Goal: Contribute content: Add original content to the website for others to see

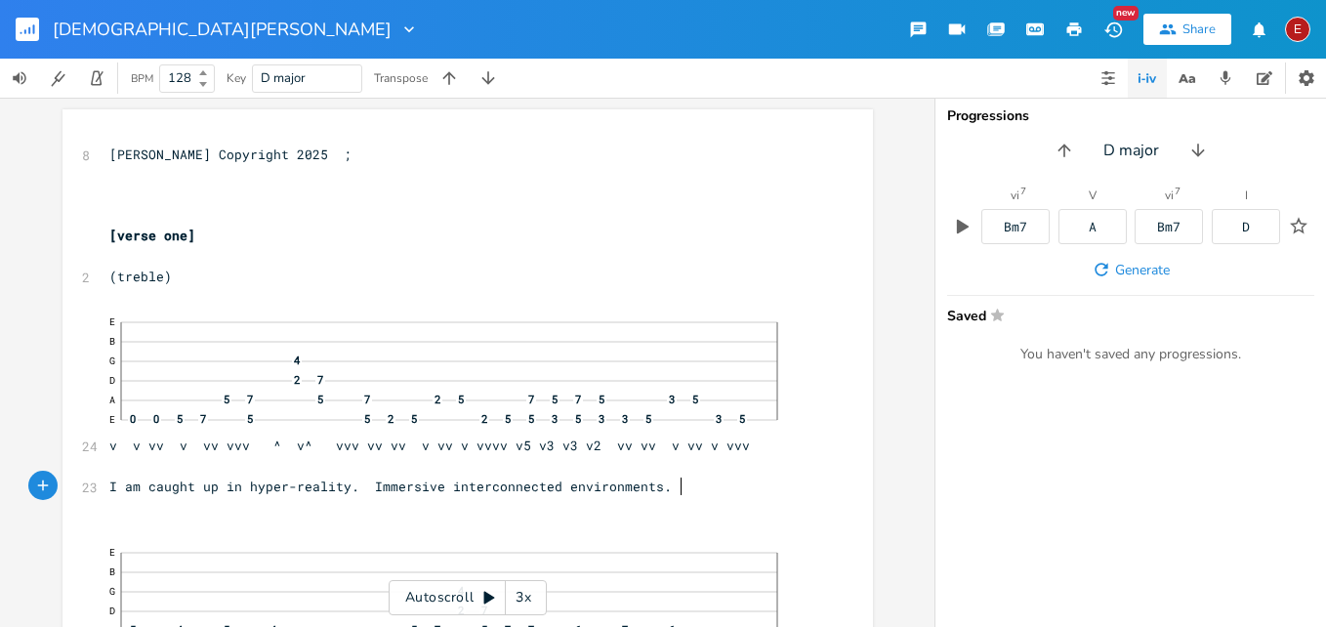
click at [703, 485] on pre "I am caught up in hyper-reality. Immersive interconnected environments." at bounding box center [457, 487] width 705 height 21
click at [34, 524] on icon "button" at bounding box center [43, 527] width 18 height 18
click at [71, 522] on icon "button" at bounding box center [78, 527] width 14 height 14
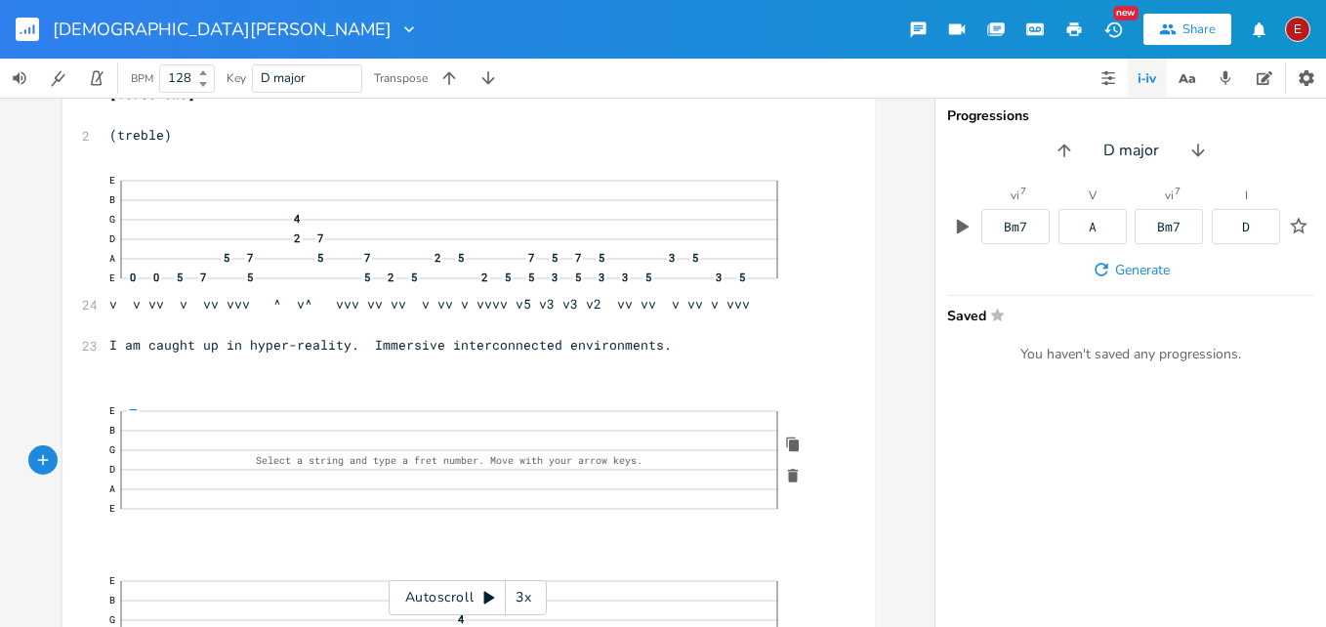
scroll to position [236, 0]
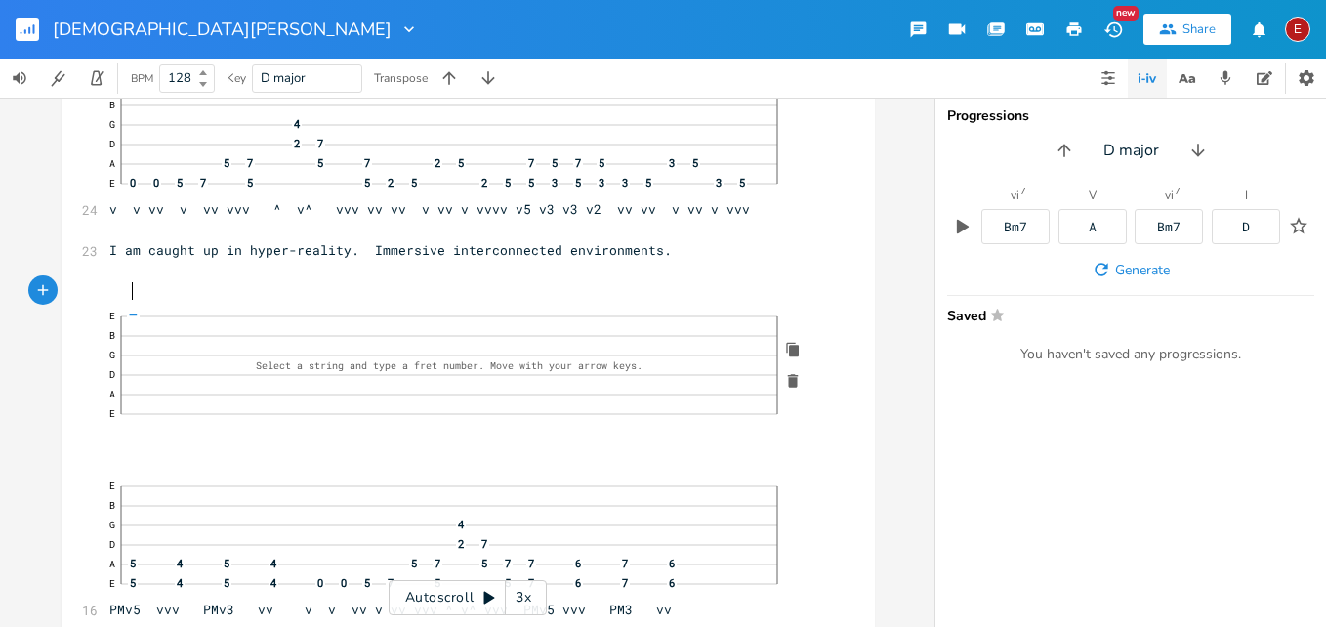
click at [138, 298] on pre at bounding box center [458, 291] width 707 height 21
type textarea "(Bass)"
click span "—"
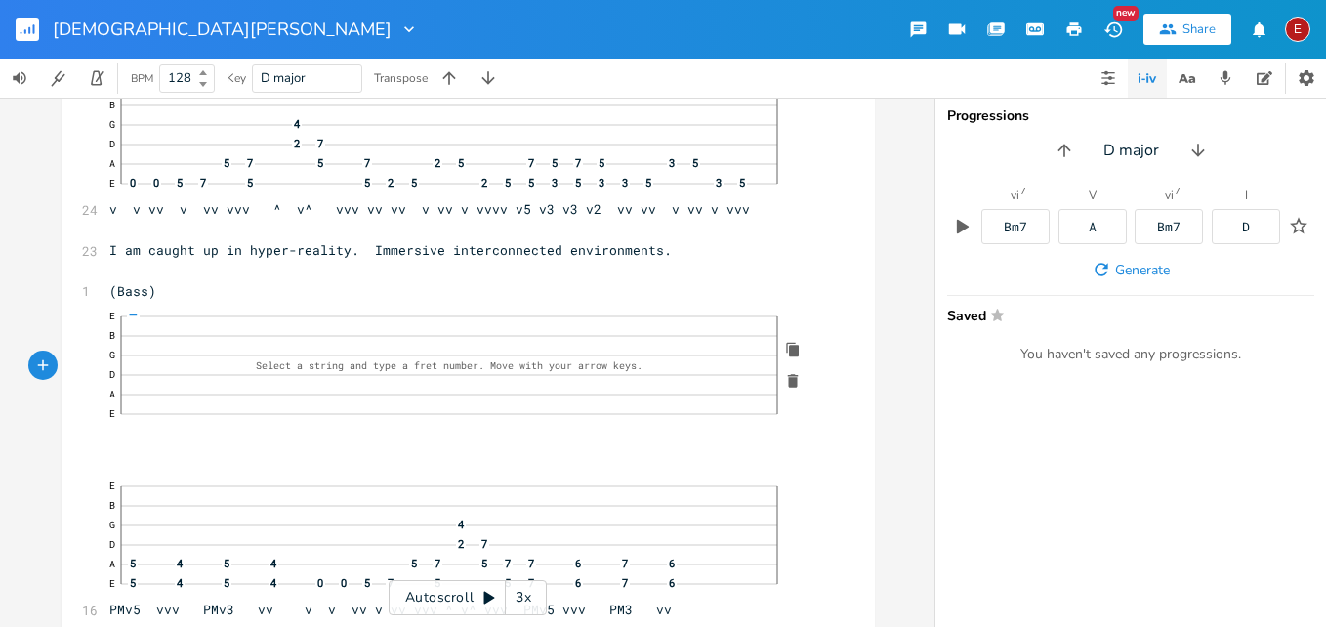
click span "—"
click span "7"
click span "—"
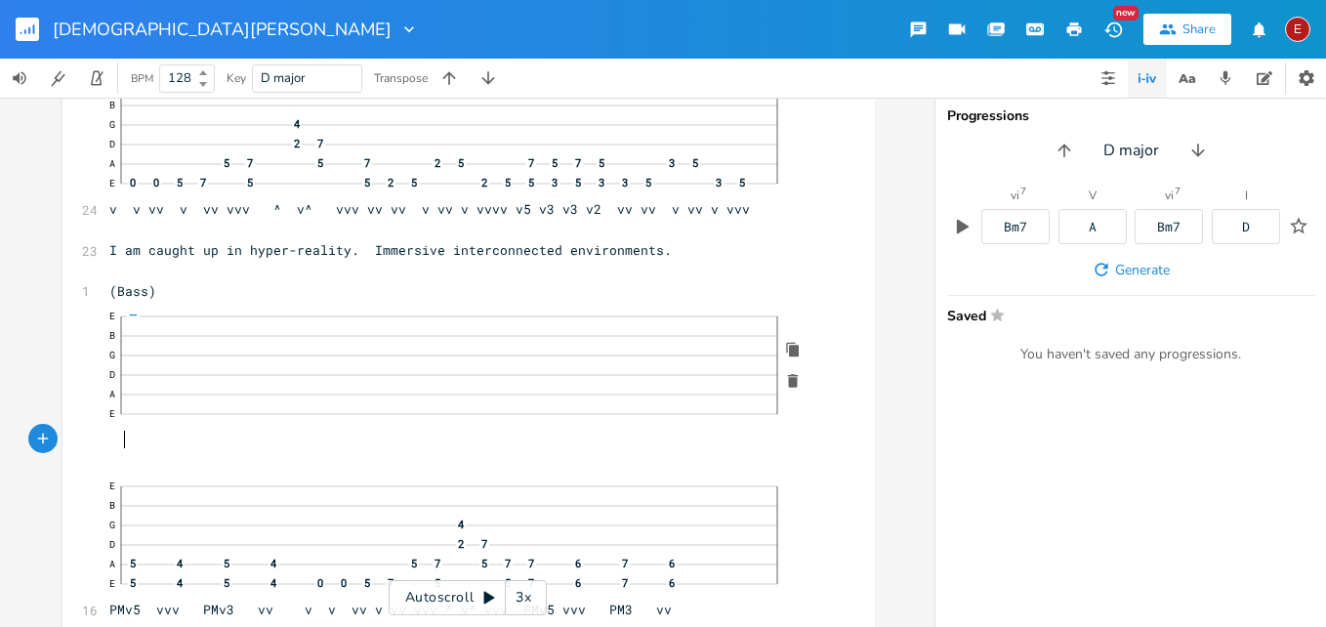
click at [137, 438] on pre "E B G D A E 0 0 7 5" at bounding box center [458, 375] width 707 height 149
type textarea "v v vv v"
click span "—"
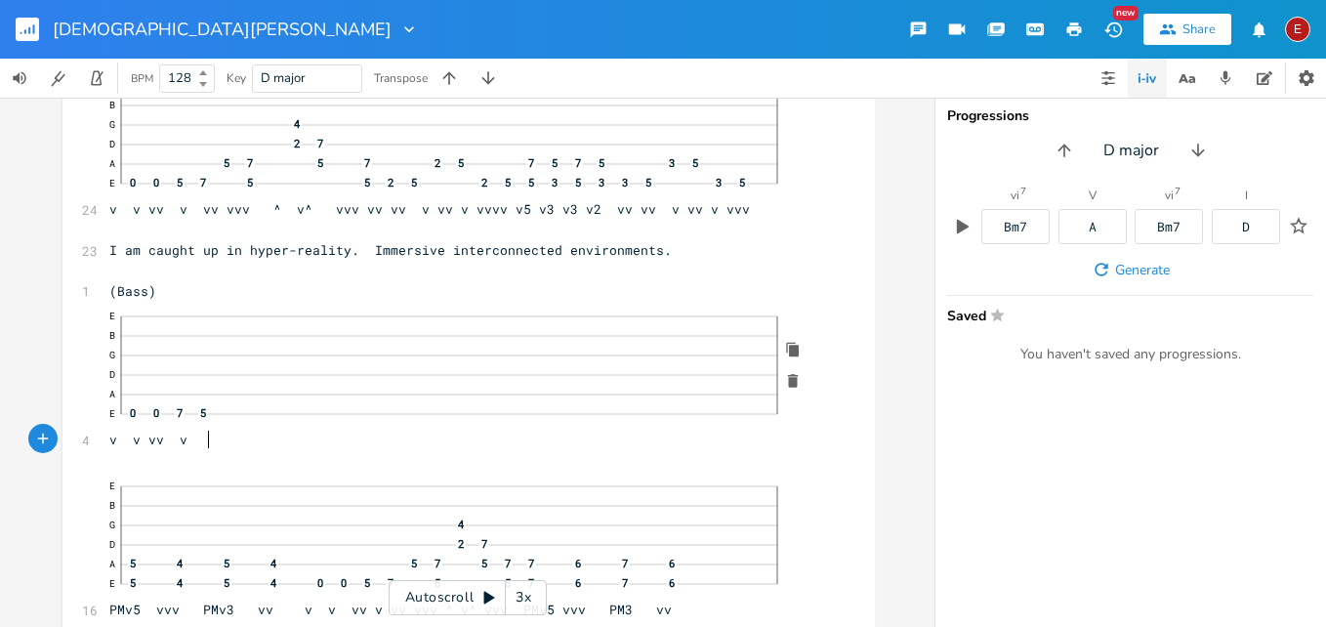
click at [224, 437] on pre "E B G D A 5 4 E 0 0 7 5 v v vv v" at bounding box center [458, 375] width 707 height 149
type textarea "v ^"
click at [272, 396] on span "—" at bounding box center [273, 394] width 13 height 11
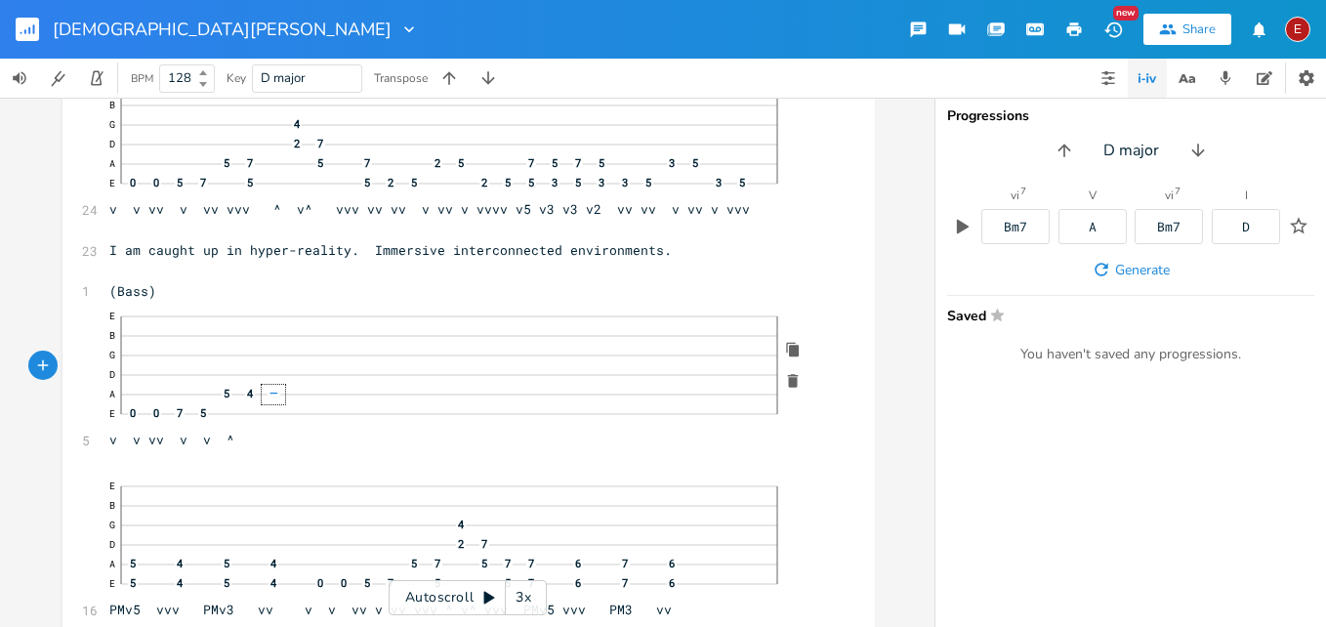
click at [271, 396] on span "—" at bounding box center [273, 394] width 13 height 11
click at [269, 434] on pre "E B G D A 5 4 7 E 0 0 7 5 v v vv v v ^" at bounding box center [458, 375] width 707 height 149
type textarea "vvv"
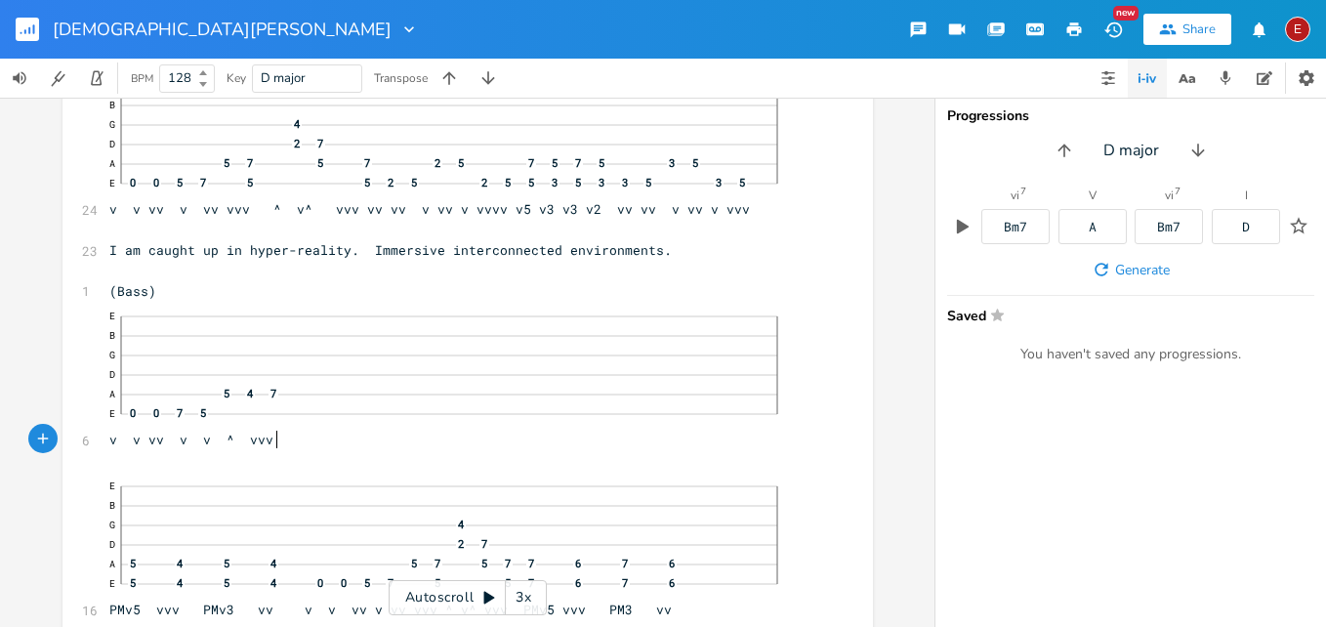
click at [268, 442] on span "E B G D A 5 4 7 E 0 0 7 5 v v vv v v ^ vvv" at bounding box center [457, 374] width 697 height 147
click at [265, 442] on span "E B G D A 5 4 7 E 0 0 7 5 v v vv v v ^ vvv" at bounding box center [457, 374] width 697 height 147
click at [297, 376] on div "—" at bounding box center [296, 375] width 23 height 20
click span "—"
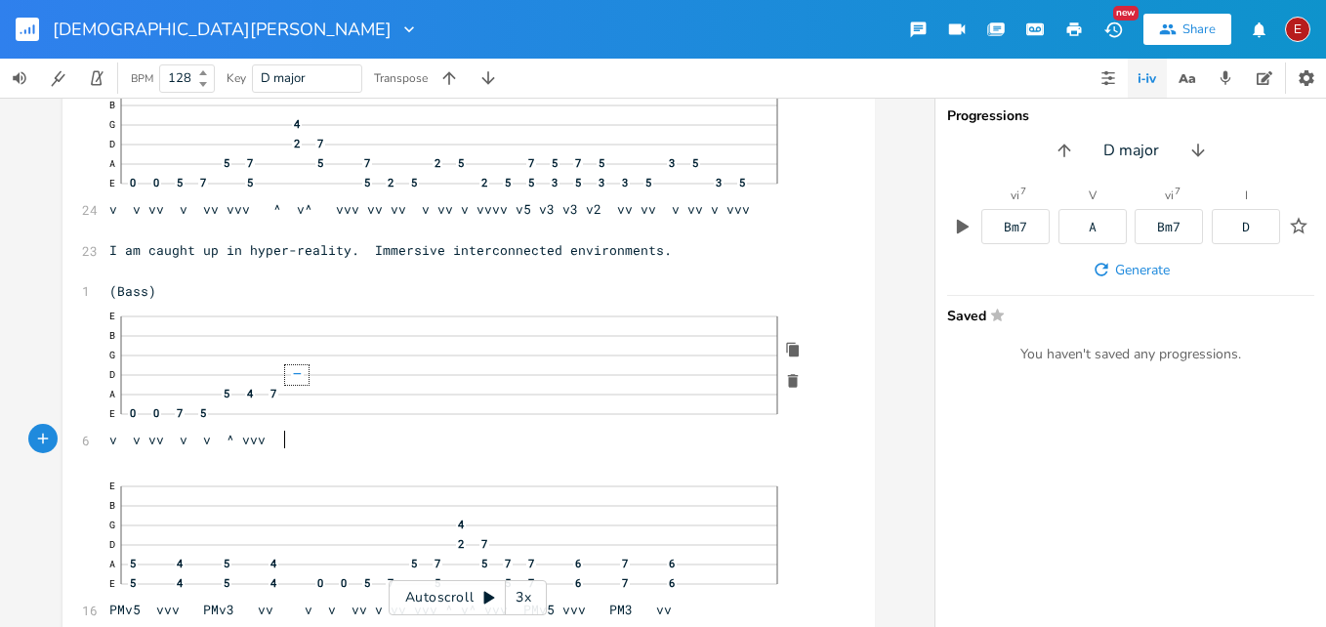
click at [298, 434] on pre "E B G 4 D 2 A 5 4 7 E 0 0 7 5 v v vv v v ^ vvv" at bounding box center [458, 375] width 707 height 149
type textarea "v"
click at [319, 395] on span "—" at bounding box center [319, 394] width 13 height 11
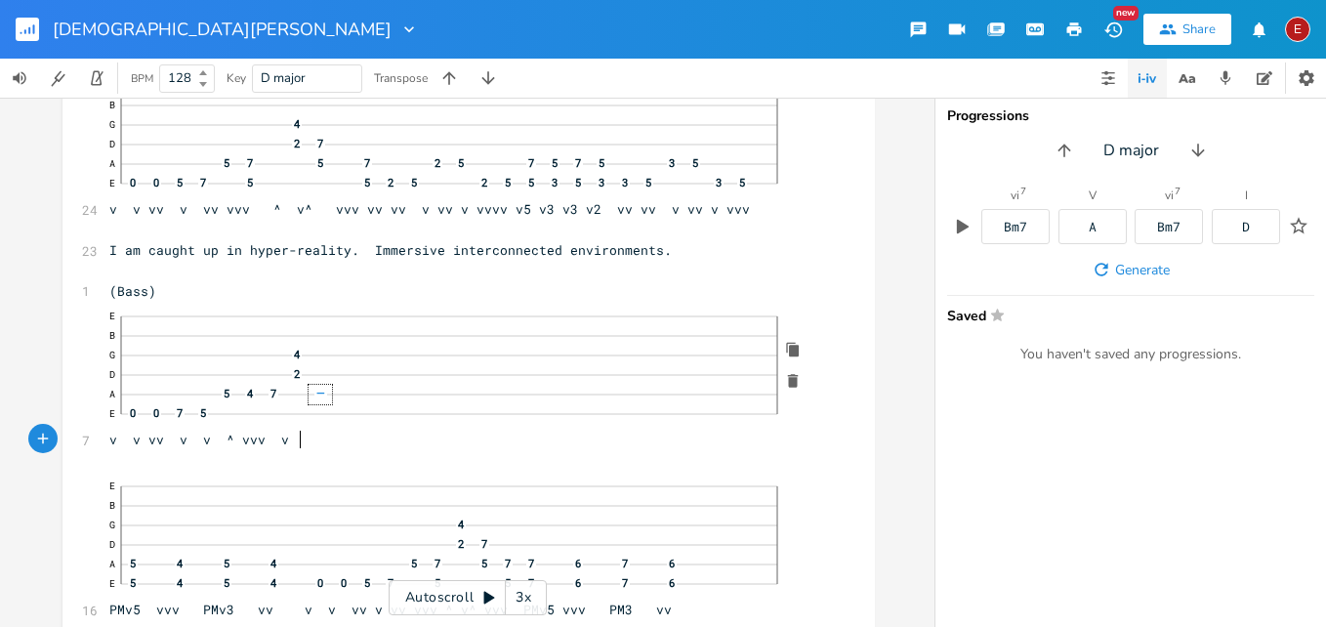
click at [294, 437] on span "E B G 4 D 2 A 5 4 7 — E 0 0 7 5 v v vv v v ^ vvv v" at bounding box center [458, 374] width 699 height 147
click at [316, 394] on span "—" at bounding box center [319, 394] width 13 height 11
click span "—"
click at [322, 443] on pre "E B G 4 D 2 7 A 5 4 7 5 E 0 0 7 5 v v vv v v ^ vvv v" at bounding box center [458, 375] width 707 height 149
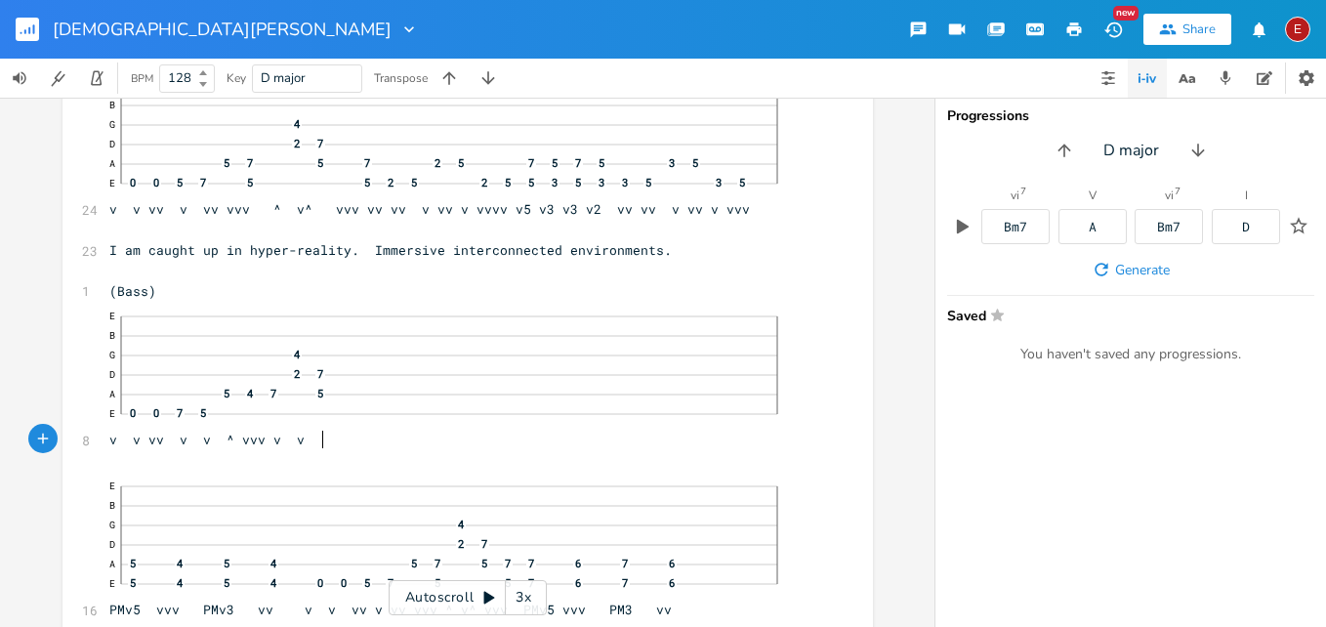
scroll to position [0, 19]
type textarea "vv"
click at [345, 413] on div "—" at bounding box center [343, 414] width 23 height 20
click at [339, 413] on span "—" at bounding box center [343, 413] width 13 height 11
click span "—"
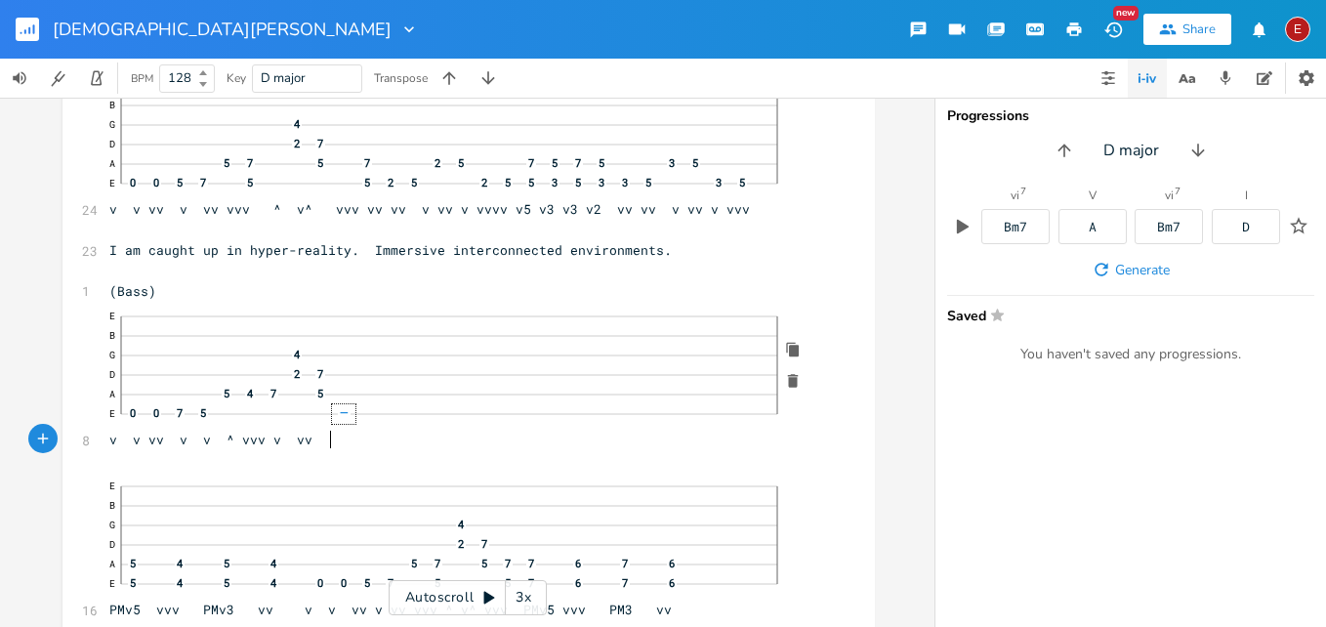
click at [344, 440] on pre "E B G 4 D 2 7 A 5 4 7 5 7 E 0 0 7 5 5 v v vv v v ^ vvv v vv" at bounding box center [458, 375] width 707 height 149
type textarea "v^v"
click at [340, 436] on span "E B G 4 D 2 7 A 5 4 7 5 7 E 0 0 7 5 5 v v vv v v ^ vvv v vv v^v" at bounding box center [457, 374] width 697 height 147
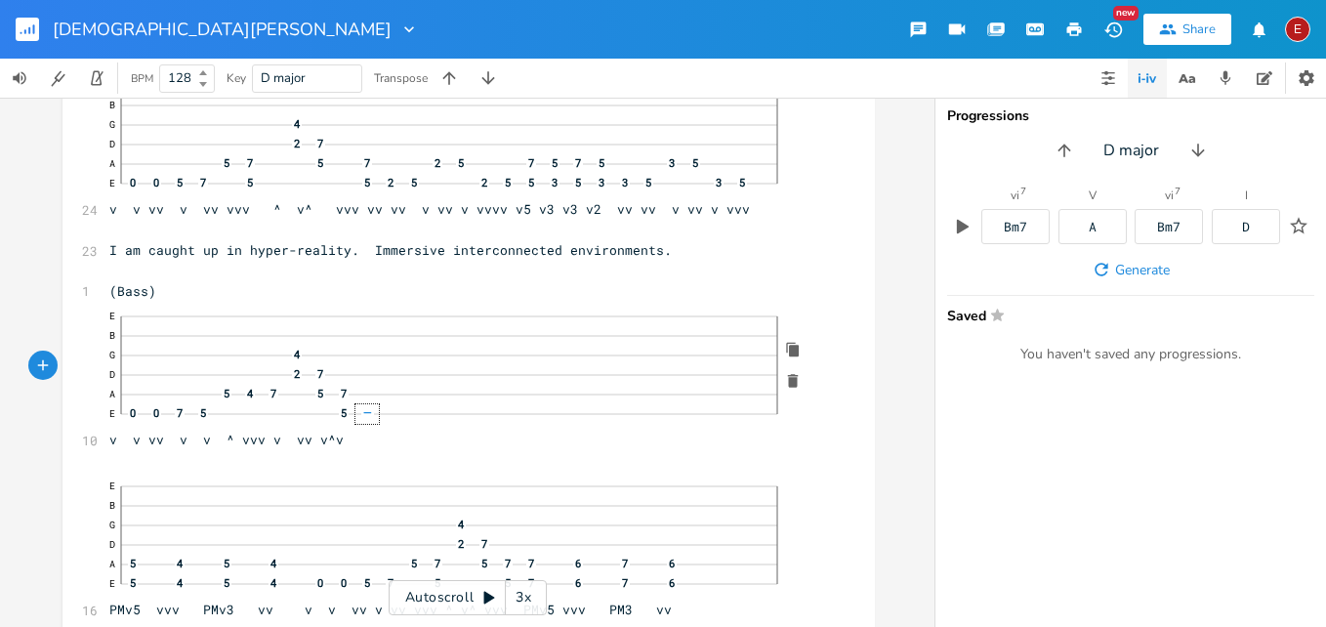
click at [366, 416] on span "—" at bounding box center [366, 413] width 13 height 11
click span "—"
click at [366, 442] on pre "E B G 4 D 2 7 A 5 4 7 5 7 E 0 0 7 5 5 2 3 v v vv v v ^ vvv v vv v^v" at bounding box center [458, 375] width 707 height 149
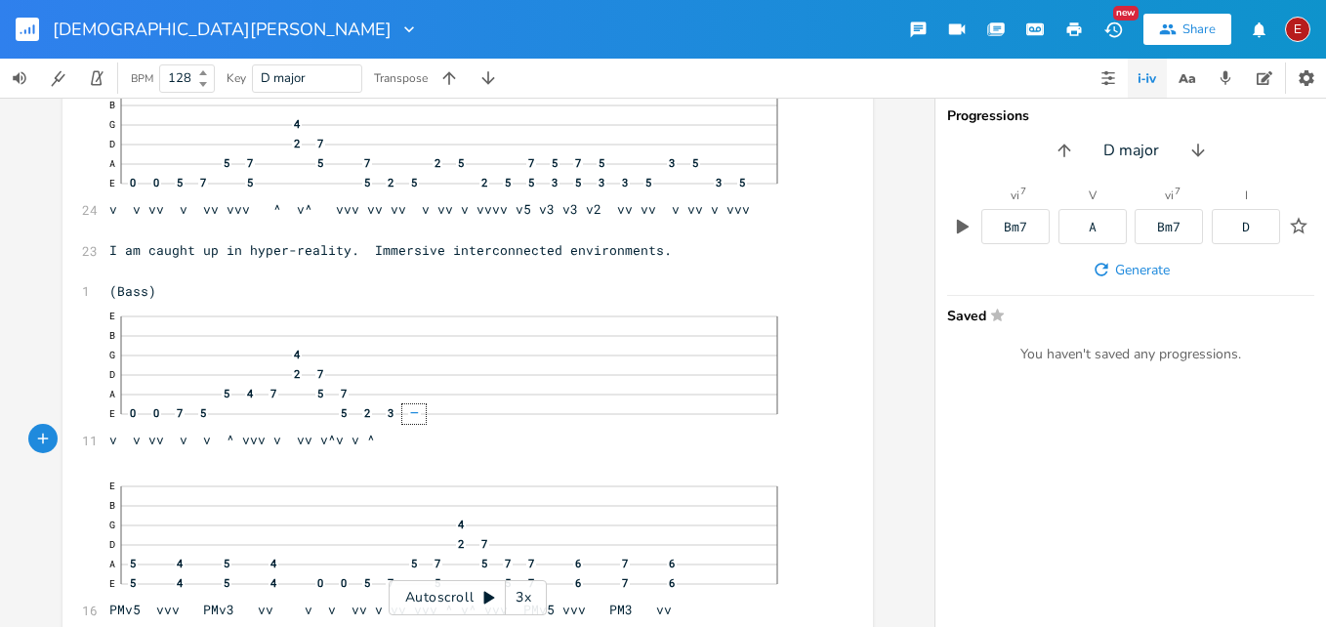
type textarea "v ^"
click at [407, 418] on span "—" at bounding box center [413, 413] width 13 height 11
click at [408, 432] on pre "E B G 4 D 2 7 A 5 4 7 5 7 E 0 0 7 5 5 2 3 5 v v vv v v ^ vvv v vv v^v v ^" at bounding box center [458, 375] width 707 height 149
type textarea "vv"
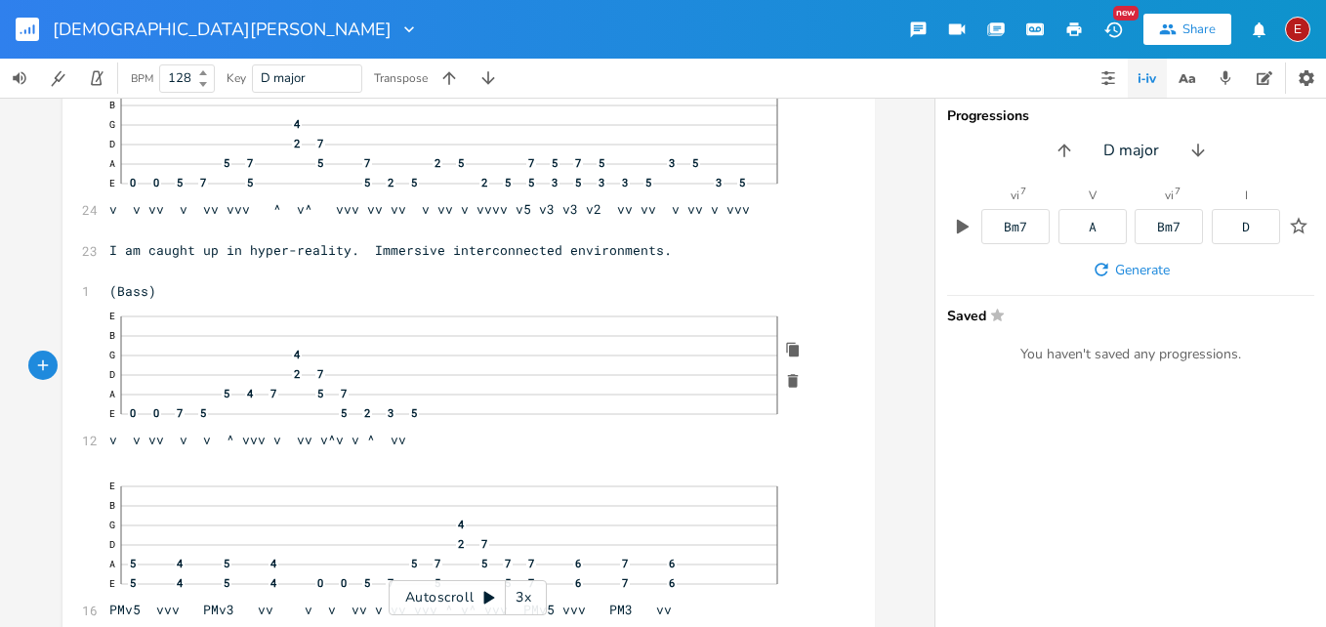
click span "—"
click at [442, 431] on pre "E B G 4 D 2 7 A 5 4 7 5 7 2 4 5 E 0 0 7 5 5 2 3 5 v v vv v v ^ vvv v vv v^v v ^…" at bounding box center [458, 375] width 707 height 149
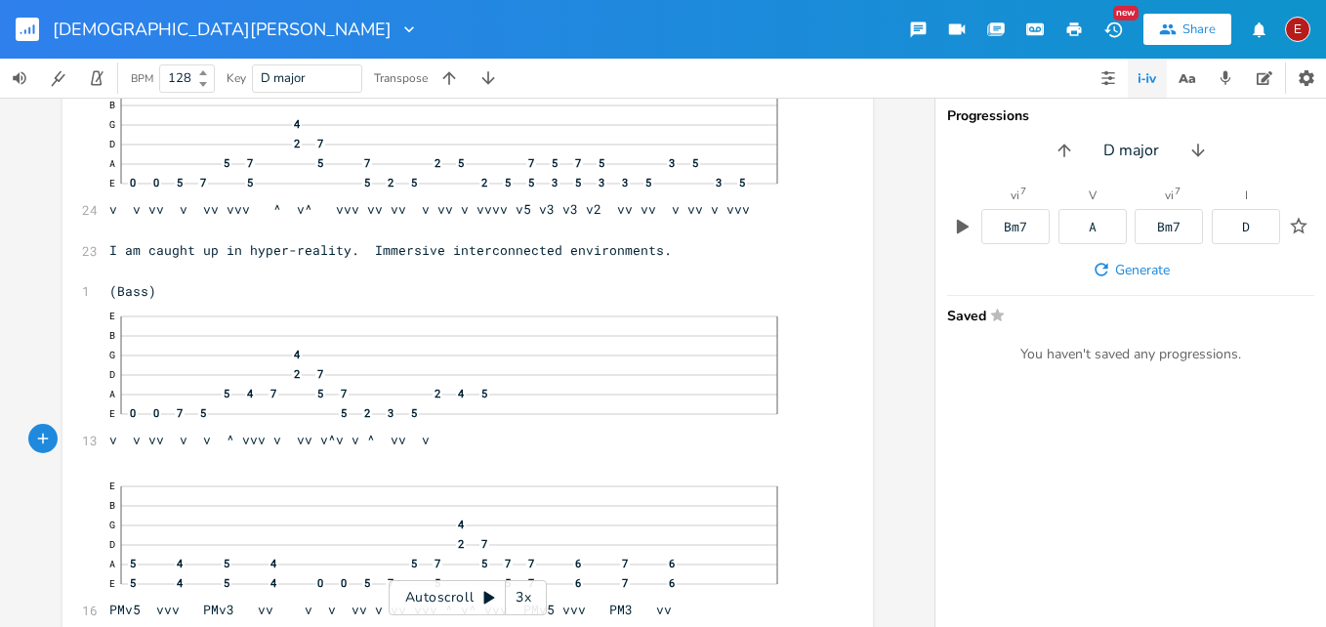
type textarea "v"
click span "5"
click at [460, 392] on div "4" at bounding box center [460, 395] width 23 height 20
click span "2"
click span "—"
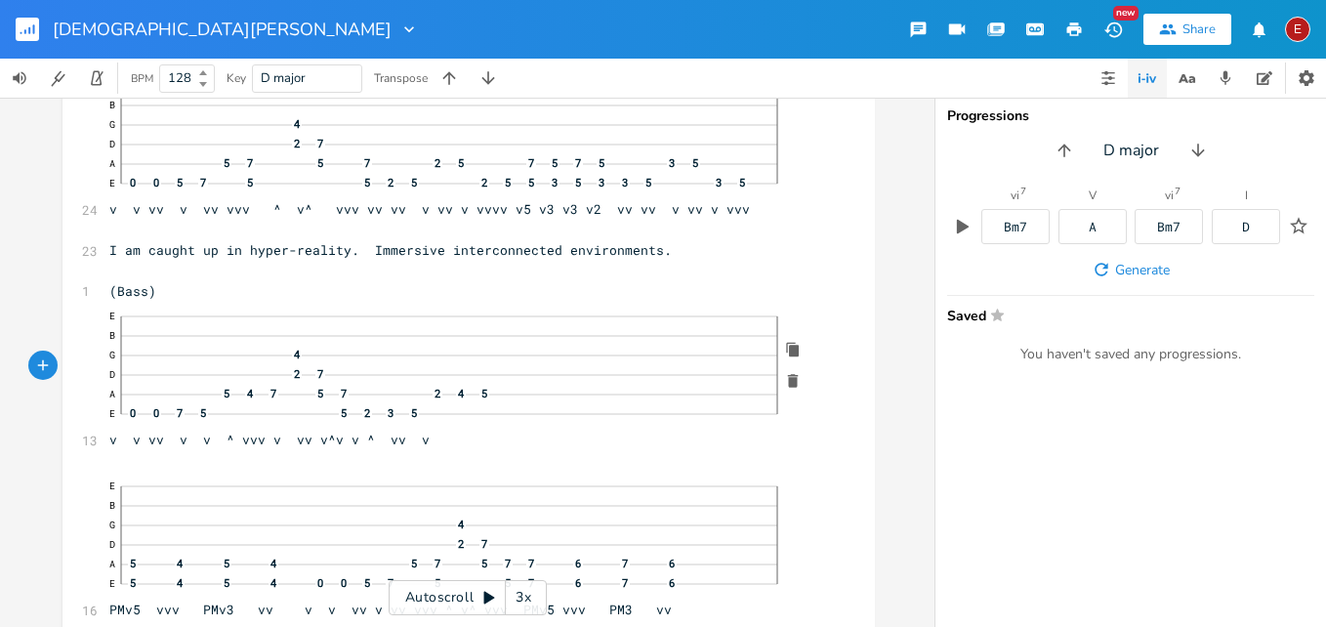
click span "—"
click at [456, 438] on pre "E B G 4 D 2 7 A 5 4 7 5 7 5 4 2 E 0 0 7 5 5 2 3 5 v v vv v v ^ vvv v vv v^v v ^…" at bounding box center [458, 375] width 707 height 149
type textarea "^ v"
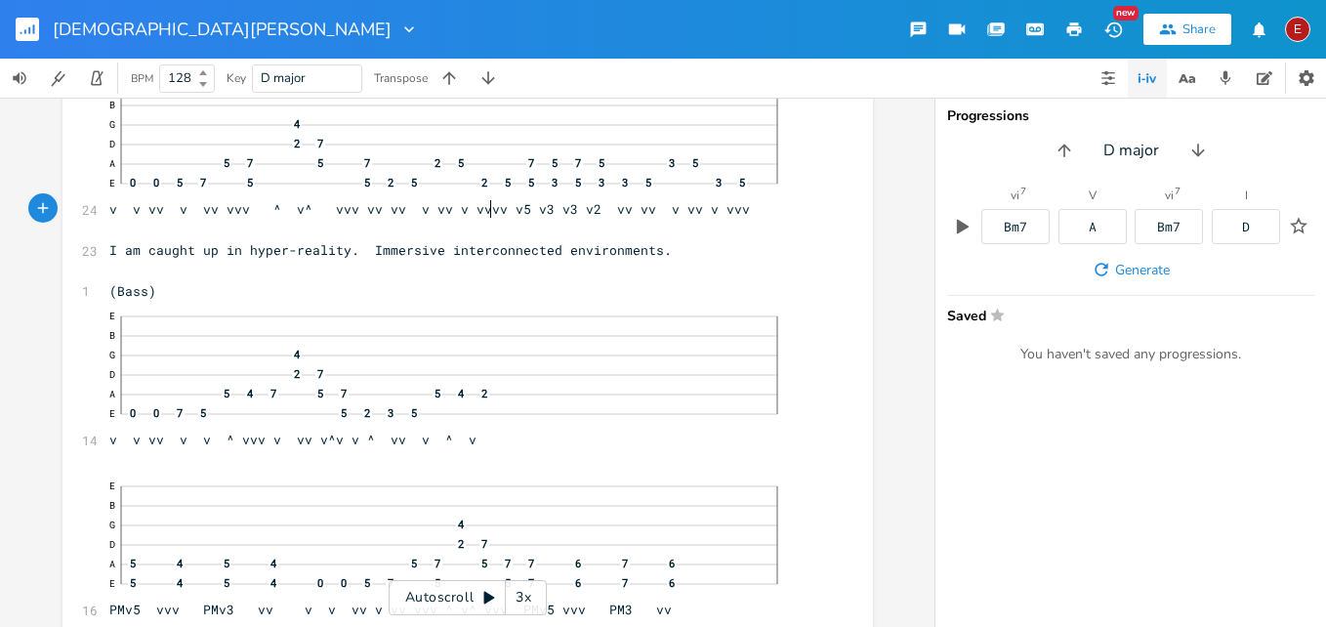
click at [487, 209] on span "E B G 4 D 2 7 A 5 7 5 7 2 5 7 5 7 5 3 5 E 0 0 5 7 5 5 2 5 2 5 5 3 5 3 3 5 3 5 v…" at bounding box center [457, 143] width 697 height 147
click at [492, 211] on span "E B G 4 D 2 7 A 5 7 5 7 2 5 7 5 7 5 3 5 E 0 0 5 7 5 5 2 5 2 5 5 3 5 3 3 5 3 5 v…" at bounding box center [457, 143] width 697 height 147
click span "—"
click div "—"
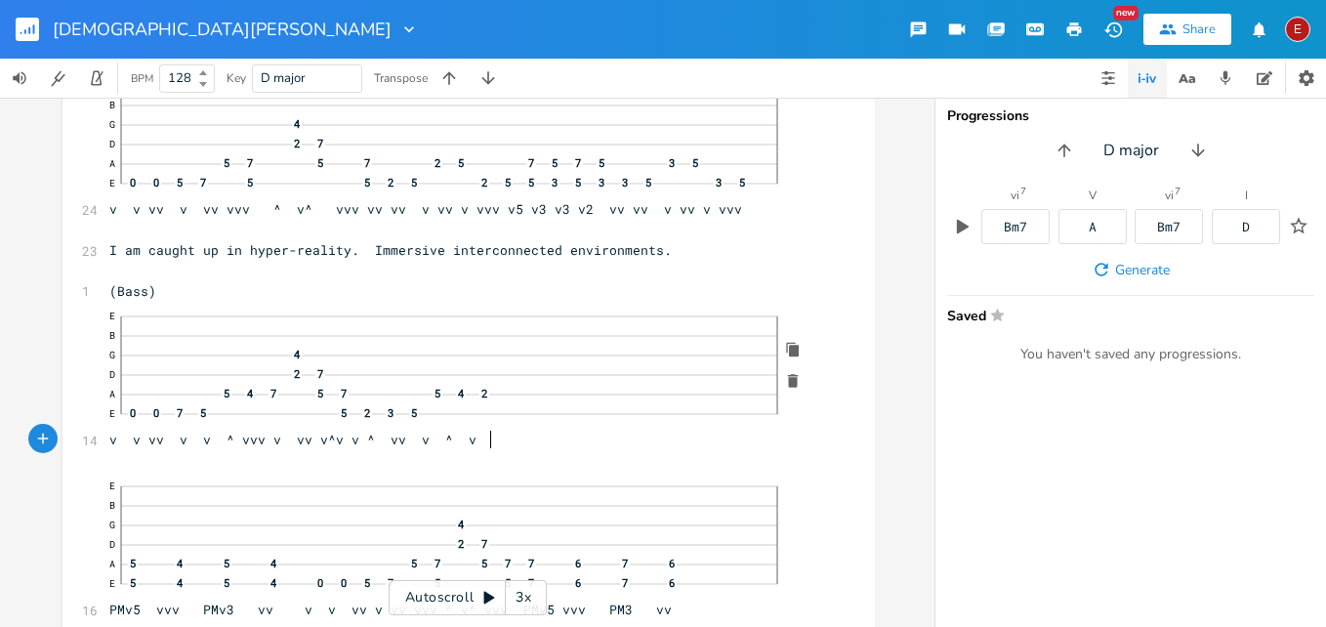
click at [508, 431] on pre "E B G 4 D 2 7 A 5 4 7 5 7 5 4 2 E 0 0 7 5 5 2 3 5 2 3 v v vv v v ^ vvv v vv v^v…" at bounding box center [458, 375] width 707 height 149
type textarea "v v6v"
click at [522, 443] on span "E B G 4 D 2 7 A 5 4 7 5 7 5 4 2 E 0 0 7 5 5 2 3 5 2 3 v v vv v v ^ vvv v vv v^v…" at bounding box center [457, 374] width 697 height 147
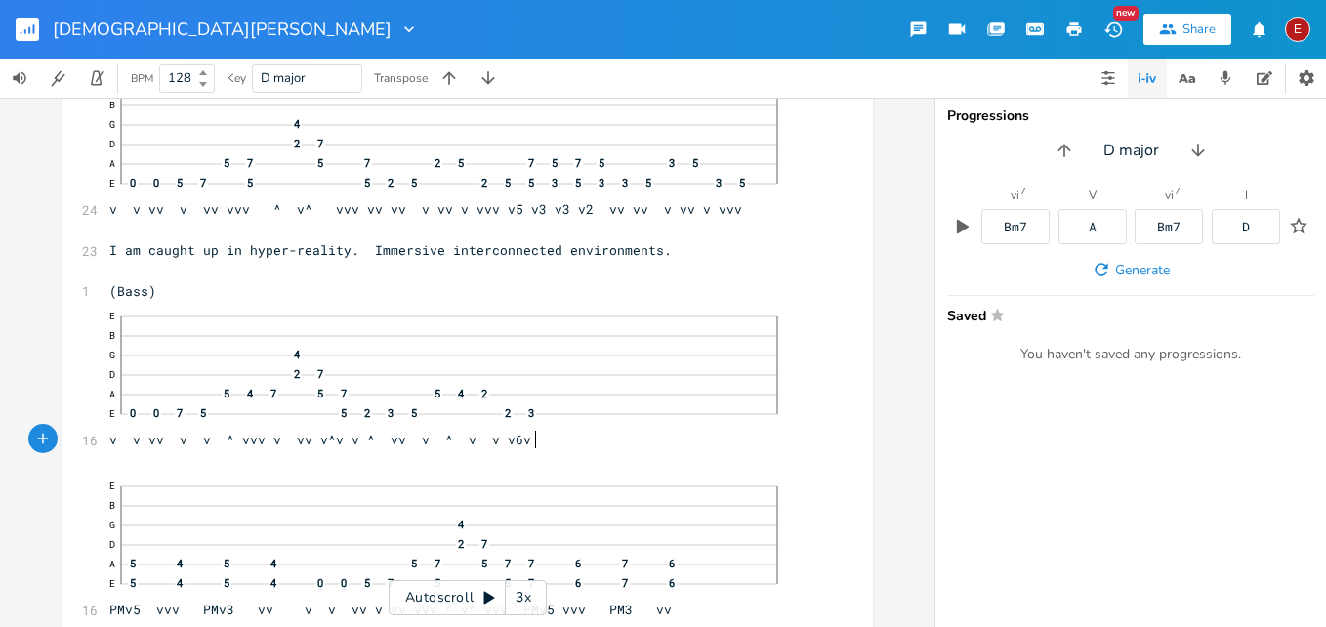
click at [528, 440] on span "E B G 4 D 2 7 A 5 4 7 5 7 5 4 2 E 0 0 7 5 5 2 3 5 2 3 v v vv v v ^ vvv v vv v^v…" at bounding box center [457, 374] width 697 height 147
type textarea "^"
click span "—"
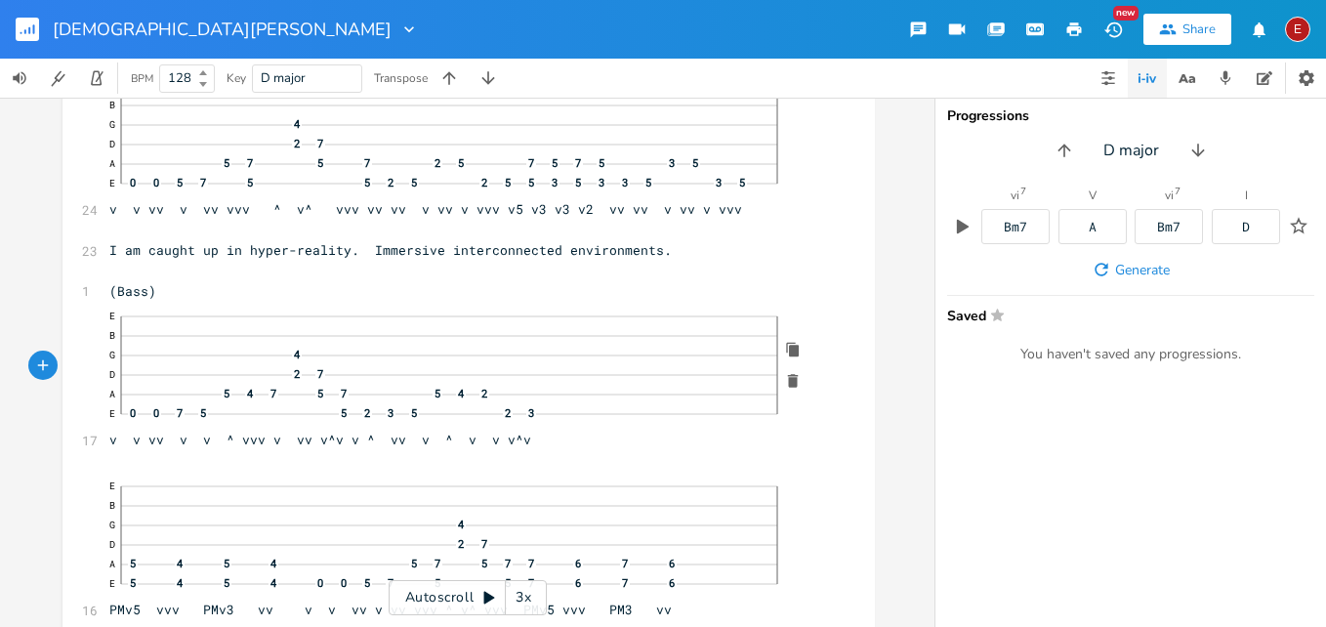
click span "—"
click at [554, 437] on pre "E B G 4 D 2 7 A 5 4 7 5 7 5 4 2 E 0 0 7 5 5 2 3 5 2 3 5 7 5 7 5 7 v v vv v v ^ …" at bounding box center [458, 375] width 707 height 149
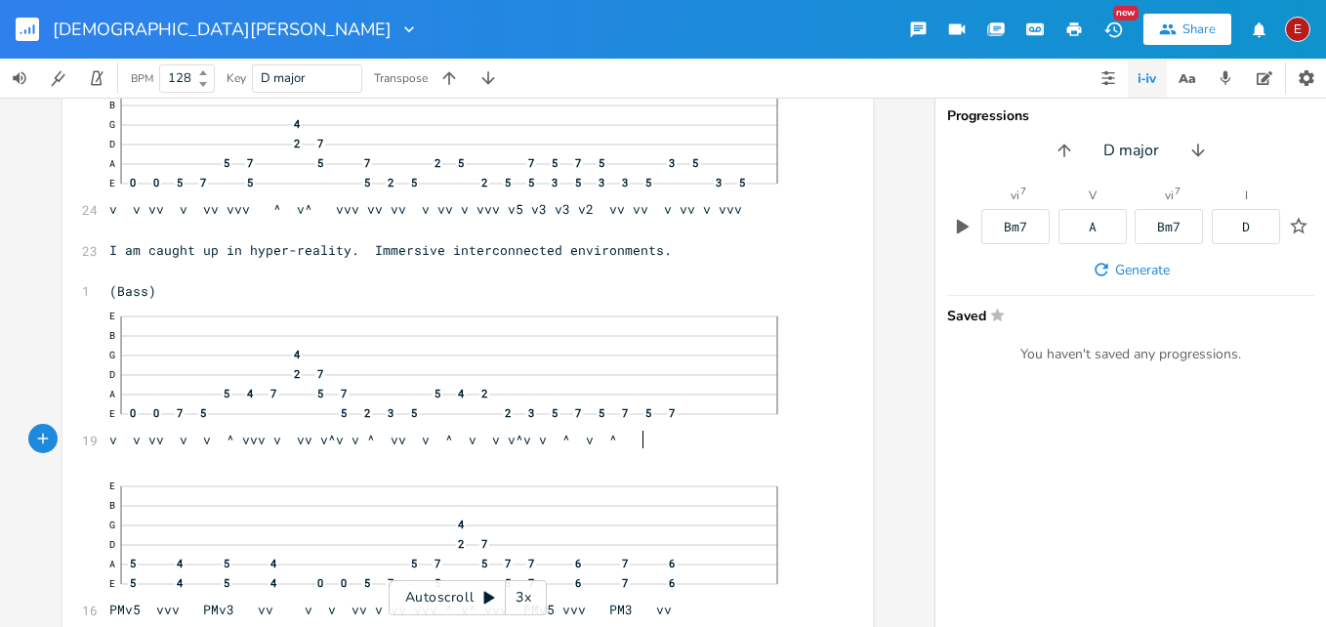
scroll to position [0, 65]
type textarea "v ^ v ^ v"
click at [667, 411] on span "7" at bounding box center [672, 413] width 10 height 11
click span "—"
click at [666, 437] on pre "E B G 4 D 2 7 A 5 4 7 5 7 5 4 2 5 E 0 0 7 5 5 2 3 5 2 3 5 7 5 7 5 3 v v vv v v …" at bounding box center [458, 375] width 707 height 149
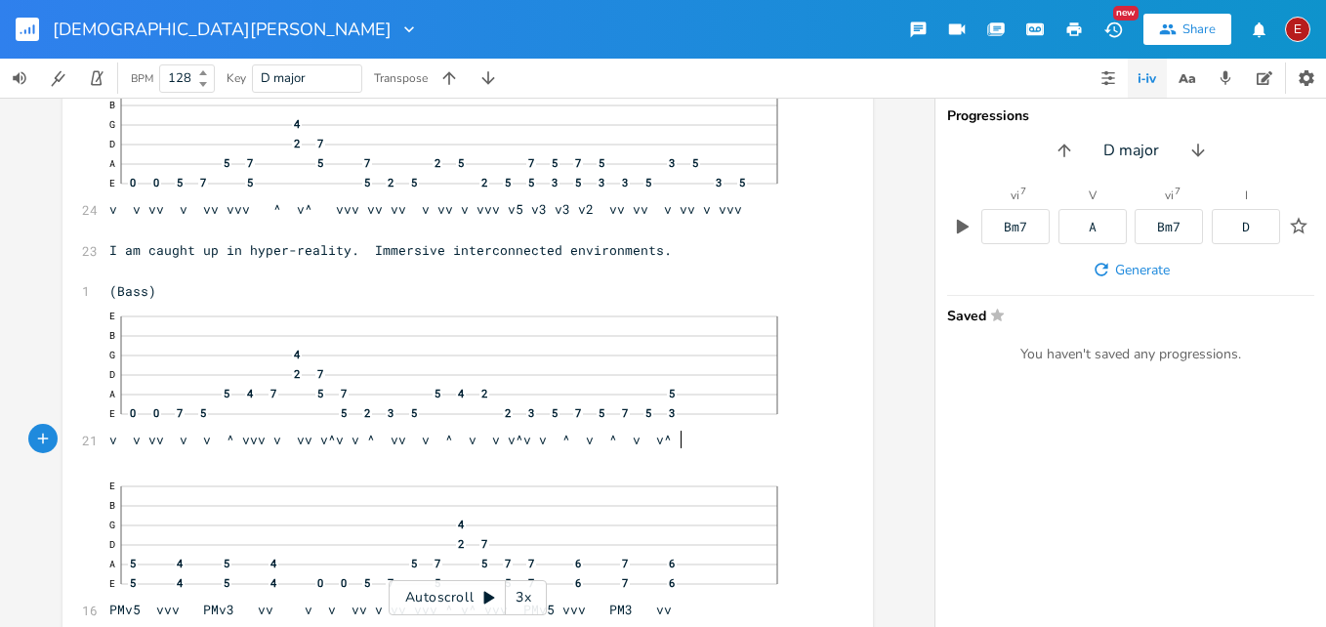
scroll to position [0, 21]
type textarea "v^v"
click at [692, 417] on span "—" at bounding box center [694, 413] width 13 height 11
click span "—"
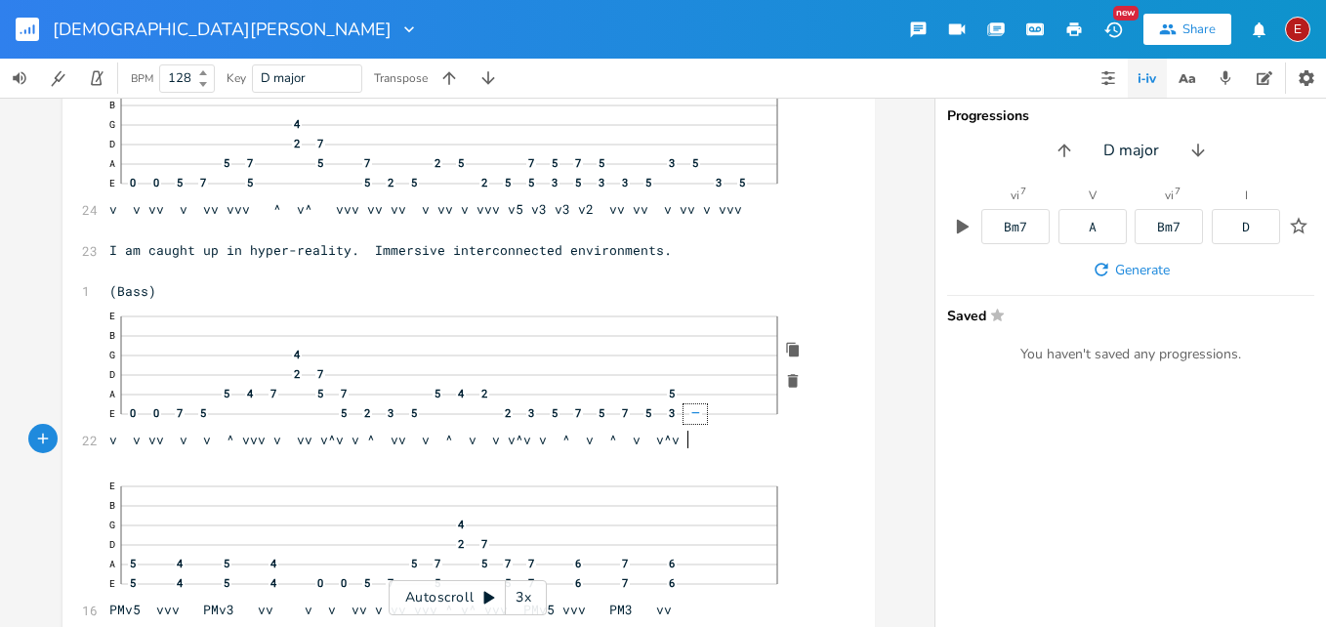
click at [695, 438] on pre "E B G 4 D 2 7 A 5 4 7 5 7 5 4 2 5 E 0 0 7 5 5 2 3 5 2 3 5 7 5 7 5 3 5 7 5 v v v…" at bounding box center [458, 375] width 707 height 149
type textarea "v ^ v"
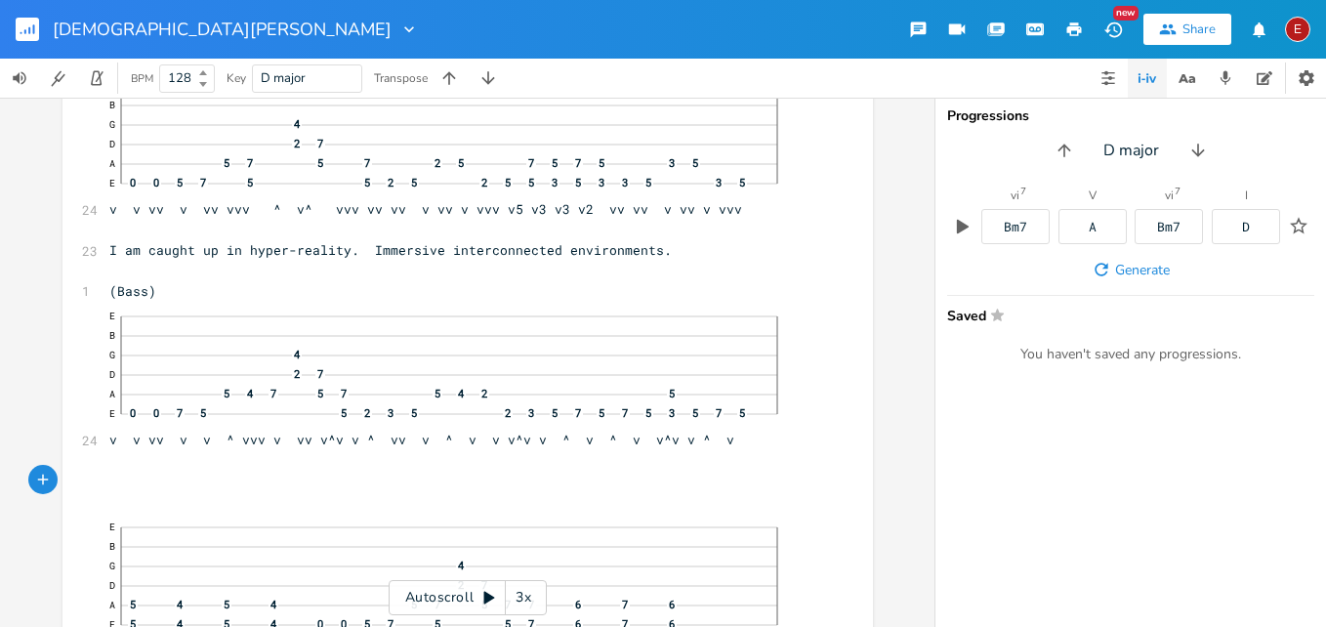
click at [43, 476] on icon "button" at bounding box center [43, 480] width 18 height 18
click at [77, 477] on icon "button" at bounding box center [79, 478] width 4 height 4
click at [149, 471] on pre "​" at bounding box center [458, 481] width 707 height 21
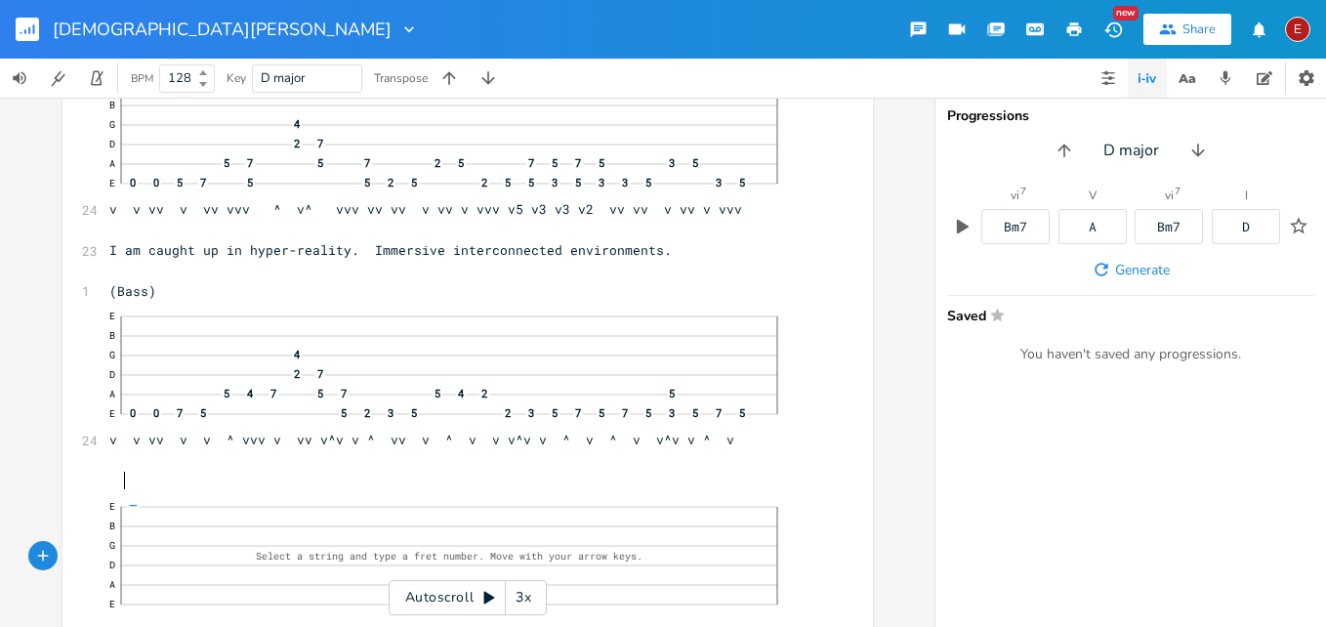
scroll to position [0, 6]
type textarea "(c"
type textarea "bass"
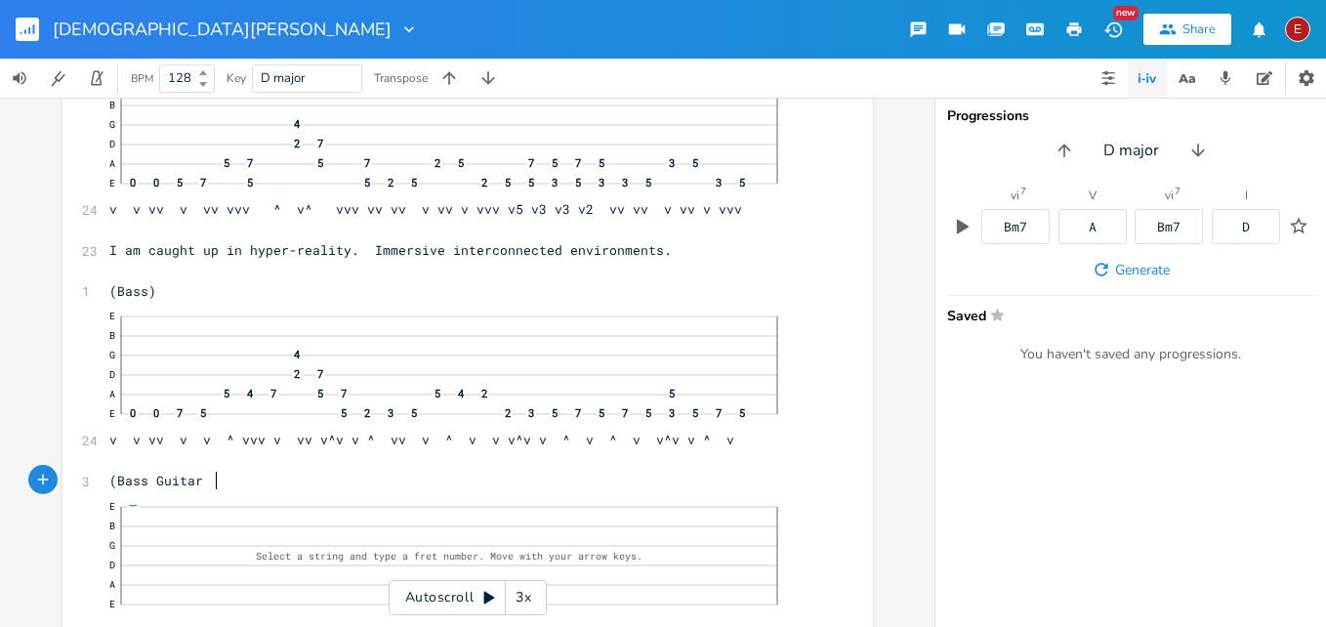
type textarea "Bass Guitar)"
click at [156, 292] on span "(Bass)" at bounding box center [132, 291] width 47 height 18
type textarea "Guitar"
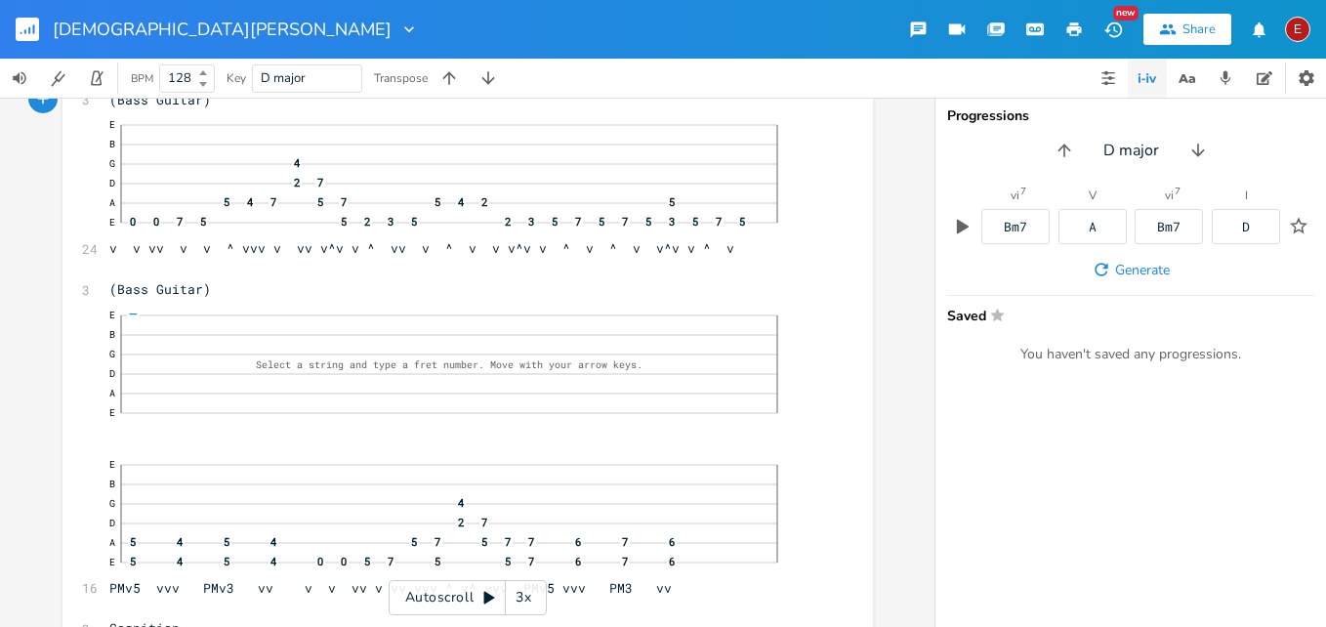
scroll to position [476, 0]
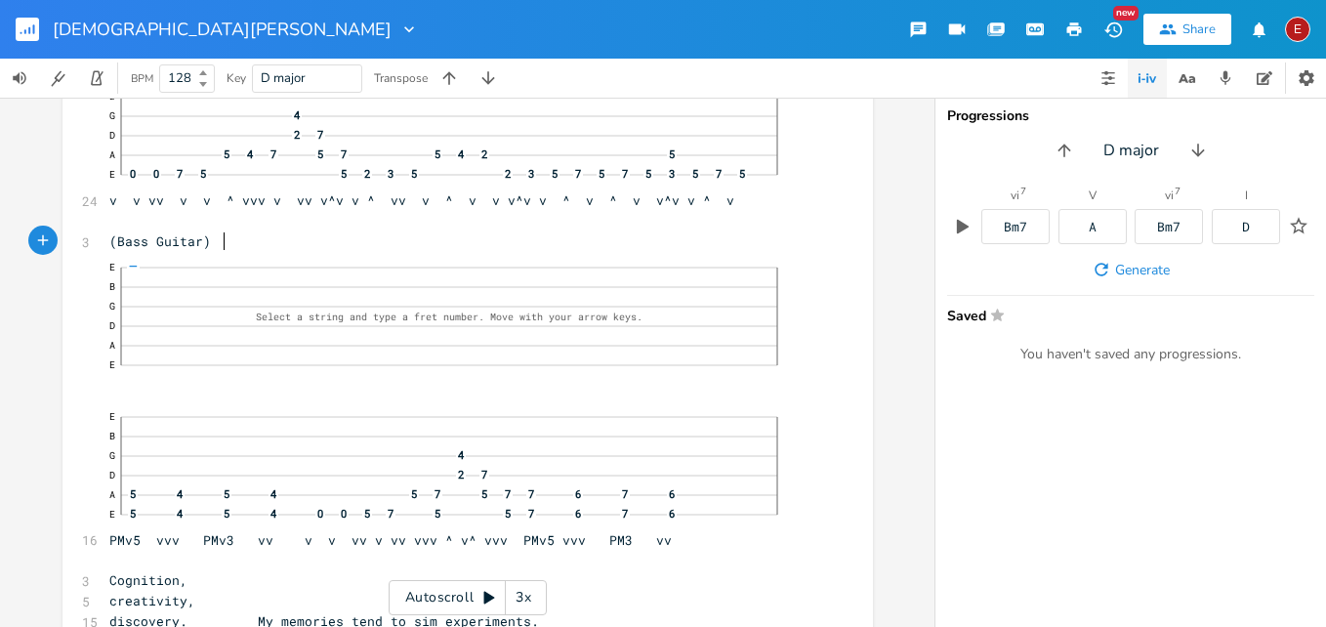
click at [257, 242] on pre "(Bass Guitar)" at bounding box center [457, 241] width 705 height 21
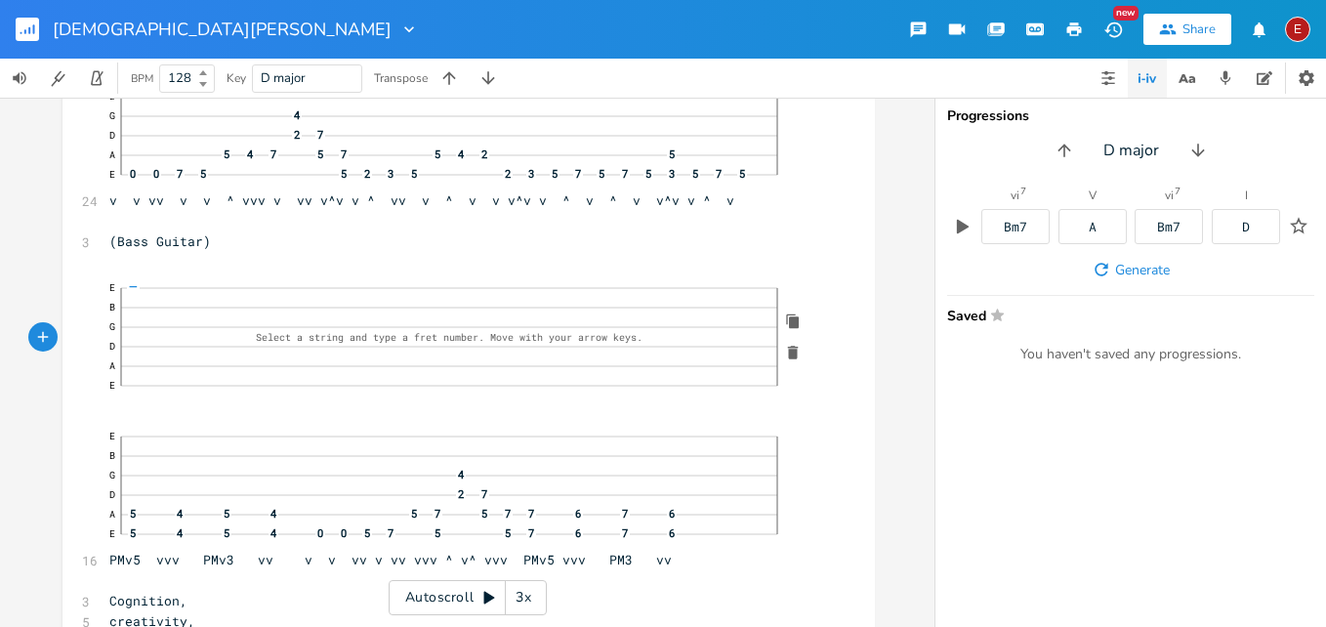
click span "—"
click at [141, 403] on pre "E B G D A E 3 5" at bounding box center [458, 346] width 707 height 149
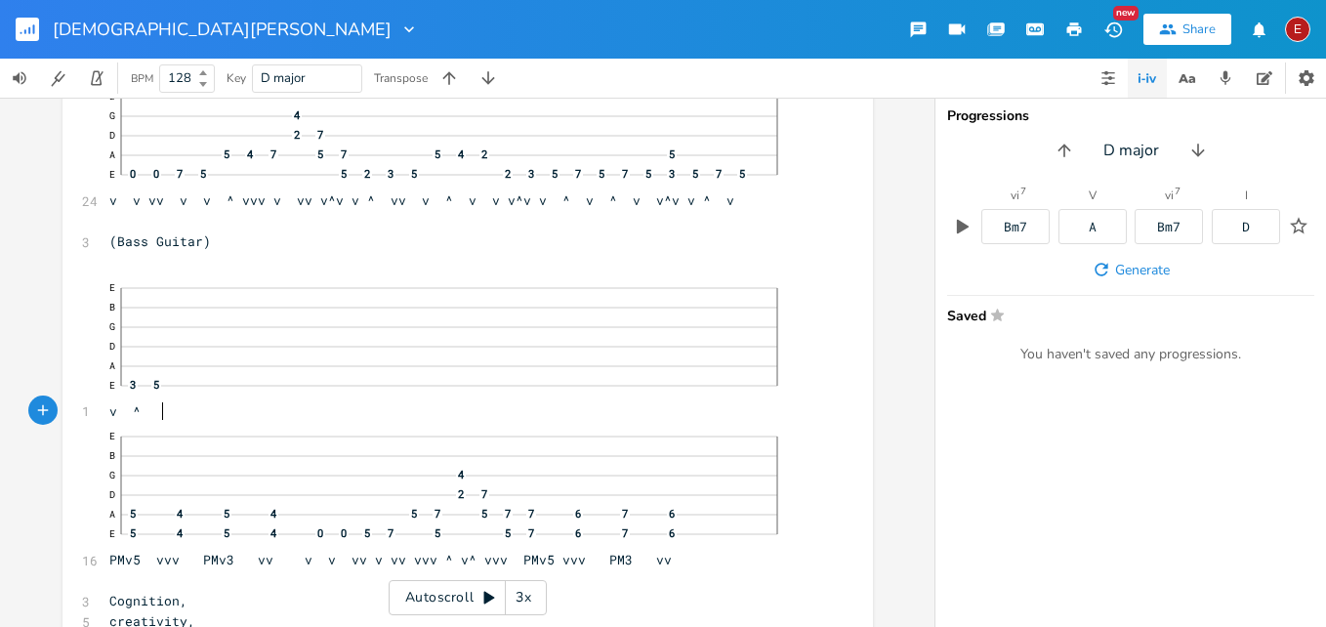
type textarea "v ^v"
click at [146, 410] on span "E B G D A E 3 5 v ^v" at bounding box center [457, 345] width 697 height 147
click at [176, 366] on span "—" at bounding box center [179, 364] width 13 height 11
click span "—"
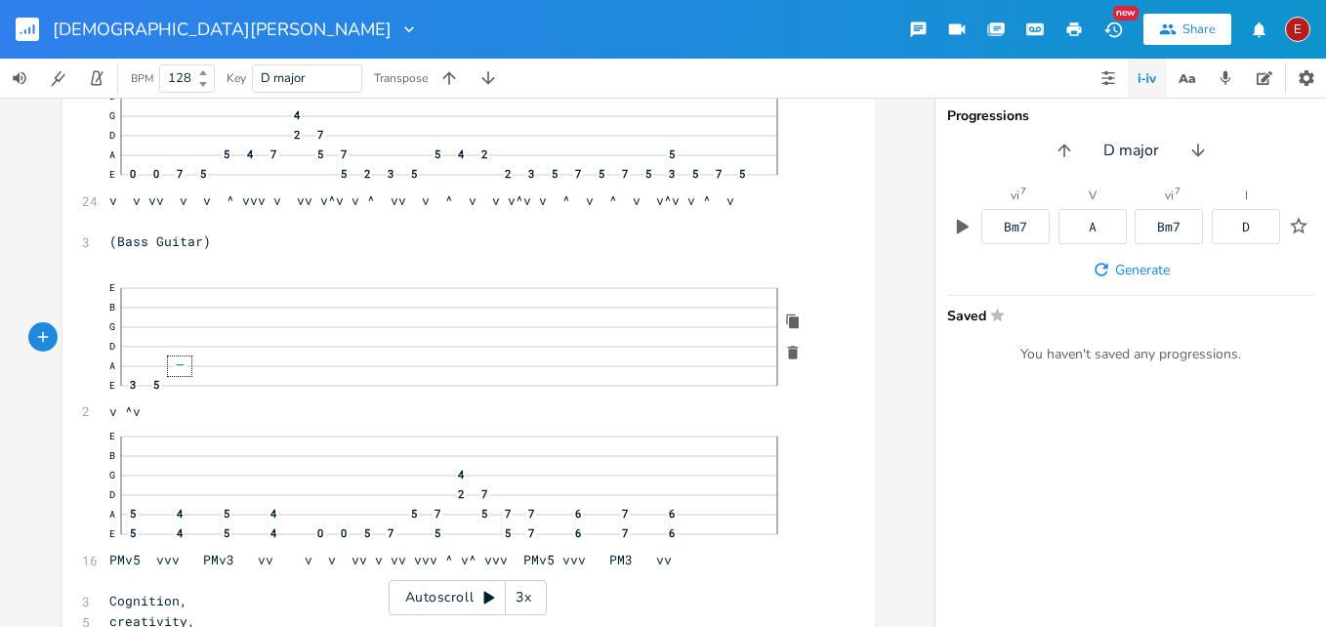
click span "—"
click at [175, 412] on pre "E B G D A 2 4 5 E 3 5 v ^v" at bounding box center [458, 346] width 707 height 149
type textarea "v ^ v"
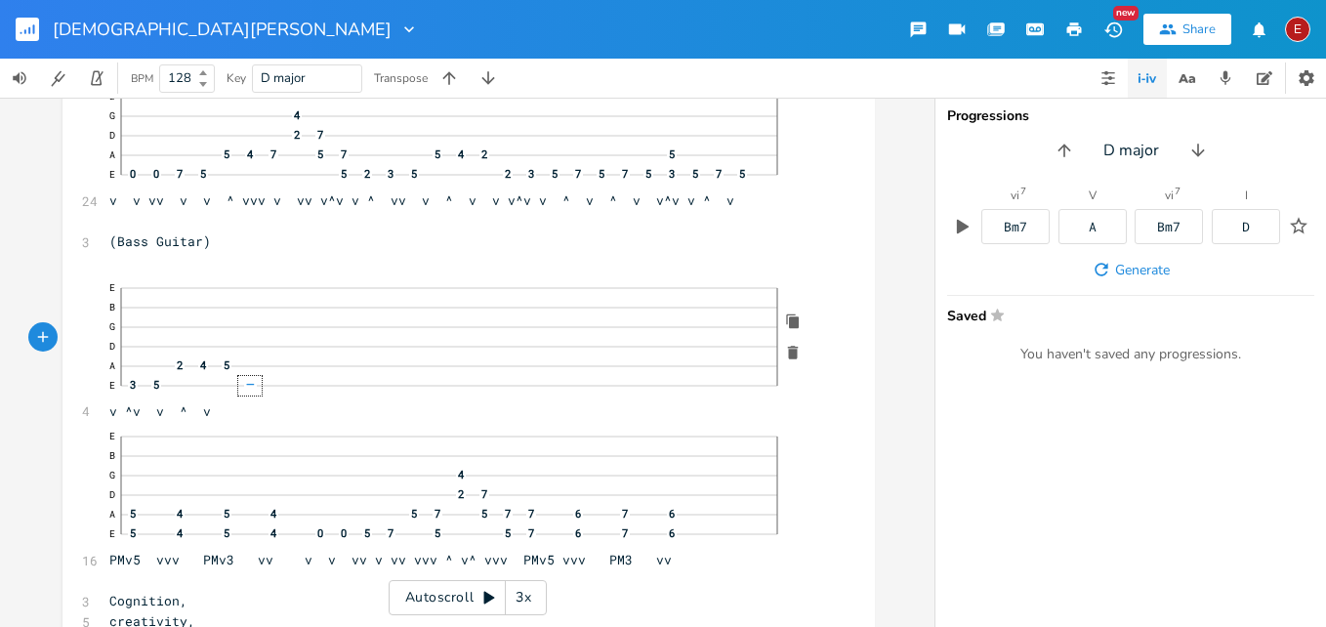
click at [247, 384] on span "—" at bounding box center [249, 384] width 13 height 11
click span "—"
click at [252, 405] on pre "E B G D A 2 4 5 E 3 5 3 5 v ^v v ^ v" at bounding box center [458, 346] width 707 height 149
type textarea "v v^v"
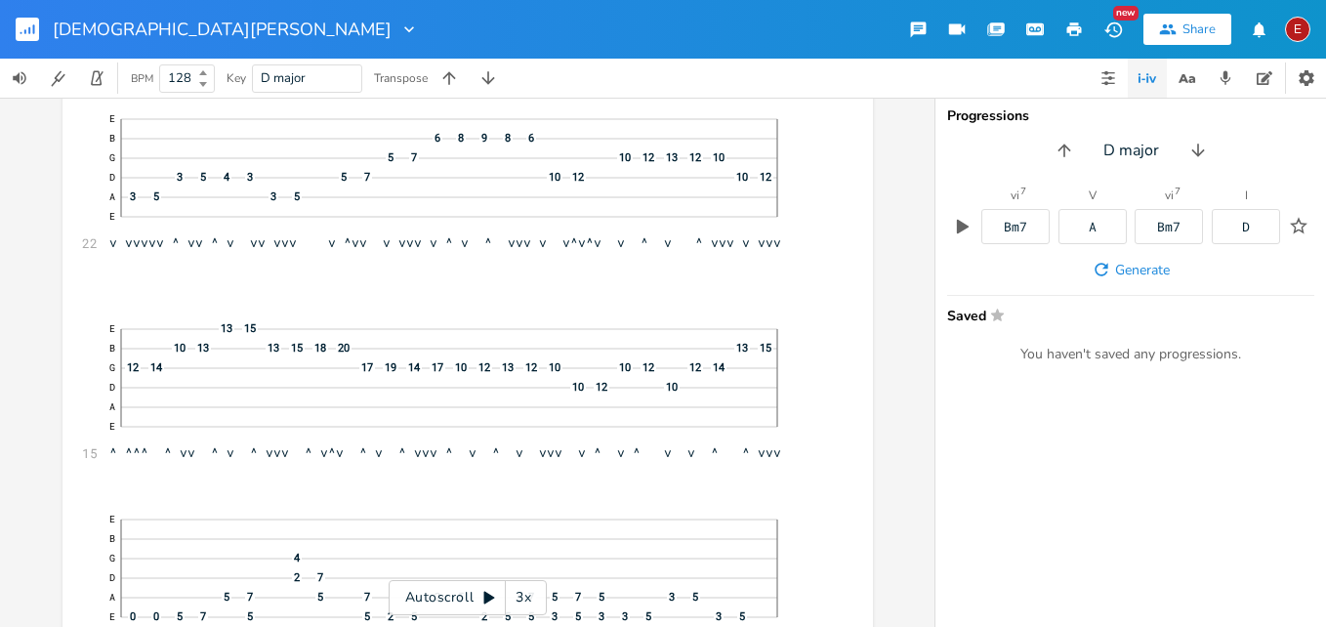
scroll to position [2143, 0]
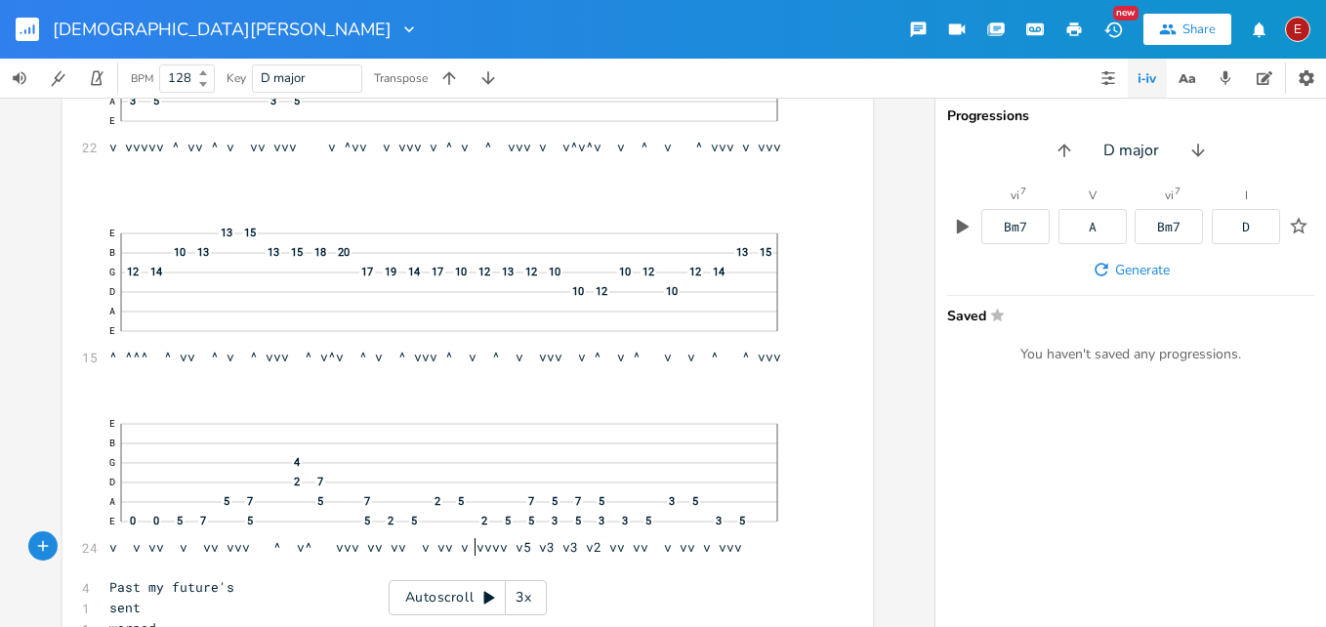
click at [471, 545] on span "E B G 4 D 2 7 A 5 7 5 7 2 5 7 5 7 5 3 5 E 0 0 5 7 5 5 2 5 2 5 5 3 5 3 3 5 3 5 v…" at bounding box center [457, 481] width 697 height 147
click at [497, 545] on span "E B G 4 D 2 7 A 5 7 5 7 2 5 7 5 7 5 3 5 E 0 0 5 7 5 5 2 5 2 5 5 3 5 3 3 5 3 5 v…" at bounding box center [457, 481] width 697 height 147
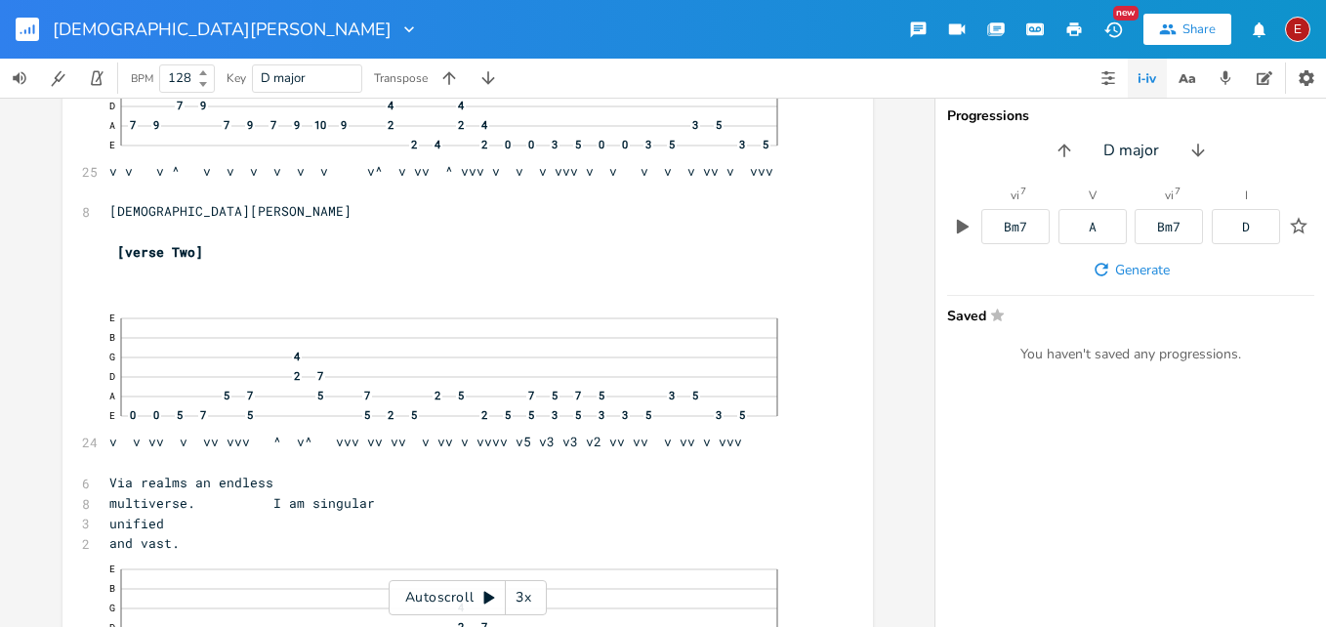
scroll to position [5283, 0]
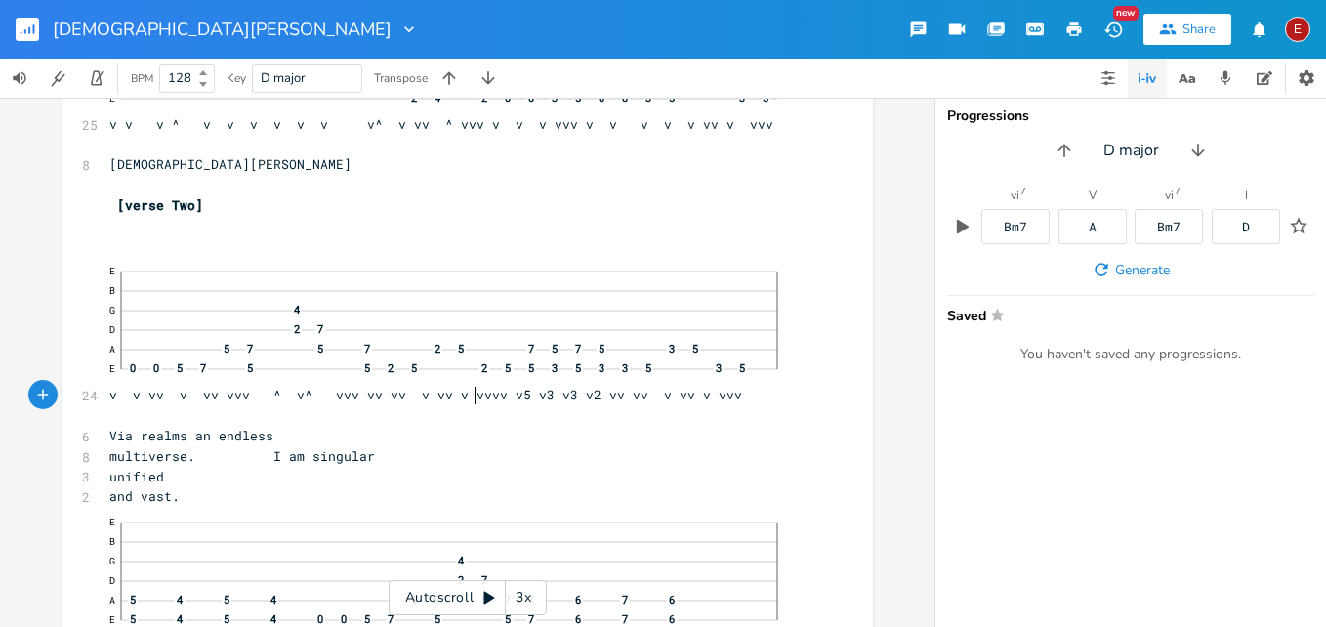
click at [470, 400] on span "E B G 4 D 2 7 A 5 7 5 7 2 5 7 5 7 5 3 5 E 0 0 5 7 5 5 2 5 2 5 5 3 5 3 3 5 3 5 v…" at bounding box center [457, 329] width 697 height 147
click at [501, 395] on span "E B G 4 D 2 7 A 5 7 5 7 2 5 7 5 7 5 3 5 E 0 0 5 7 5 5 2 5 2 5 5 3 5 3 3 5 3 5 v…" at bounding box center [457, 329] width 697 height 147
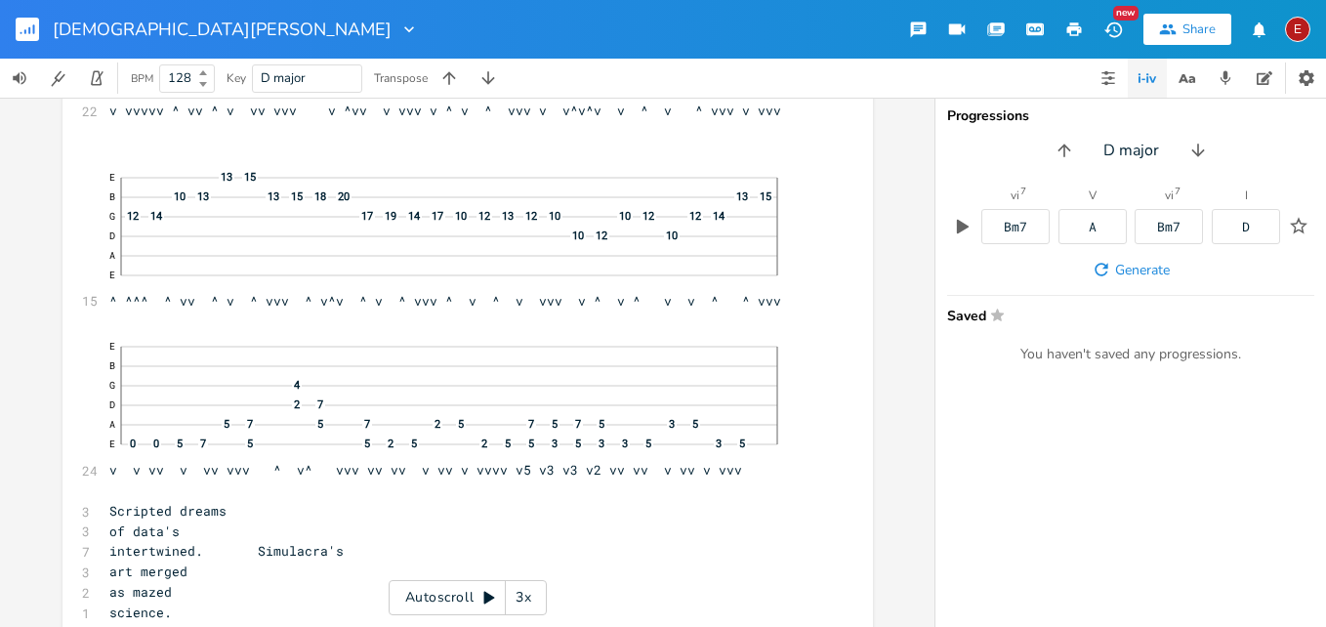
scroll to position [7331, 0]
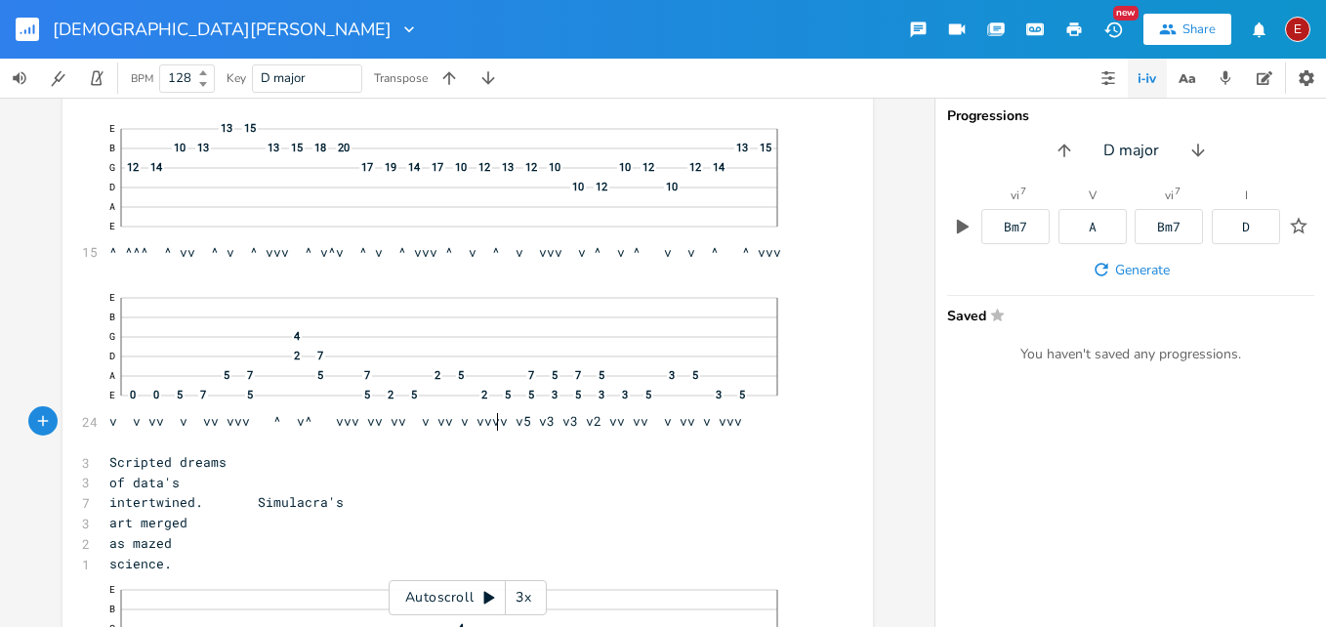
click at [492, 422] on span "E B G 4 D 2 7 A 5 7 5 7 2 5 7 5 7 5 3 5 E 0 0 5 7 5 5 2 5 2 5 5 3 5 3 3 5 3 5 v…" at bounding box center [457, 355] width 697 height 147
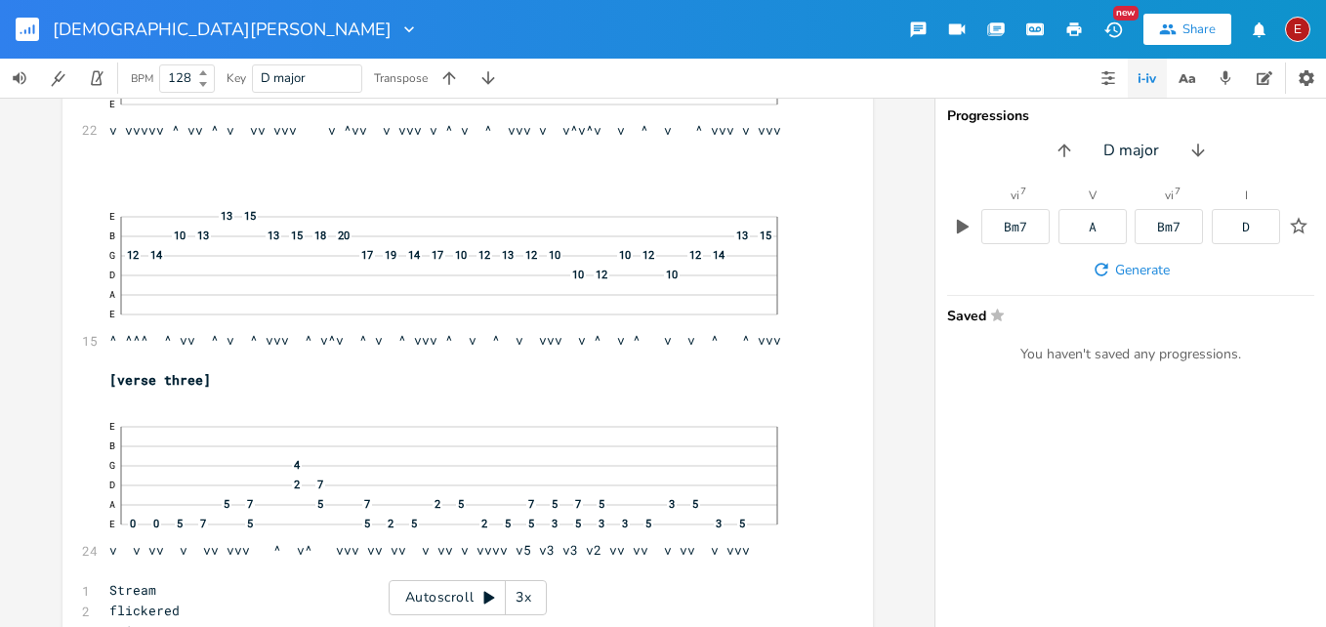
scroll to position [9805, 0]
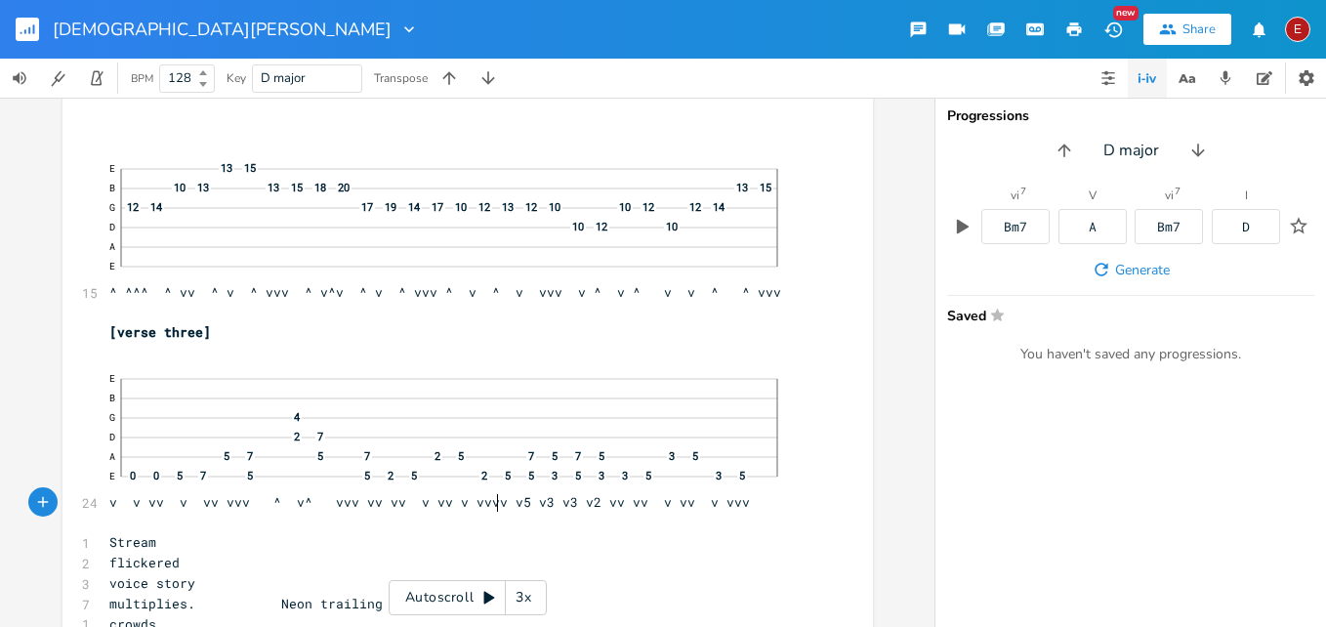
click at [491, 508] on span "E B G 4 D 2 7 A 5 7 5 7 2 5 7 5 7 5 3 5 E 0 0 5 7 5 5 2 5 2 5 5 3 5 3 3 5 3 5 v…" at bounding box center [457, 436] width 697 height 147
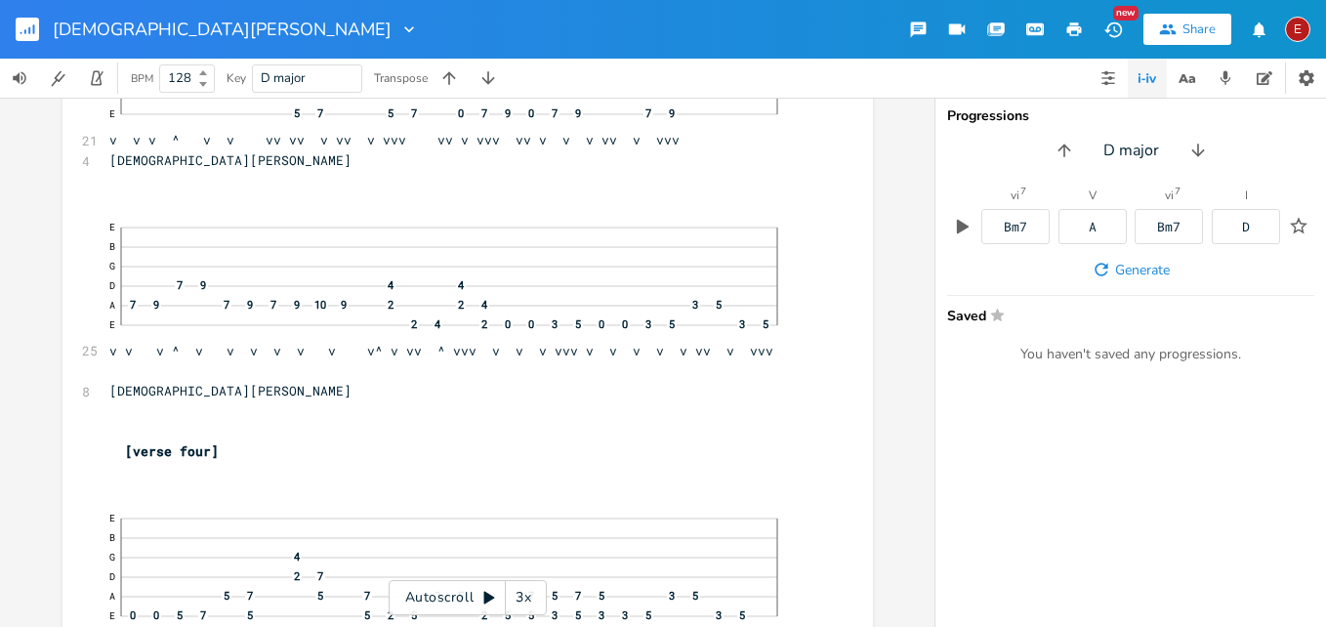
scroll to position [12804, 0]
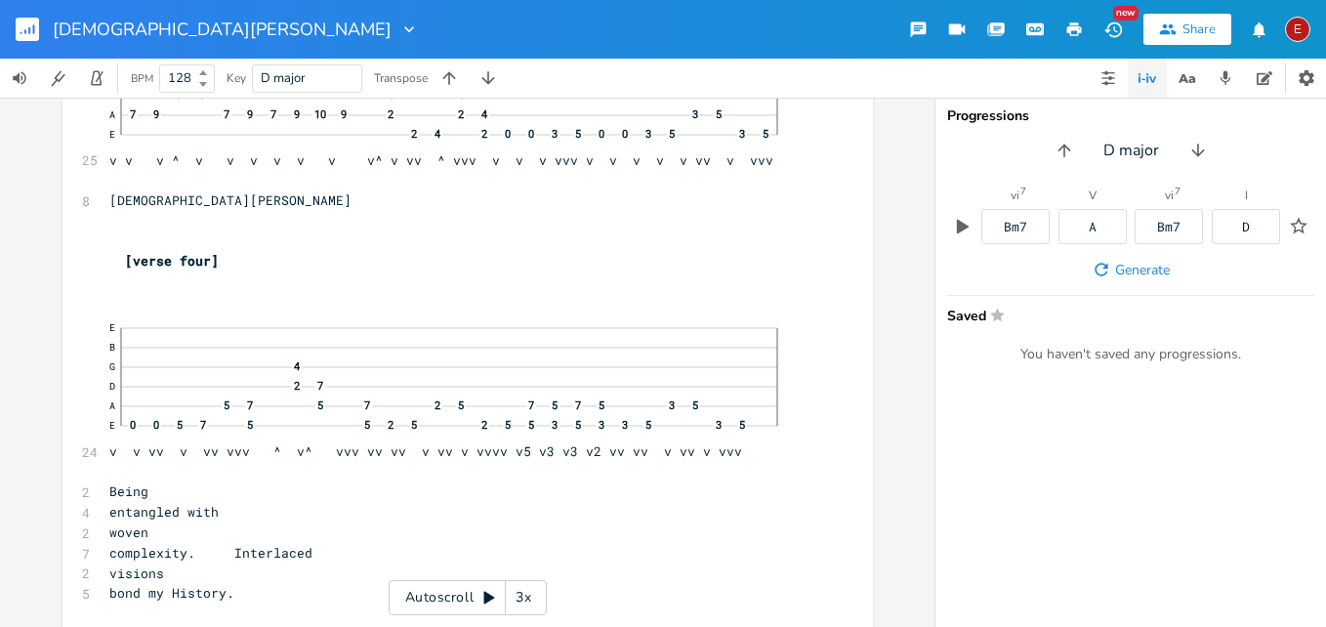
click at [492, 460] on span "E B G 4 D 2 7 A 5 7 5 7 2 5 7 5 7 5 3 5 E 0 0 5 7 5 5 2 5 2 5 5 3 5 3 3 5 3 5 v…" at bounding box center [457, 385] width 697 height 147
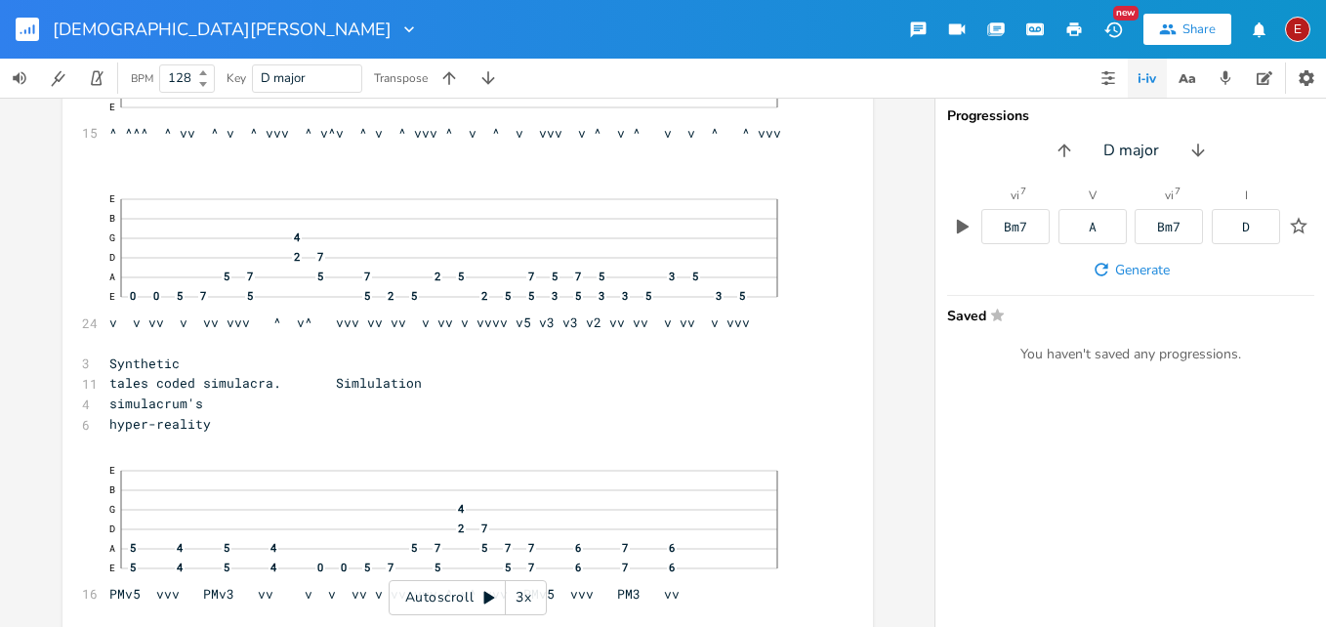
scroll to position [15137, 0]
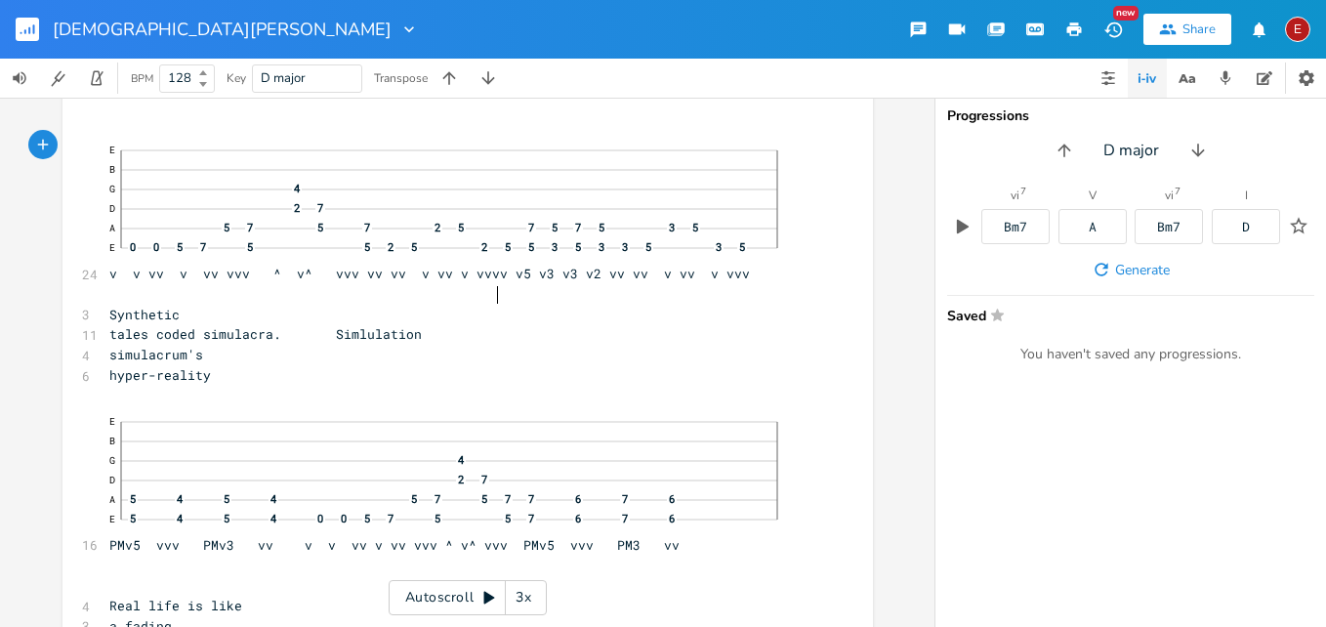
click at [493, 282] on span "E B G 4 D 2 7 A 5 7 5 7 2 5 7 5 7 5 3 5 E 0 0 5 7 5 5 2 5 2 5 5 3 5 3 3 5 3 5 v…" at bounding box center [457, 198] width 697 height 167
click at [471, 282] on span "E B G 4 D 2 7 A 5 7 5 7 2 5 7 5 7 5 3 5 E 0 0 5 7 5 5 2 5 2 5 5 3 5 3 3 5 3 5 v…" at bounding box center [457, 198] width 697 height 167
click at [497, 282] on span "E B G 4 D 2 7 A 5 7 5 7 2 5 7 5 7 5 3 5 E 0 0 5 7 5 5 2 5 2 5 5 3 5 3 3 5 3 5 v…" at bounding box center [457, 198] width 697 height 167
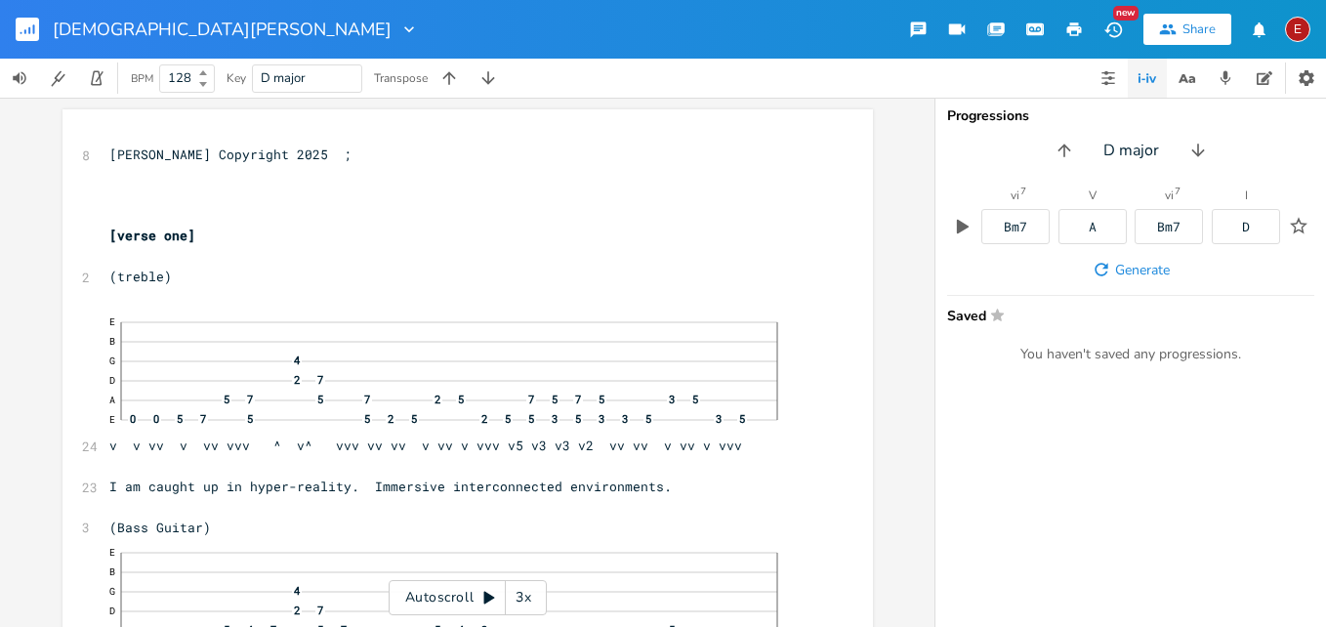
scroll to position [14884, 0]
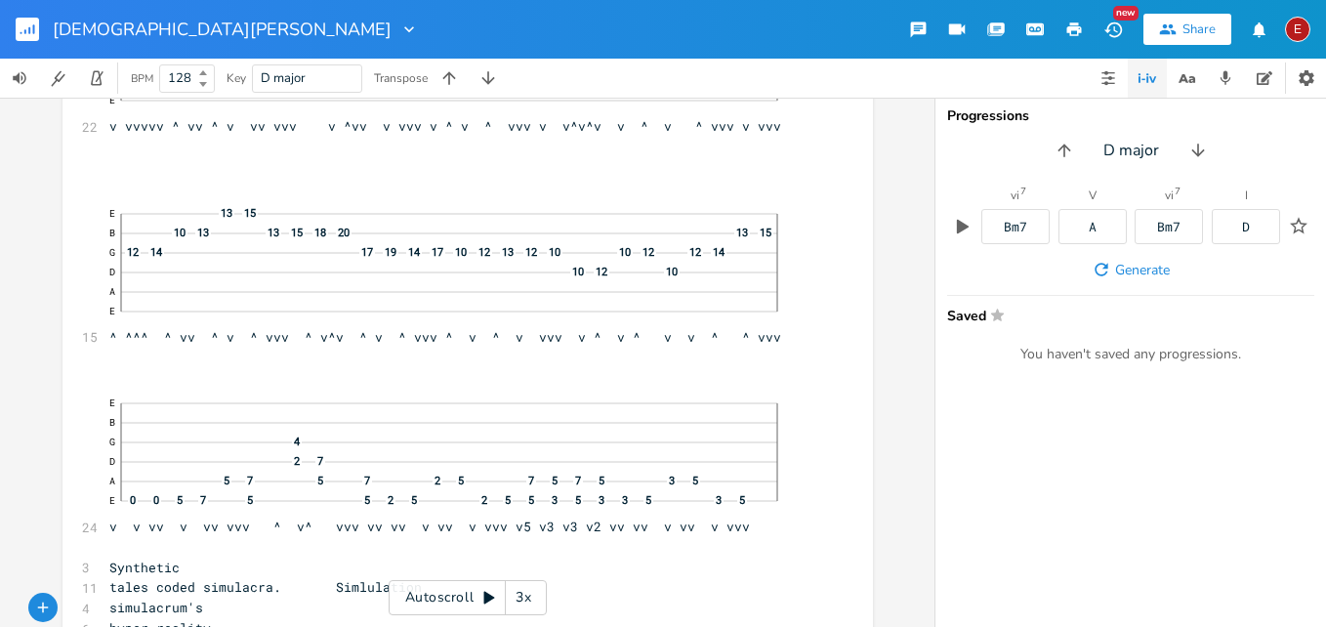
click at [900, 399] on div "xxxxxxxxxx 8 [PERSON_NAME] Copyright 2025 ; ​ ​ ​ [verse one] ​ 2 (treble) 24 E…" at bounding box center [467, 362] width 935 height 529
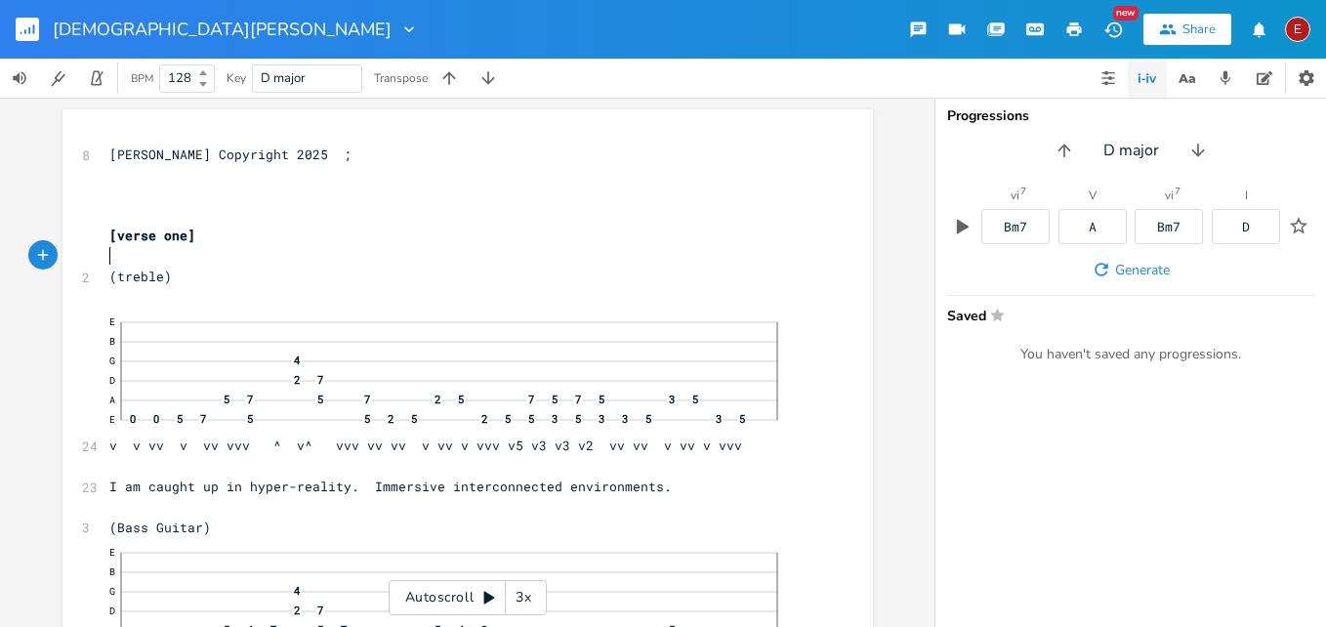
scroll to position [0, 0]
click at [364, 265] on pre "​" at bounding box center [457, 256] width 705 height 21
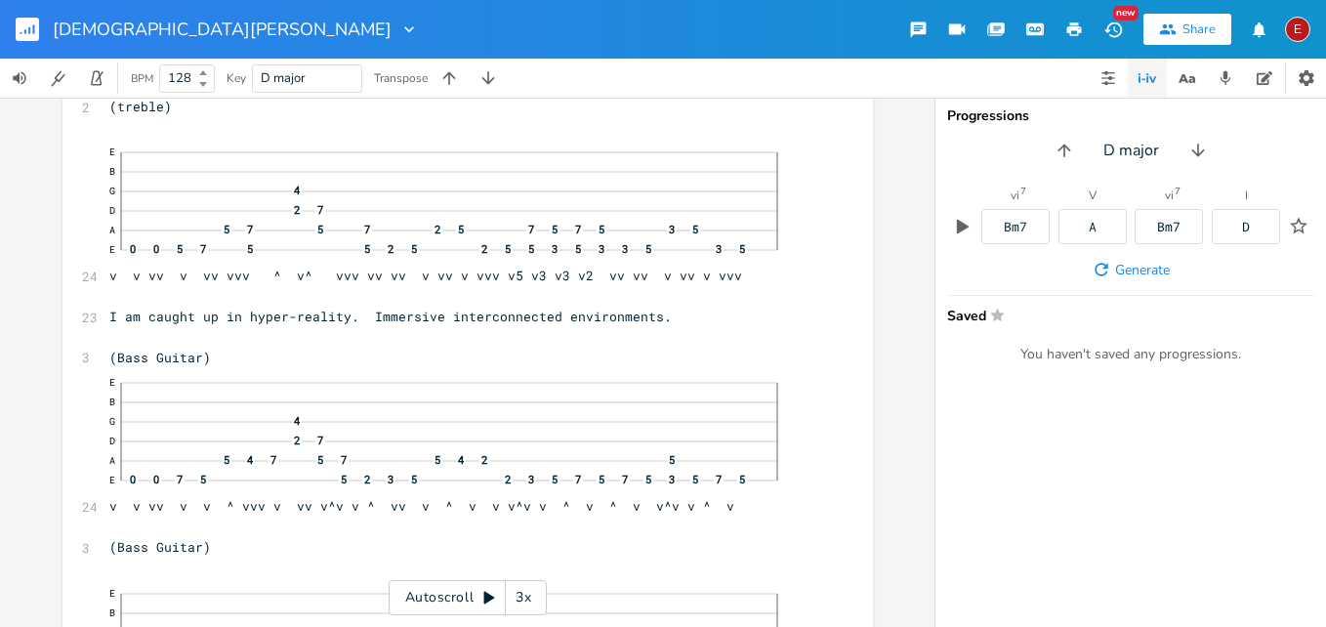
scroll to position [318, 0]
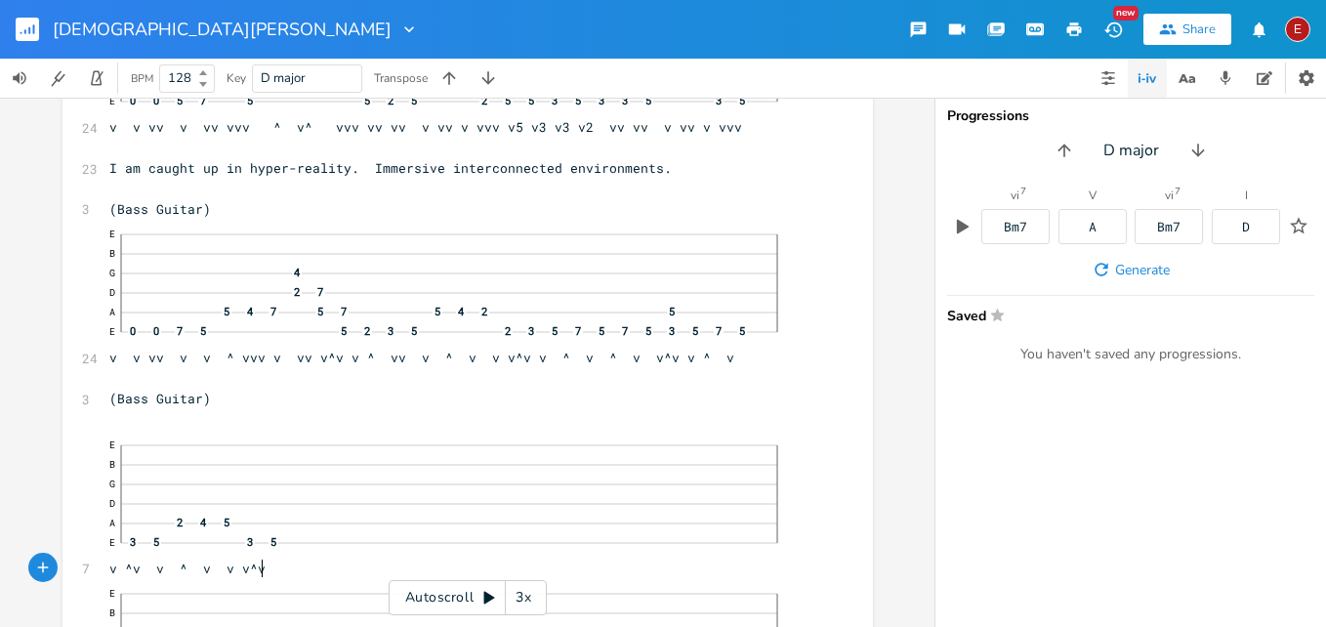
click at [281, 567] on pre "E B G D A 2 4 5 E 3 5 3 5 v ^v v ^ v v v^v" at bounding box center [457, 504] width 705 height 149
click at [109, 569] on span "E B G D A 2 4 5 E 3 5 3 5 v ^v v ^ v v v^v" at bounding box center [457, 503] width 697 height 147
click at [313, 573] on pre "E B G D A 2 4 5 E 3 5 3 5 v ^v v ^ v v v^v" at bounding box center [457, 504] width 705 height 149
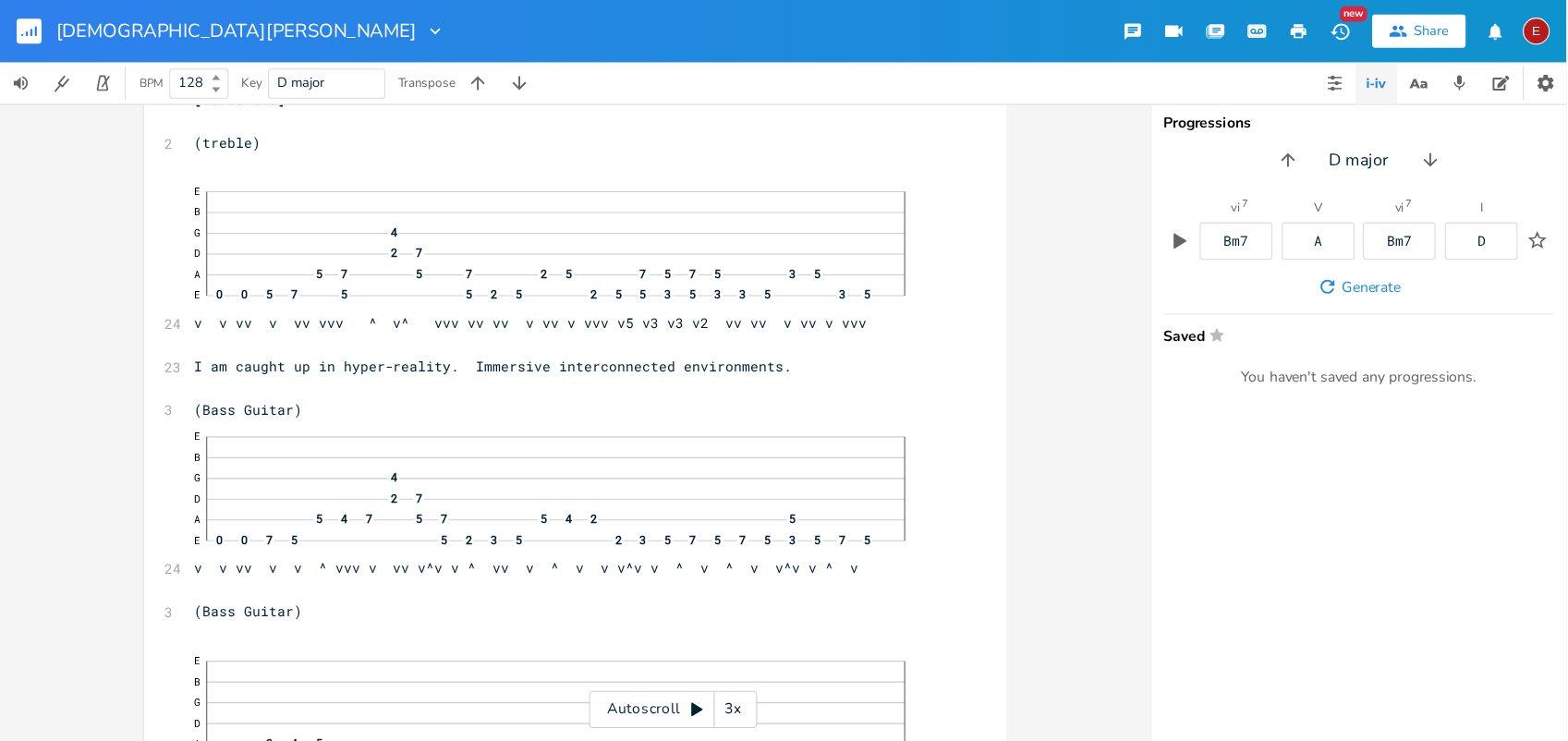
scroll to position [0, 8]
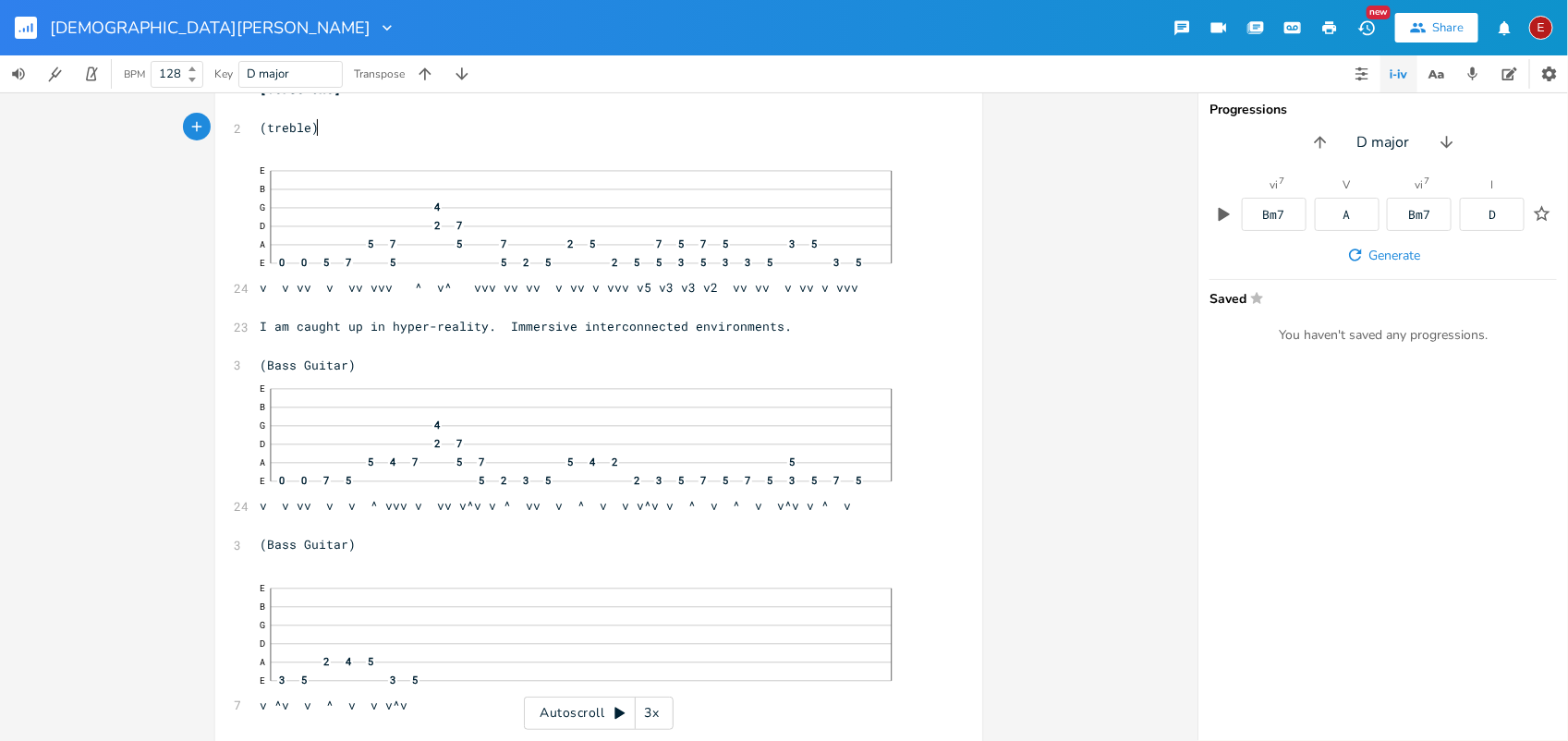
drag, startPoint x: 1058, startPoint y: 7, endPoint x: 312, endPoint y: 125, distance: 755.3
click at [312, 125] on pre "(treble)" at bounding box center [590, 128] width 667 height 20
click at [307, 132] on span "(treble)" at bounding box center [289, 128] width 59 height 17
type textarea "guitar"
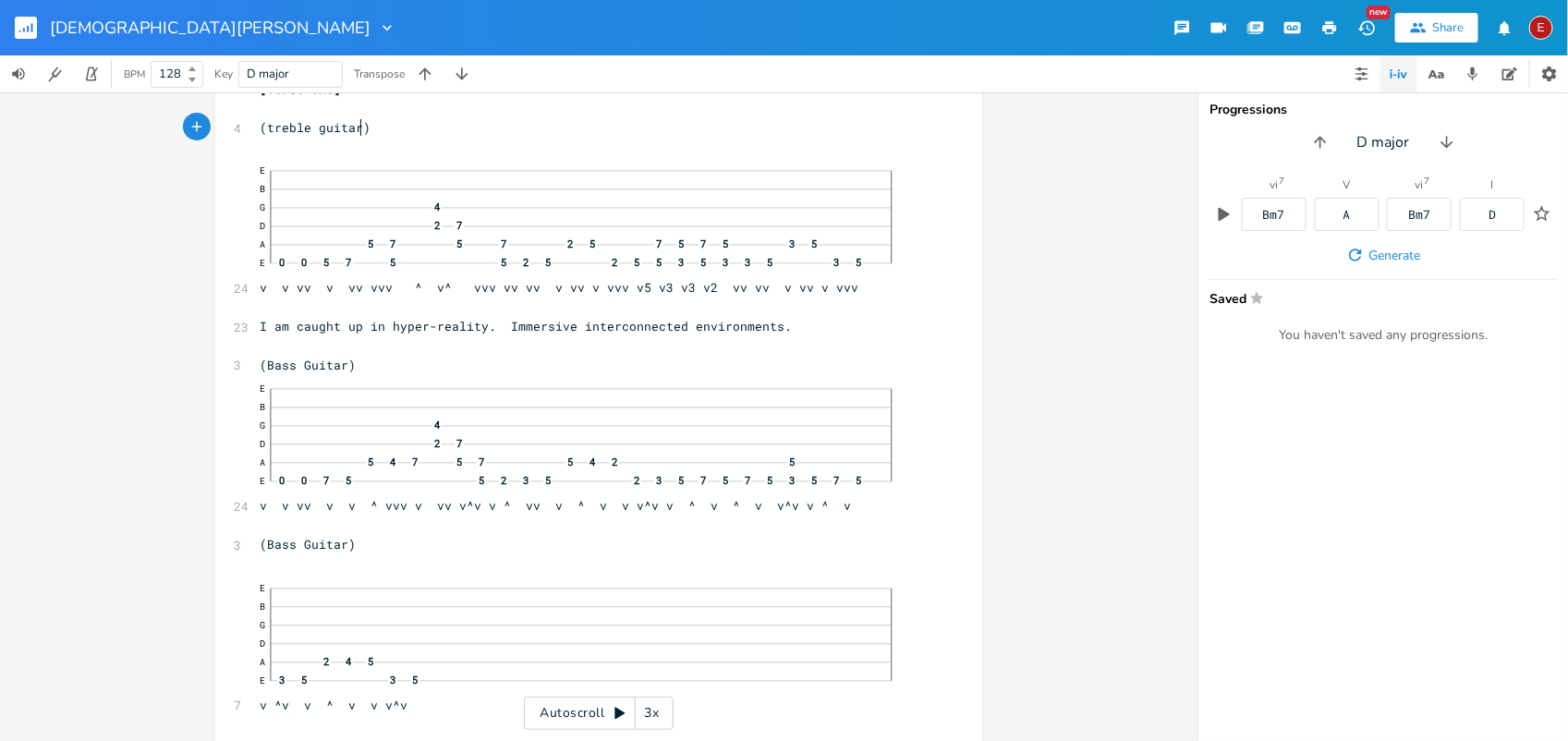
scroll to position [0, 34]
click at [599, 290] on span "E B G 4 D 2 7 A 5 7 5 7 2 5 7 5 7 5 3 5 E 0 0 5 7 5 5 2 5 2 5 5 3 5 3 3 5 3 5 v…" at bounding box center [589, 225] width 660 height 139
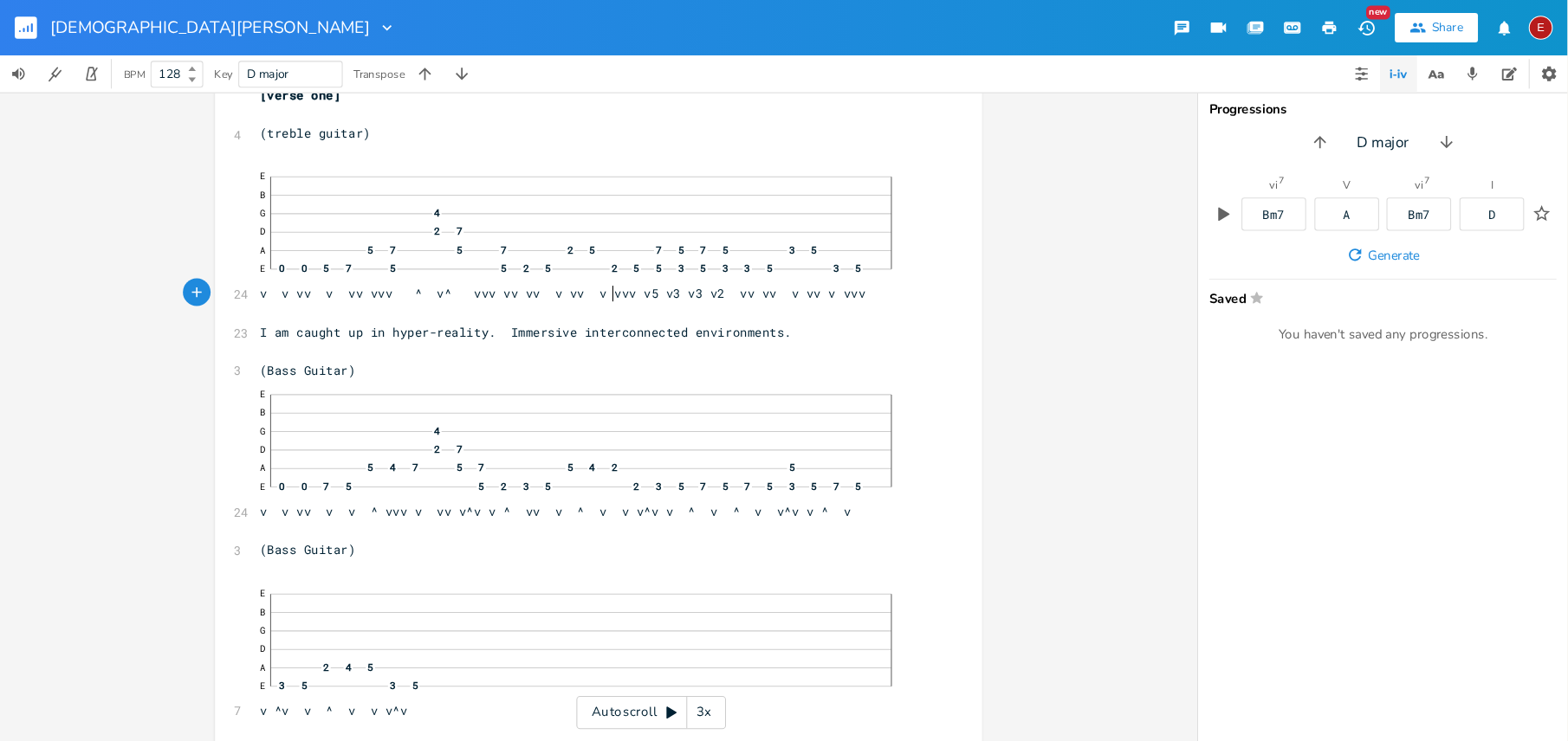
scroll to position [120, 0]
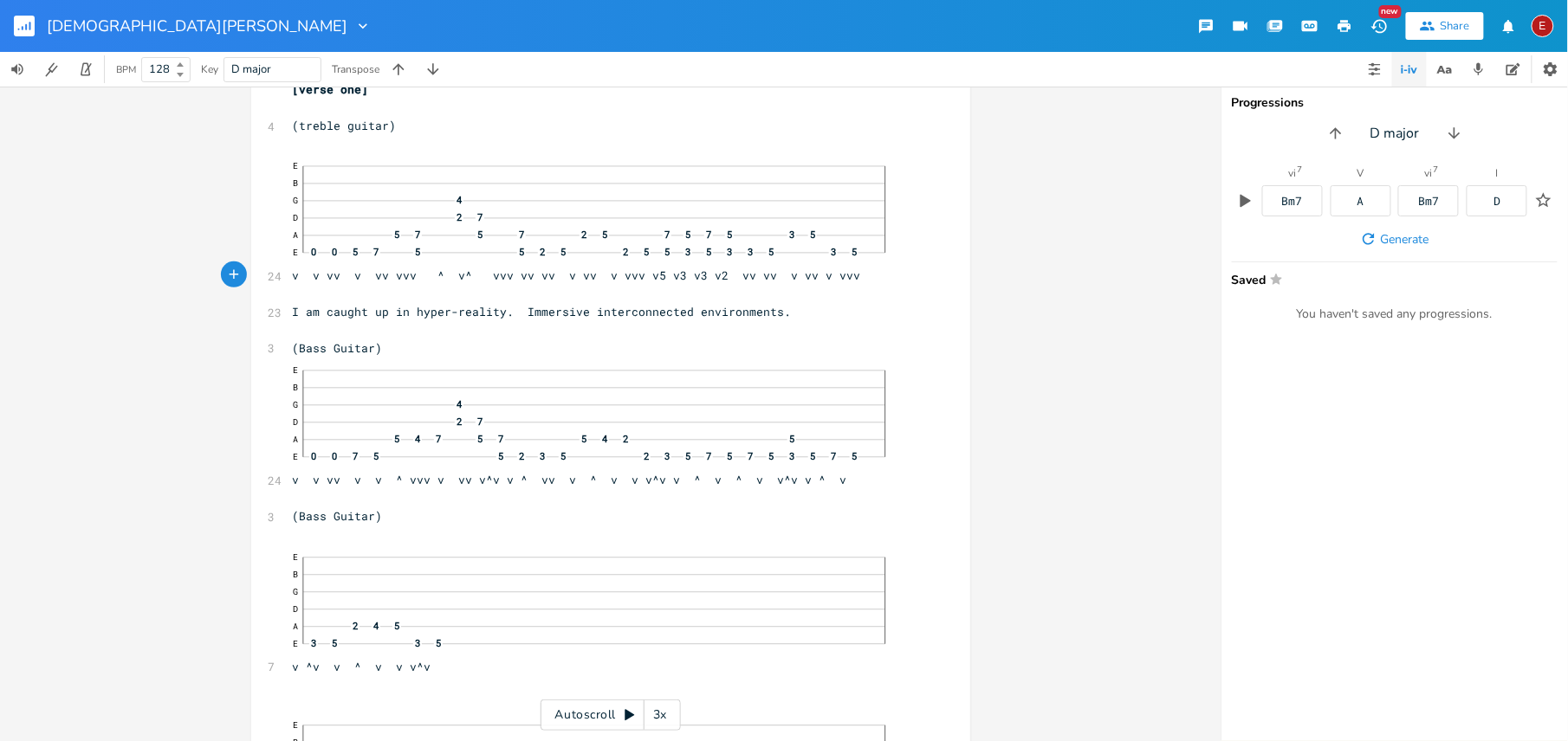
click at [967, 194] on div "xxxxxxxxxx 8 [PERSON_NAME] Copyright 2025 ; ​ ​ ​ [verse one] ​ 4 (treble guita…" at bounding box center [610, 414] width 1220 height 654
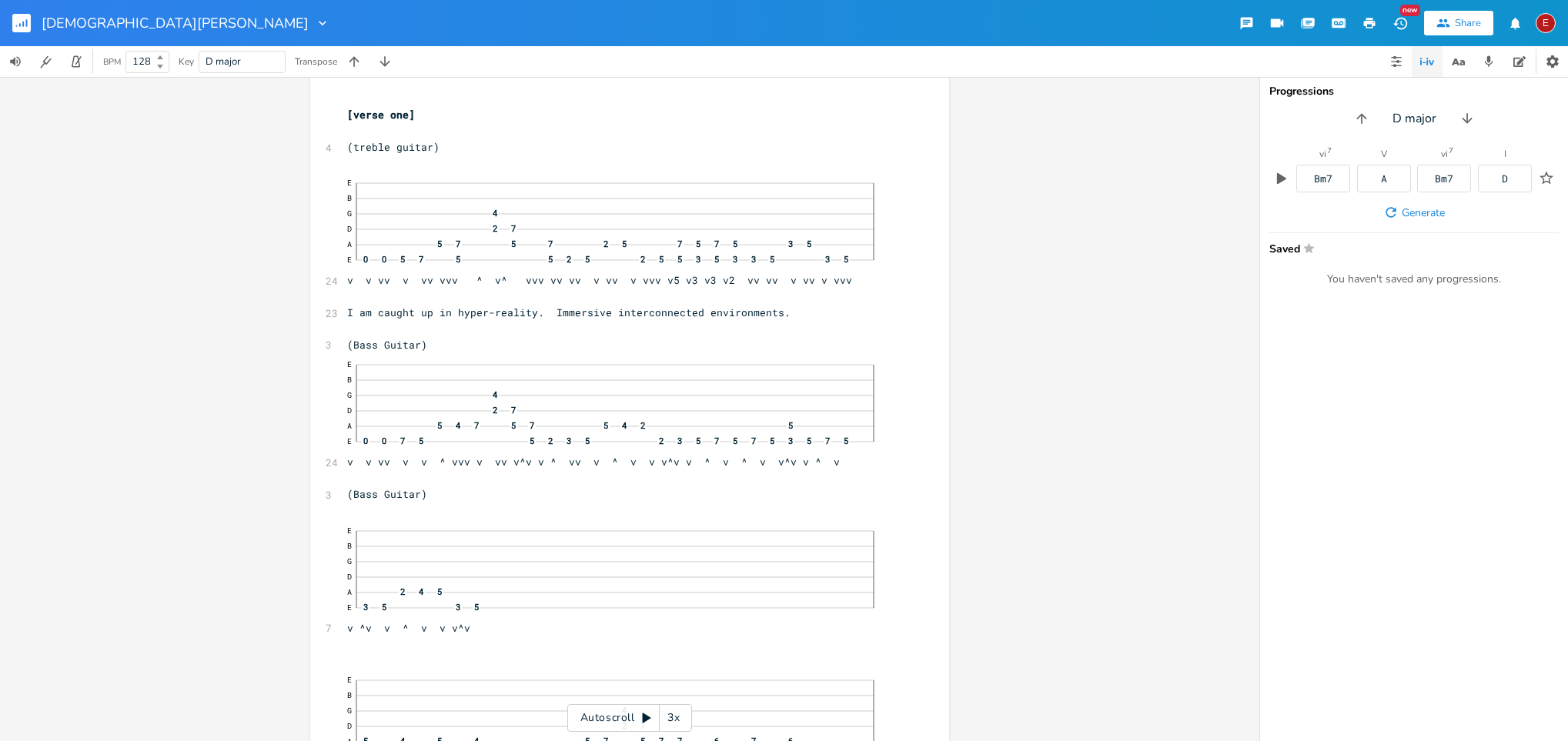
scroll to position [70, 0]
drag, startPoint x: 1346, startPoint y: 0, endPoint x: 1089, endPoint y: 207, distance: 330.0
click at [1045, 207] on div "8 [PERSON_NAME] Copyright 2025 ; ​ ​ ​ [verse one] ​ 4 (treble guitar) 24 E B G…" at bounding box center [630, 409] width 1260 height 665
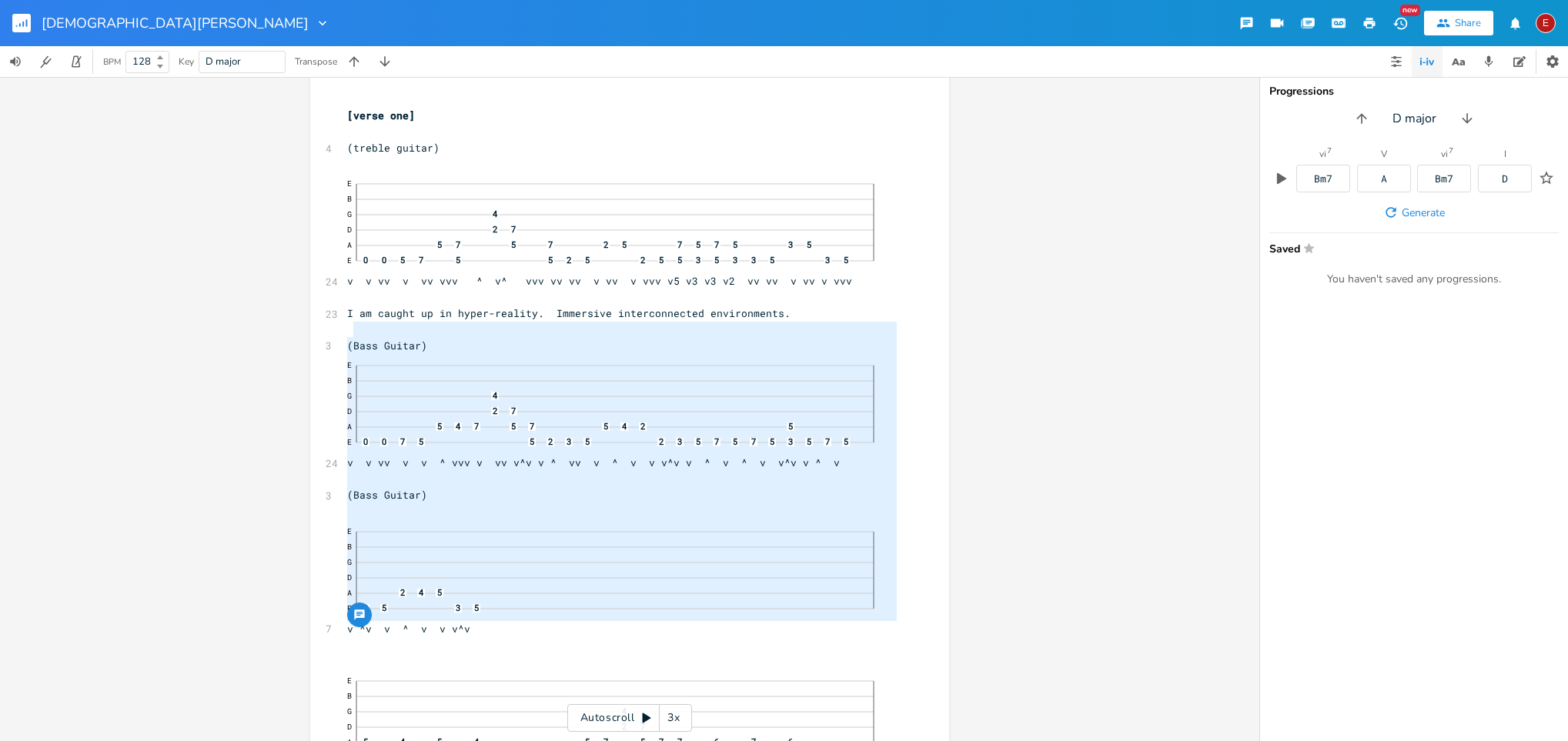
type textarea "(Bass Guitar)  v v vv v v ^ vvv v vv v^v v ^ vv v ^ v v v^v v ^ v ^ v v^v v ^ …"
drag, startPoint x: 347, startPoint y: 333, endPoint x: 479, endPoint y: 634, distance: 328.7
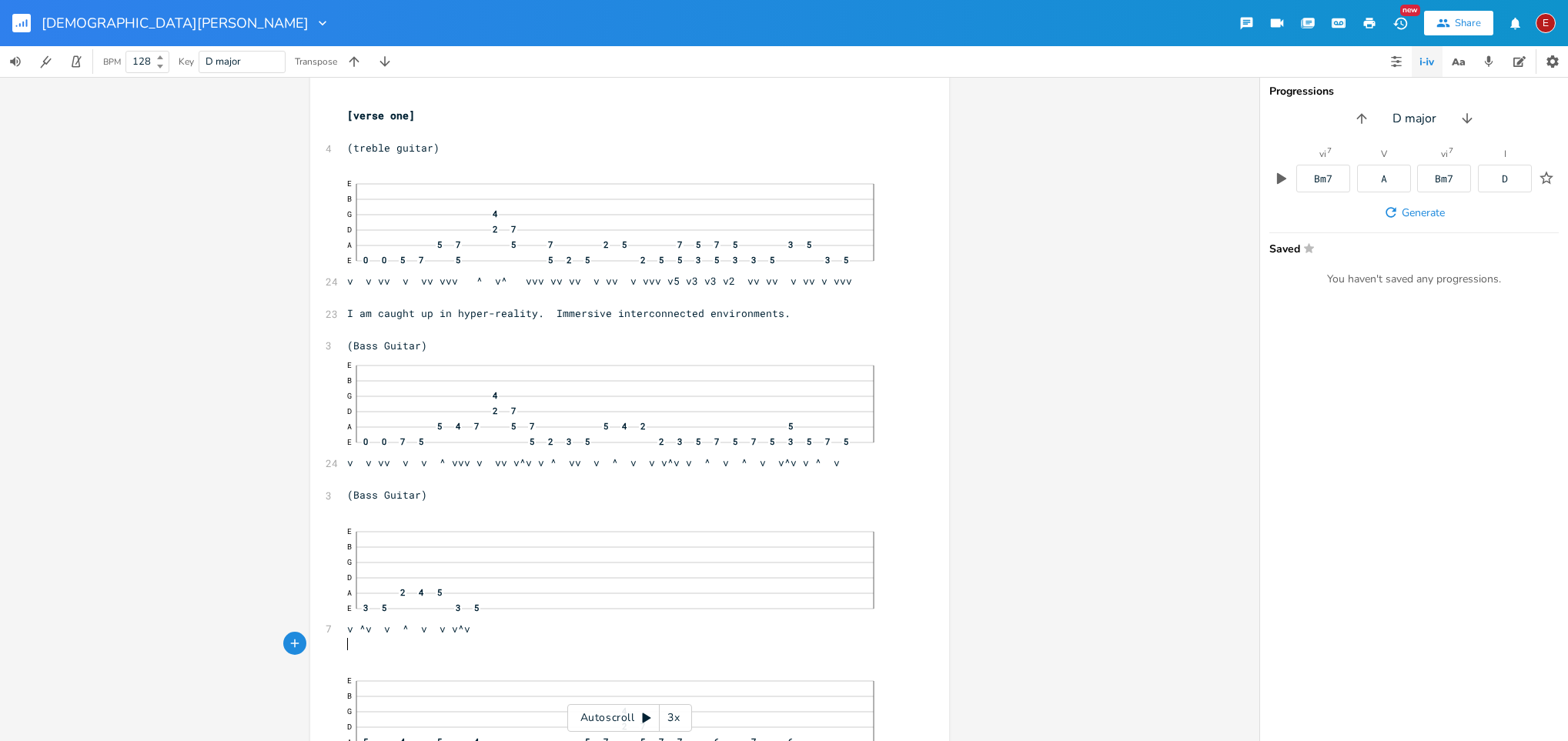
click at [500, 493] on pre "​" at bounding box center [622, 645] width 556 height 17
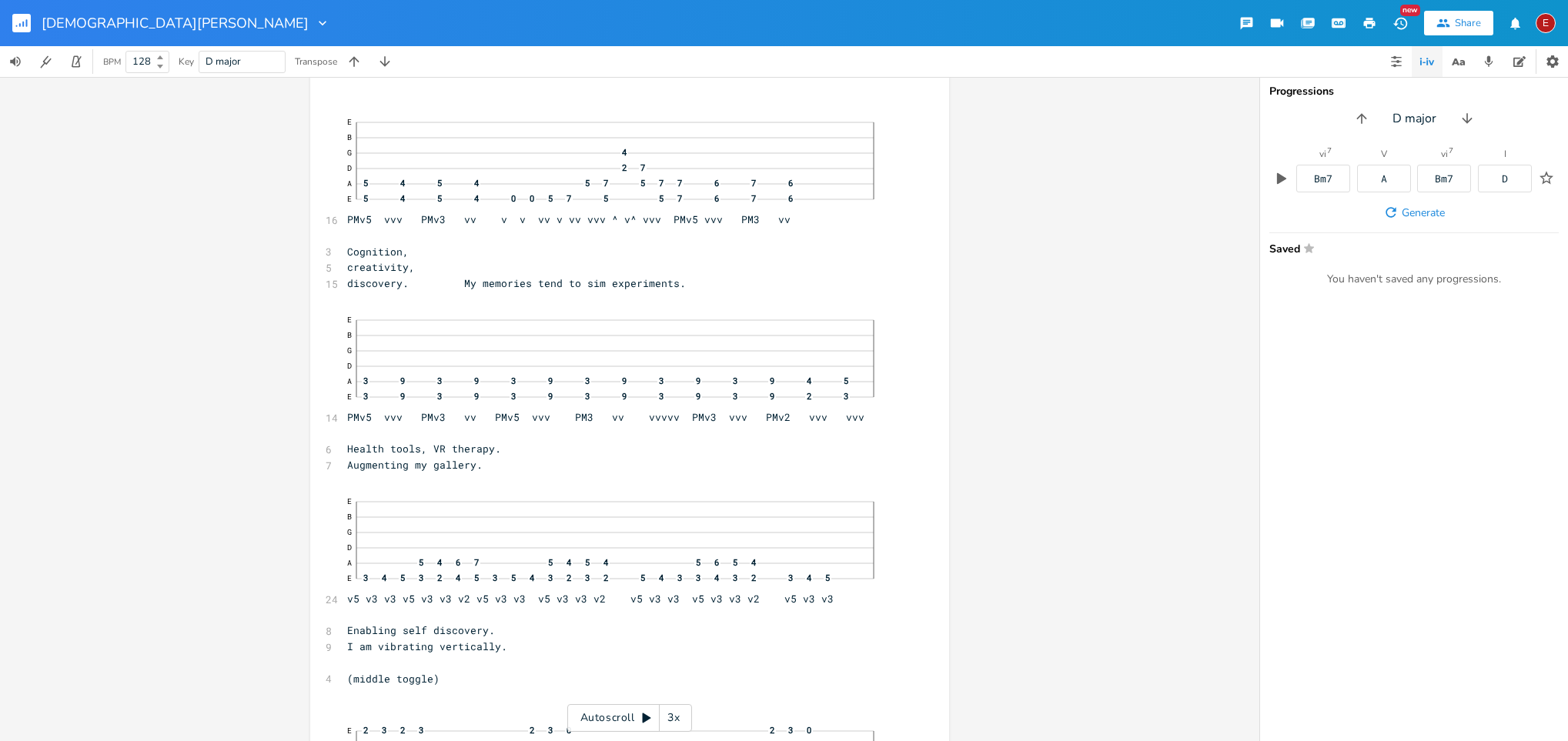
scroll to position [762, 0]
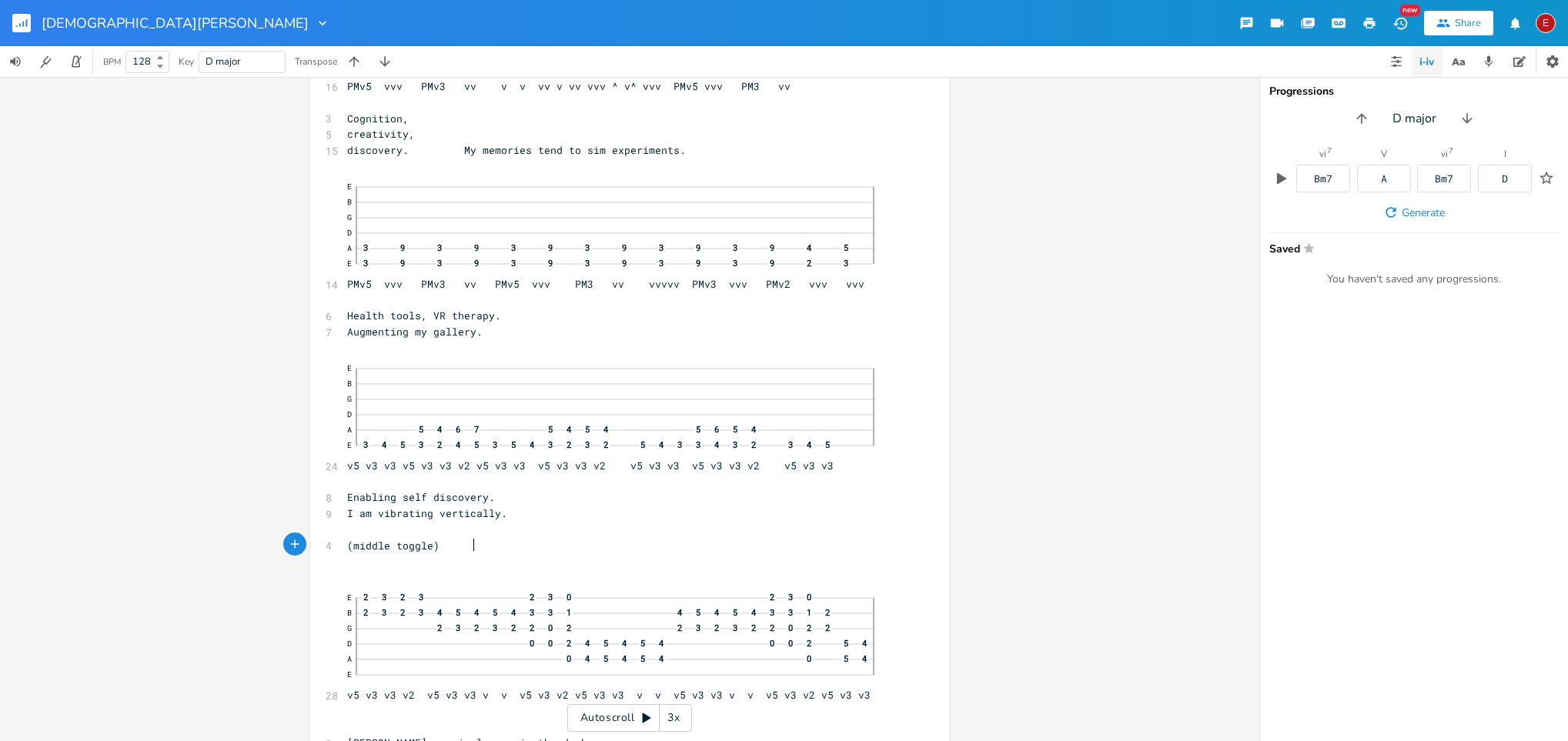
click at [440, 493] on span "(middle toggle)" at bounding box center [393, 546] width 92 height 14
type textarea "guitar"
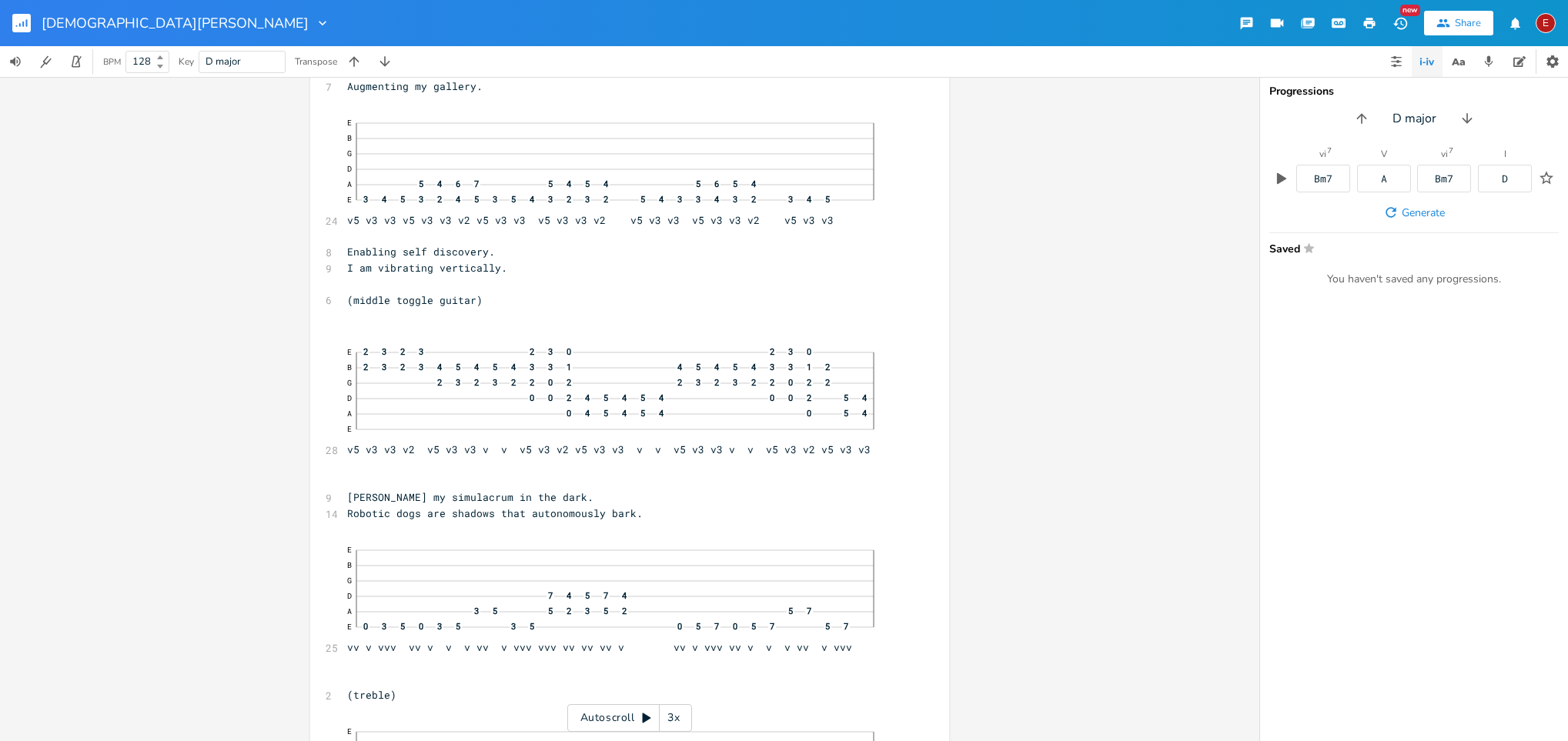
scroll to position [1141, 0]
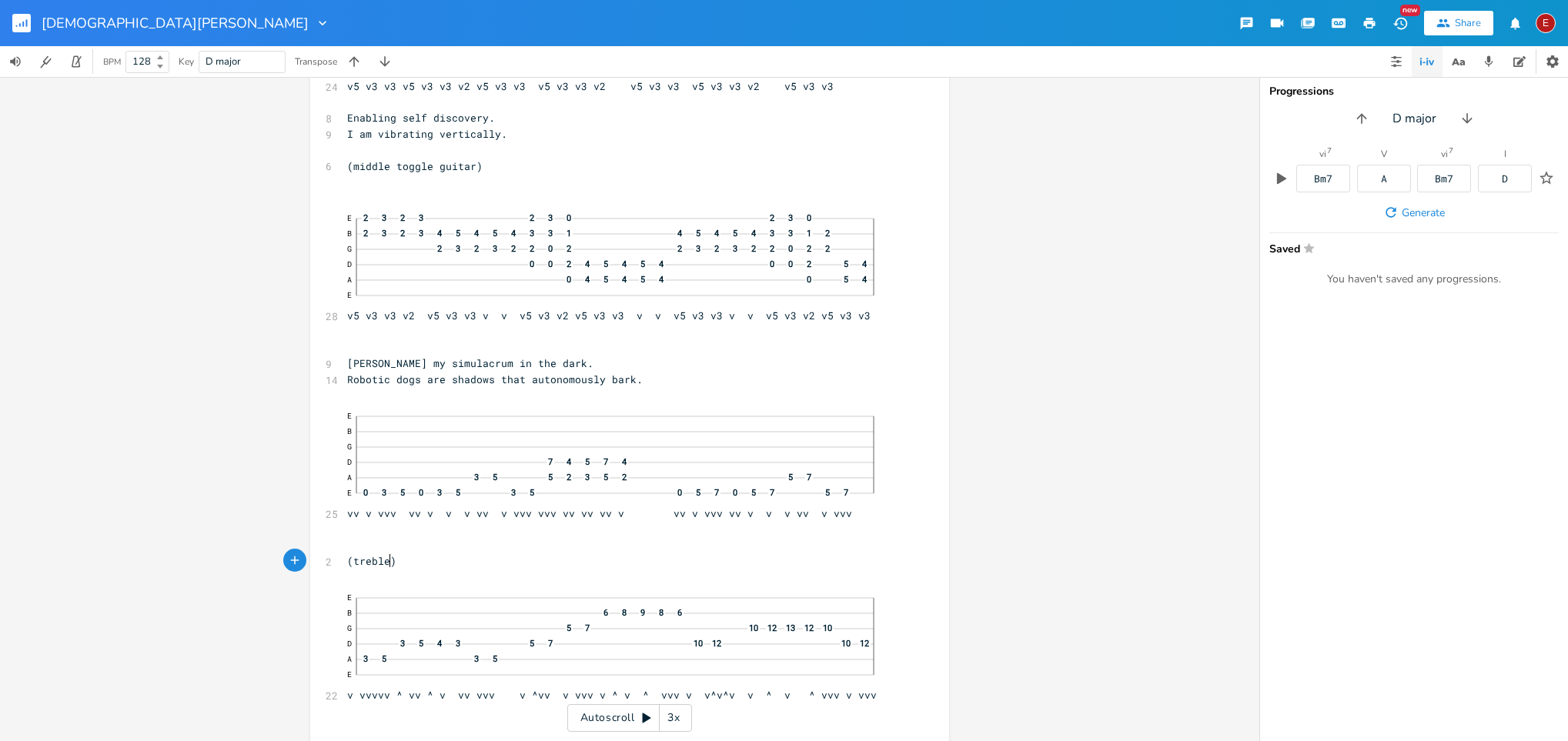
click at [383, 493] on span "(treble)" at bounding box center [371, 561] width 49 height 14
type textarea "guitar"
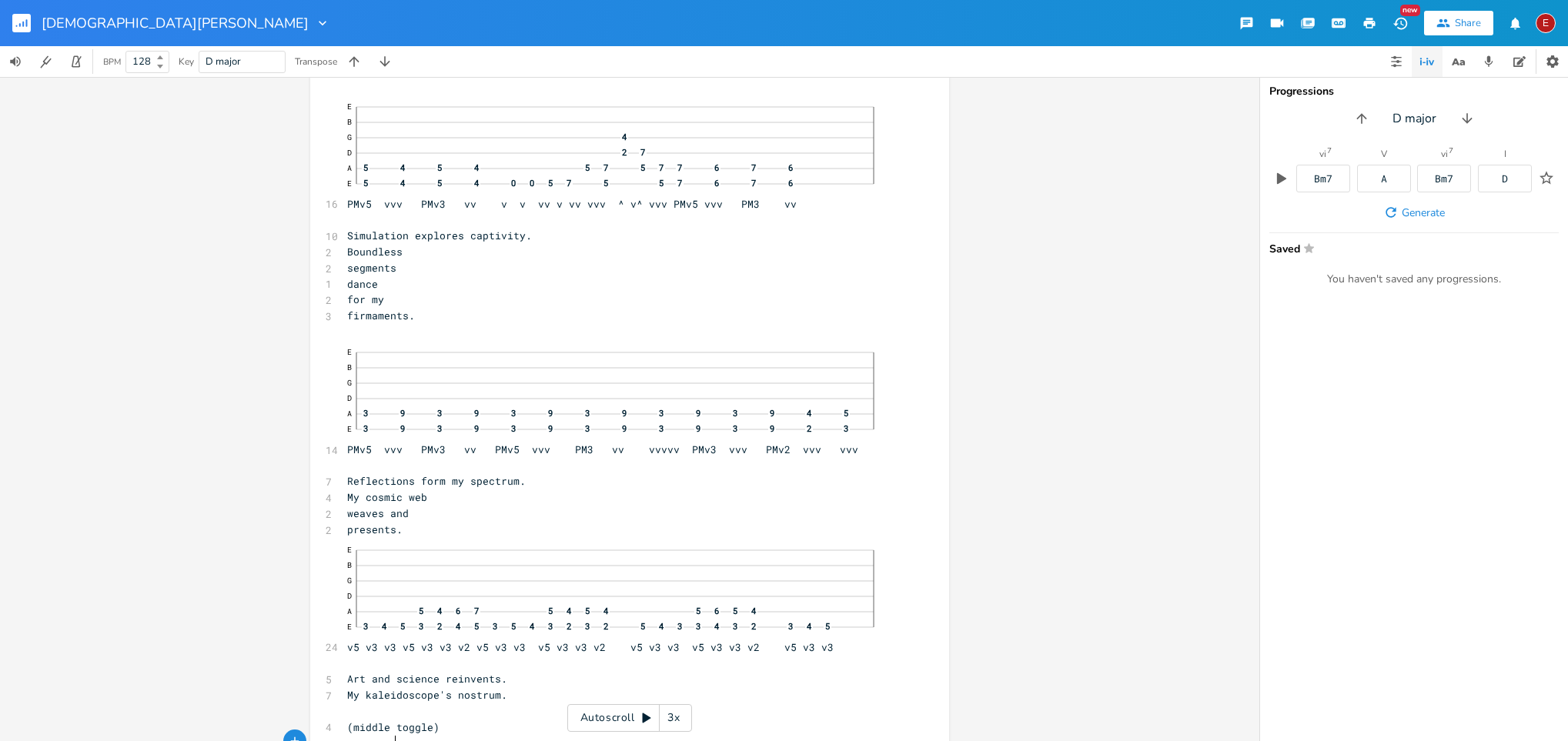
scroll to position [2241, 0]
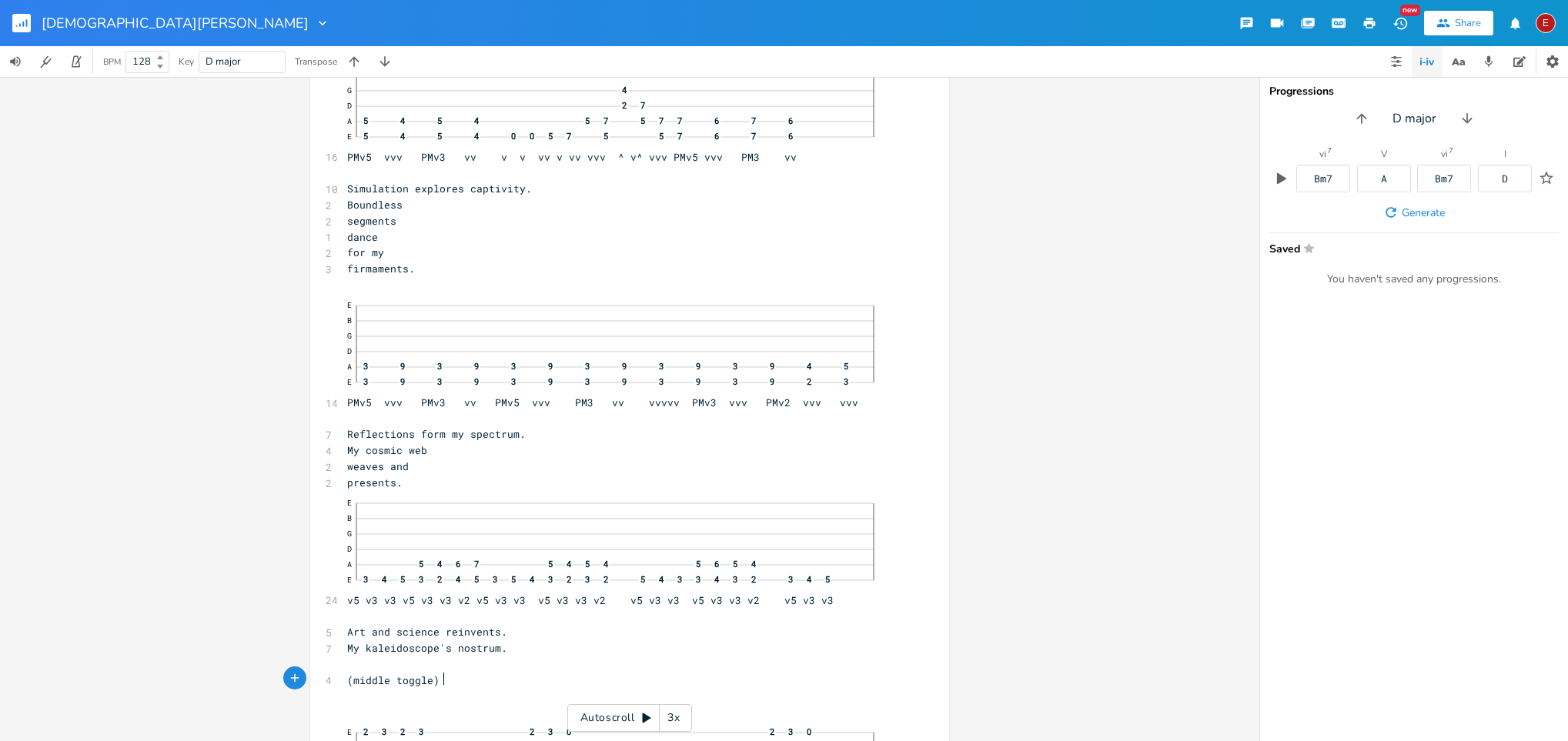
click at [439, 493] on span "(middle toggle)" at bounding box center [393, 680] width 92 height 14
type textarea "guitar"
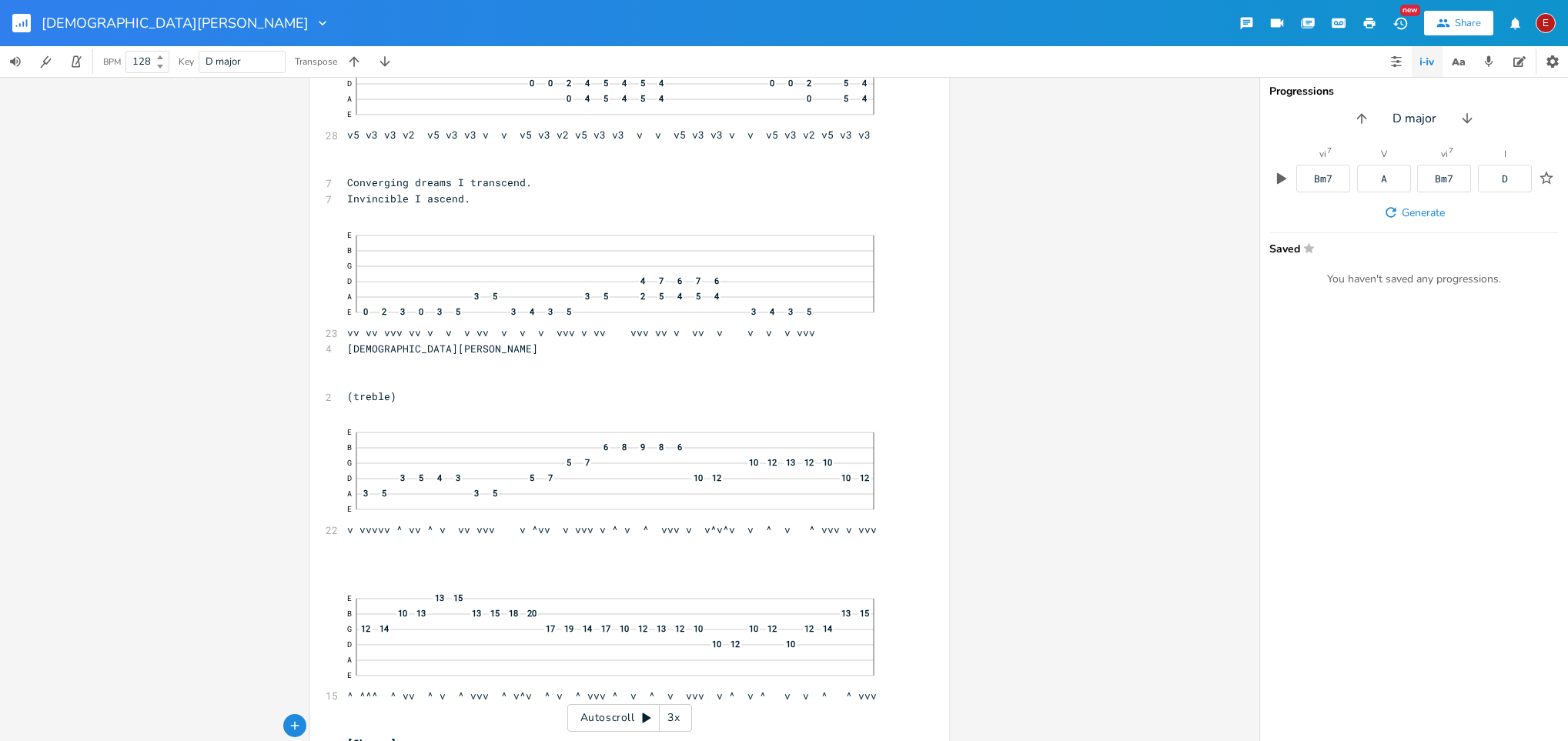
scroll to position [2984, 0]
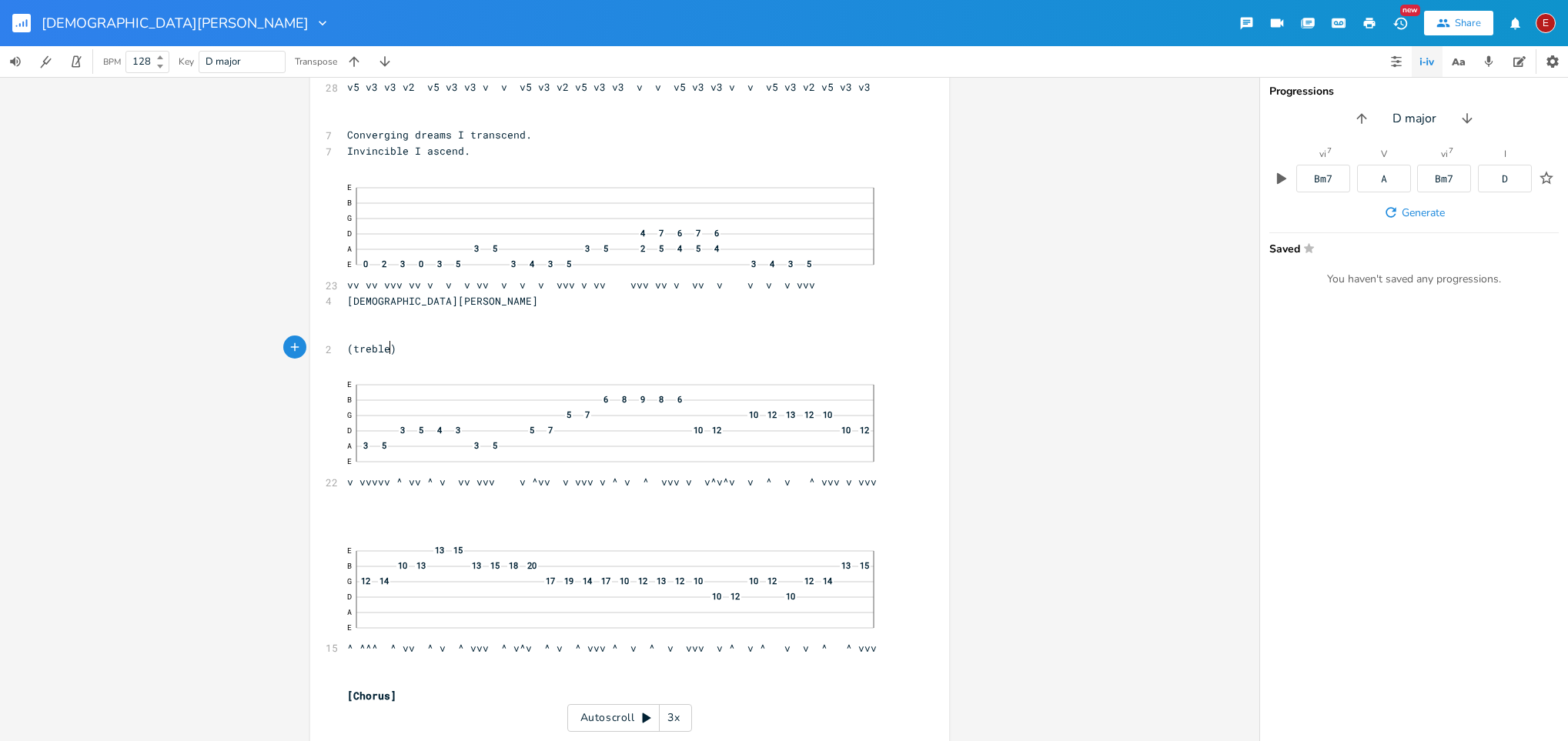
click at [383, 344] on span "(treble)" at bounding box center [371, 349] width 49 height 14
type textarea "guitar"
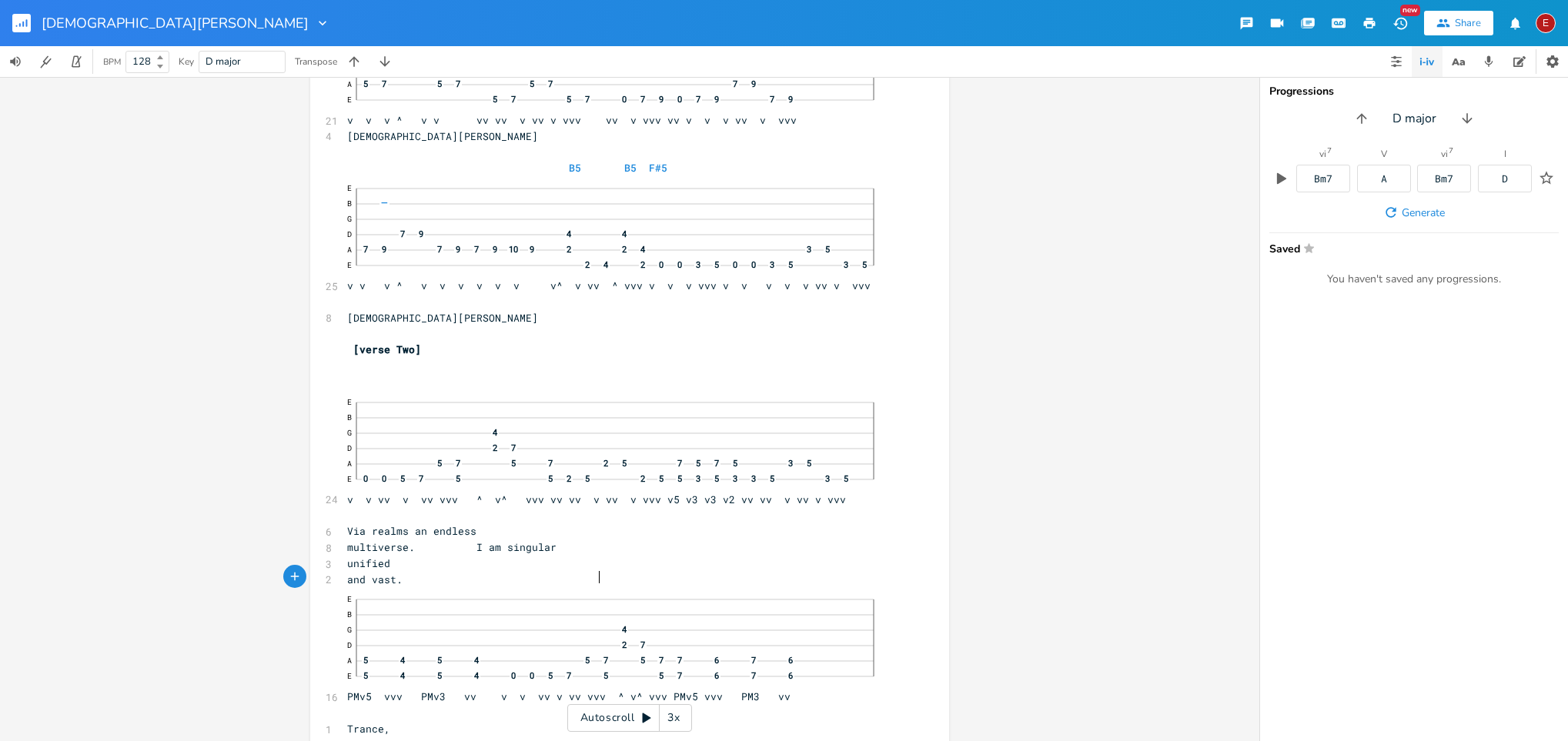
scroll to position [0, 53]
click at [677, 493] on pre "unified" at bounding box center [622, 564] width 556 height 17
click at [670, 493] on pre "and vast." at bounding box center [622, 580] width 556 height 17
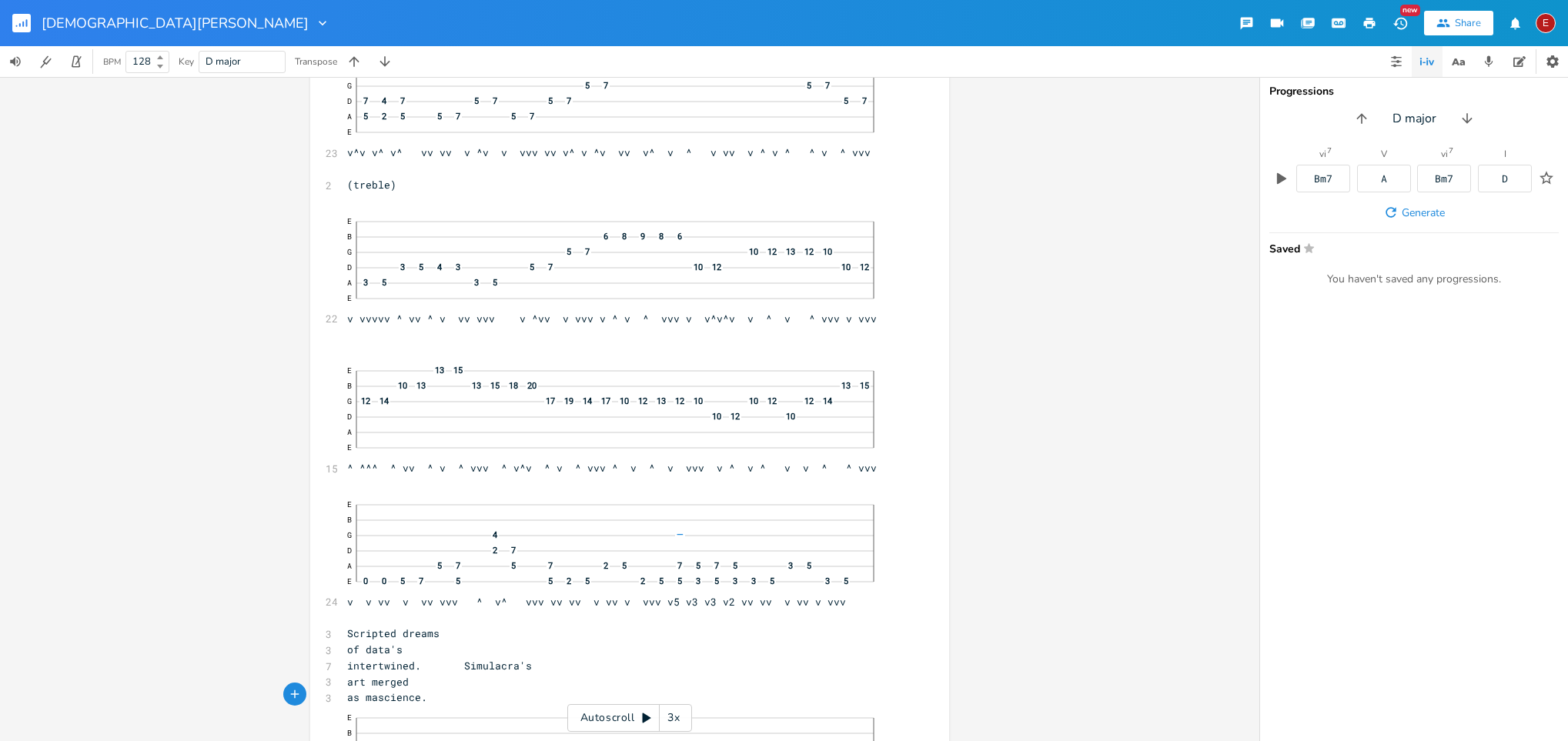
scroll to position [0, 3]
type textarea "ze"
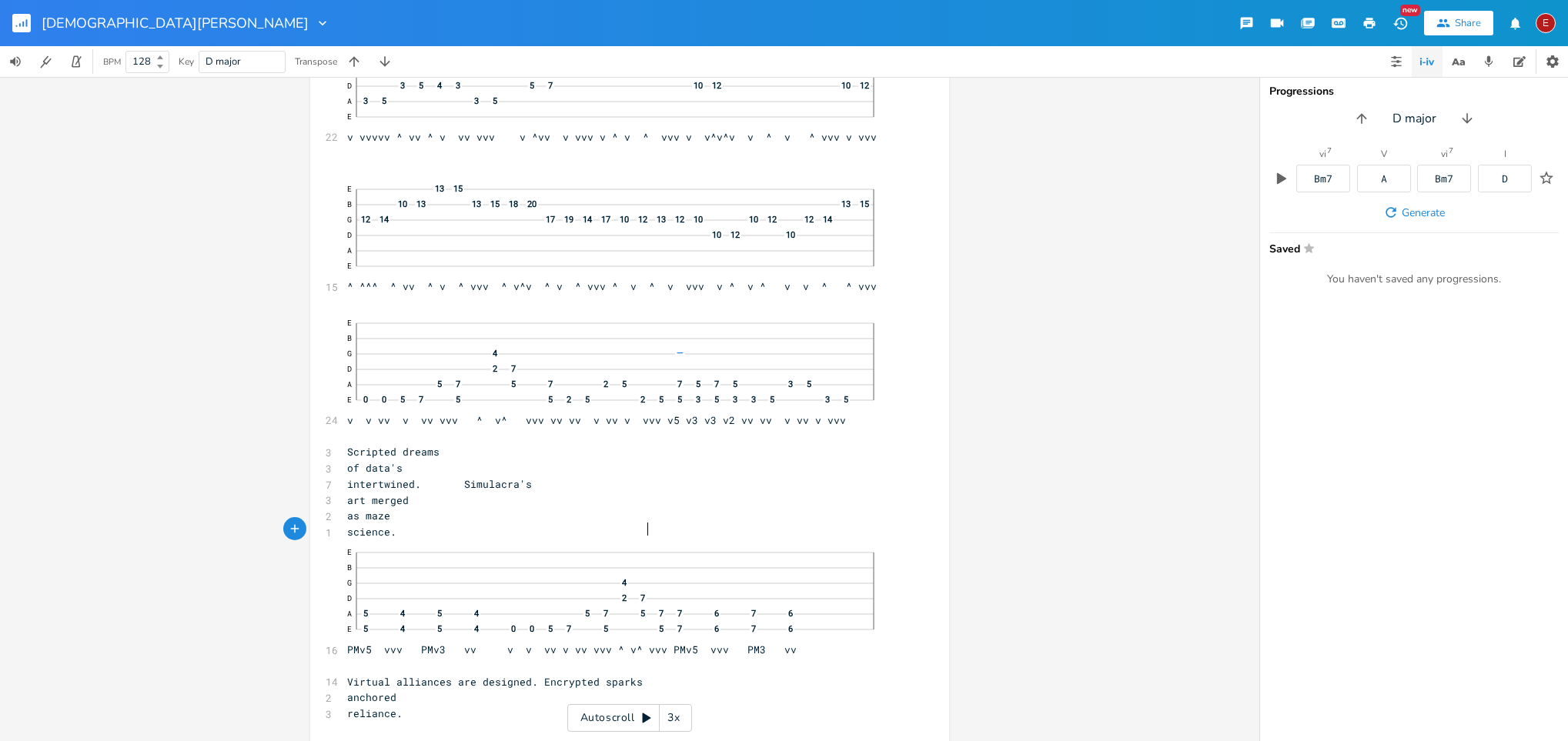
scroll to position [0, 5]
click at [721, 493] on pre "science." at bounding box center [622, 532] width 556 height 17
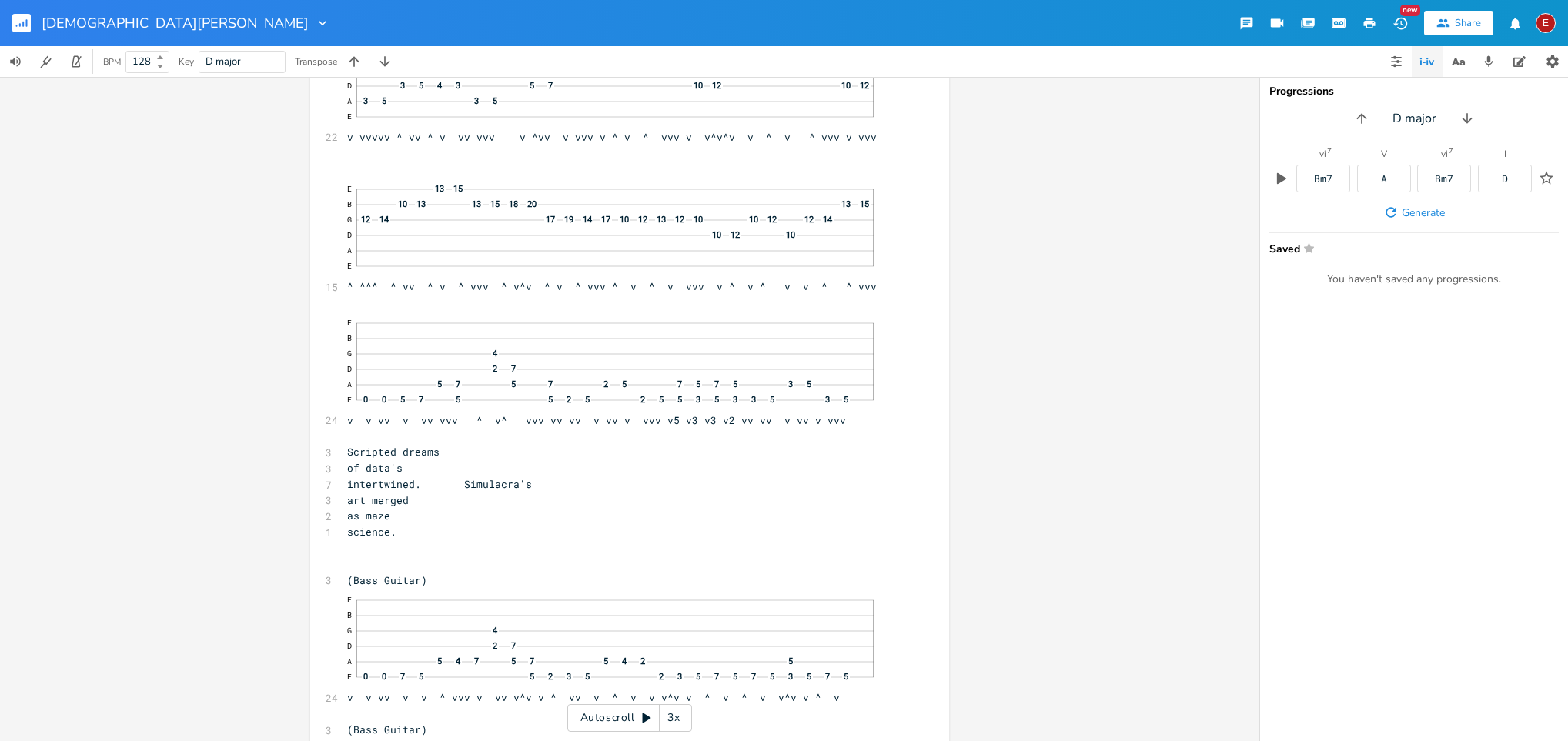
scroll to position [6670, 0]
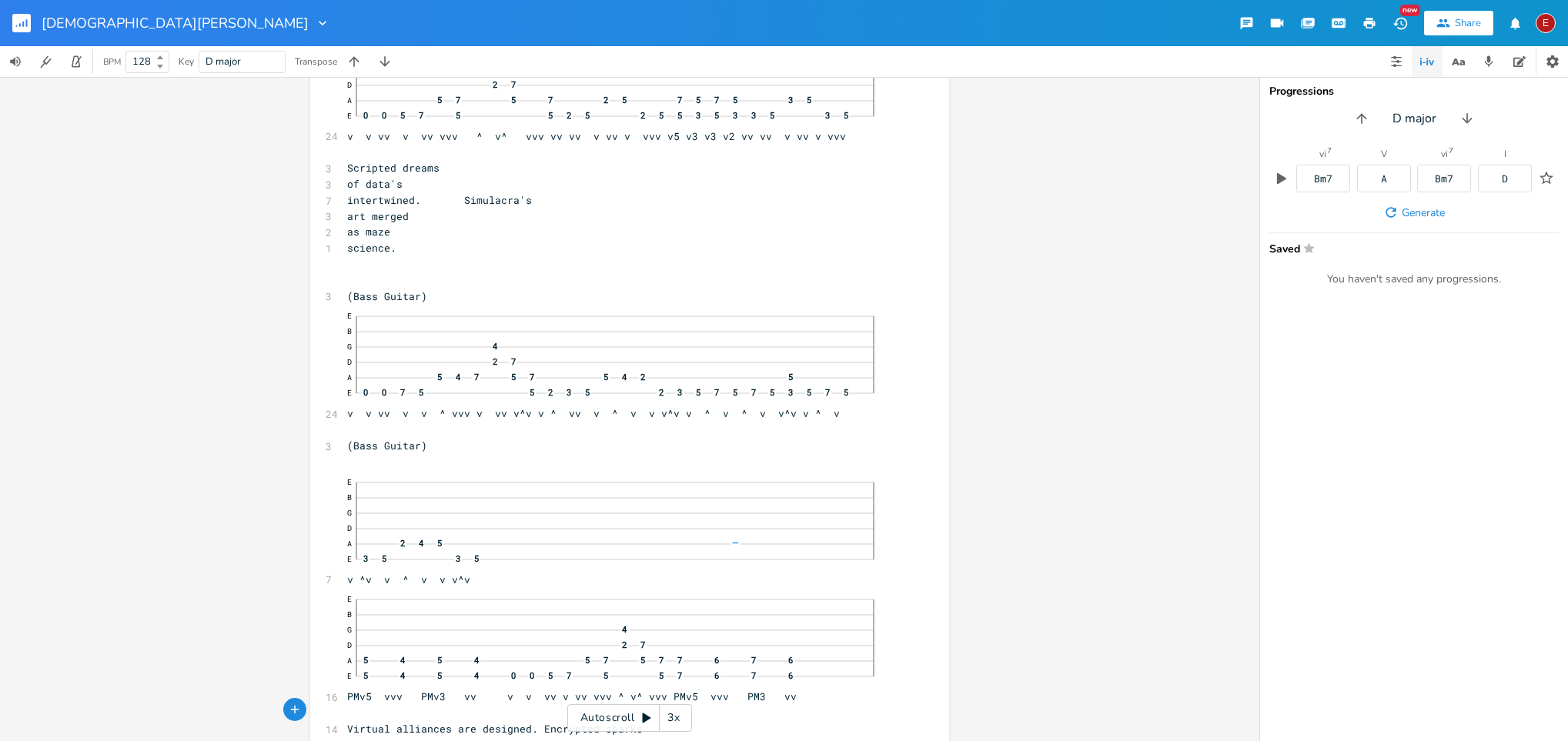
click at [555, 493] on div "E B G 4 D 2 7 A 5 4 5 4 5 7 5 7 7 6 7 6 E 5 4 5 4 0 0 5 7 5 5 7 6 7 6" at bounding box center [621, 638] width 549 height 102
click at [520, 493] on pre "E B G D A 2 4 5 E 3 5 3 5 v ^v v ^ v v v^v" at bounding box center [622, 529] width 556 height 117
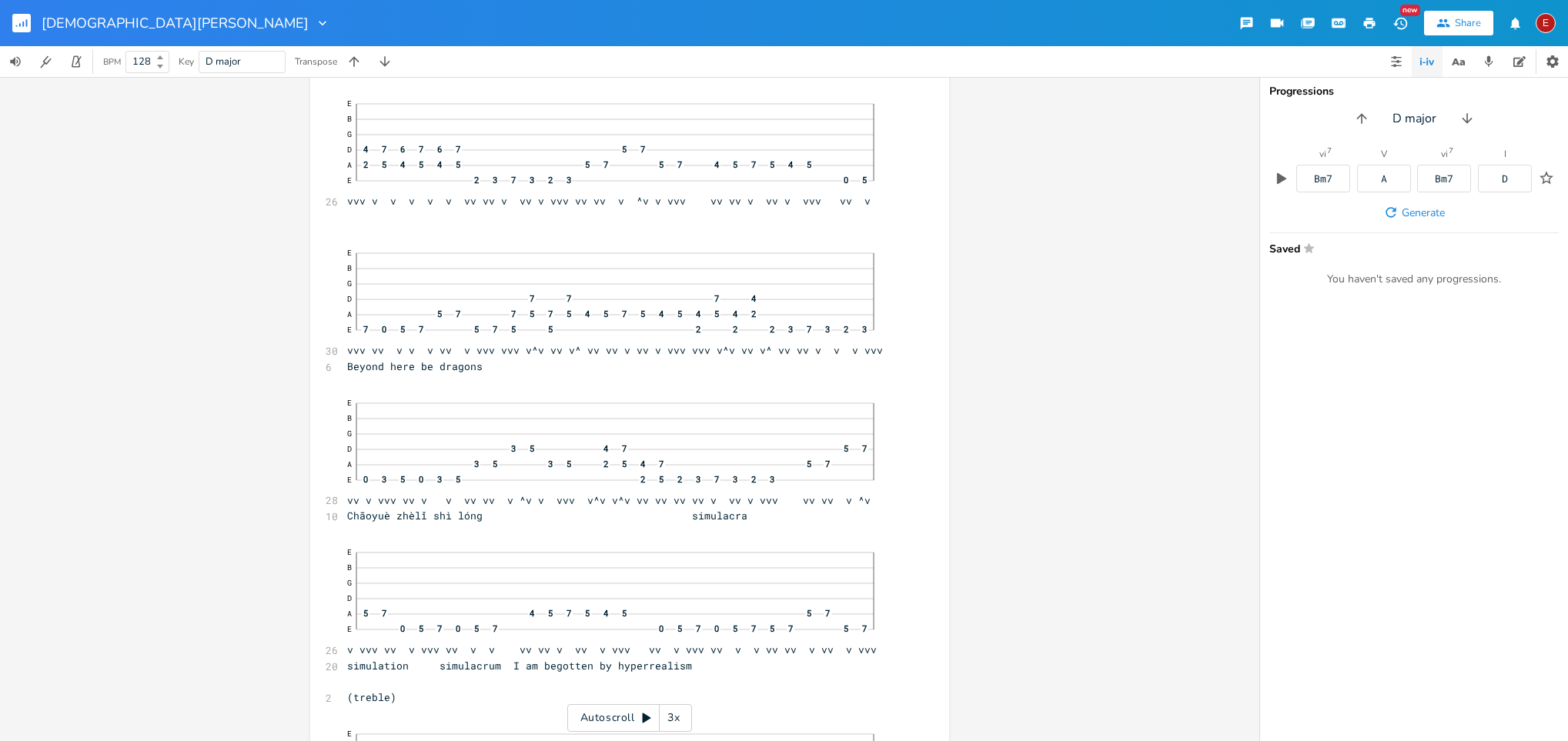
scroll to position [8138, 0]
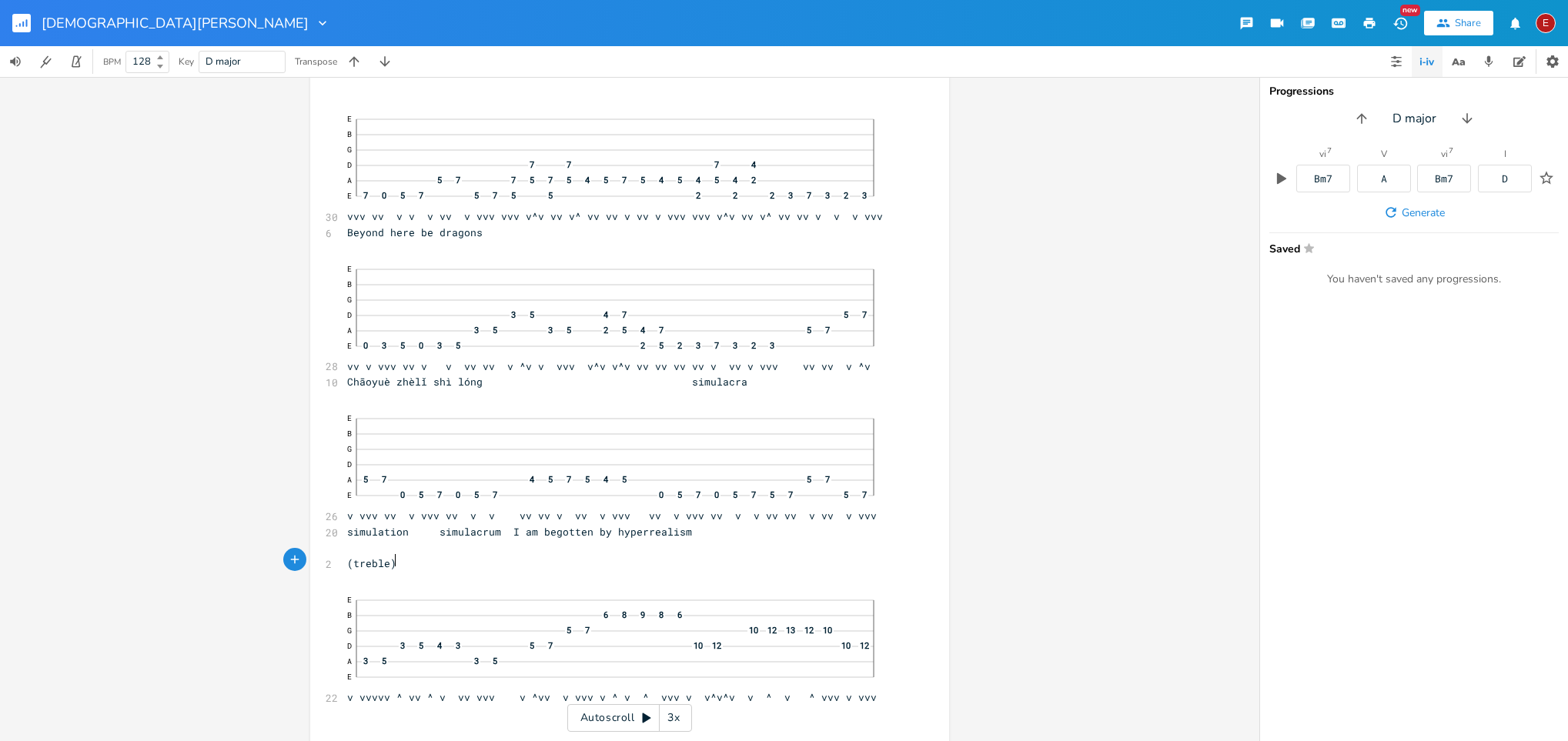
click at [390, 493] on span "(treble)" at bounding box center [371, 564] width 49 height 14
type textarea "guitar"
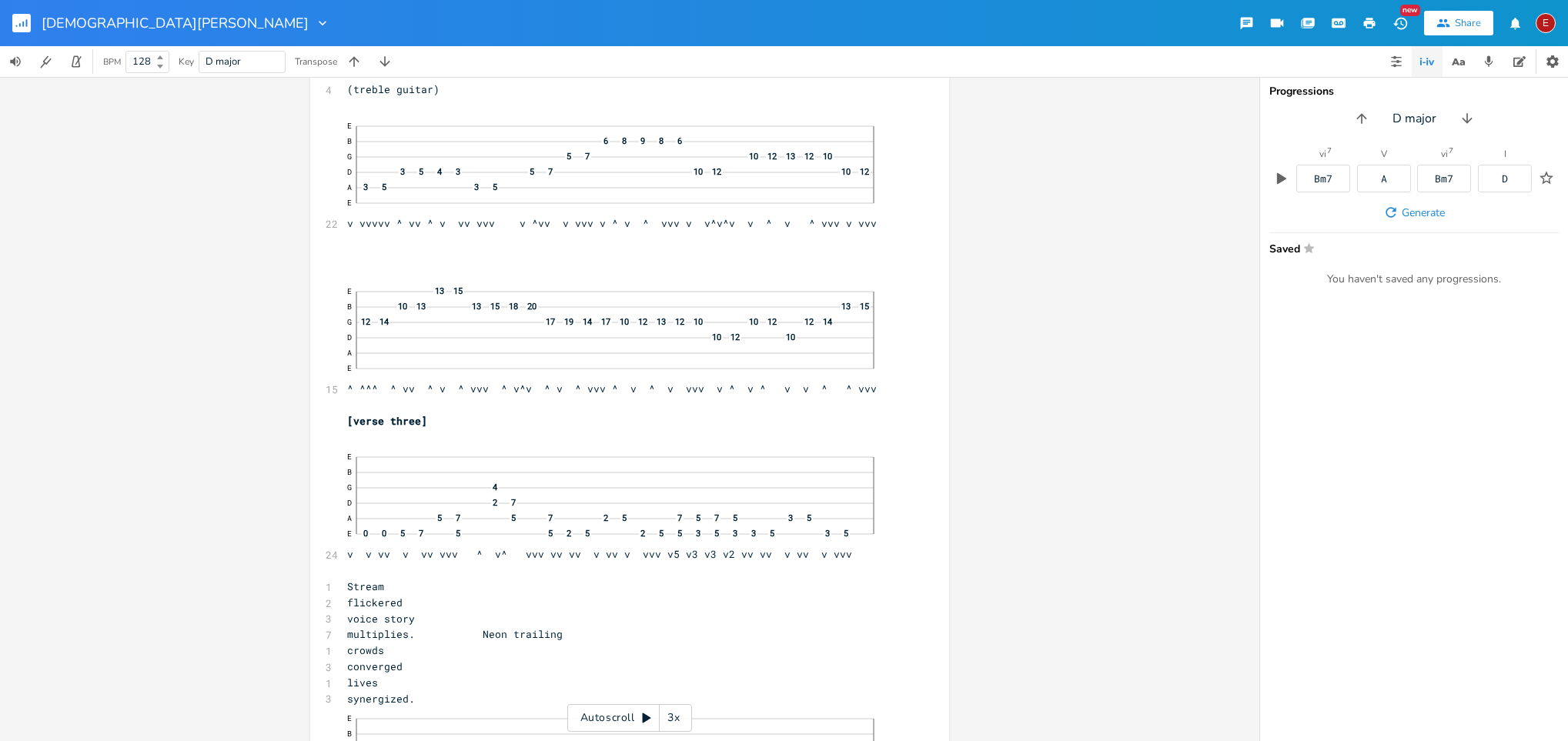
scroll to position [8730, 0]
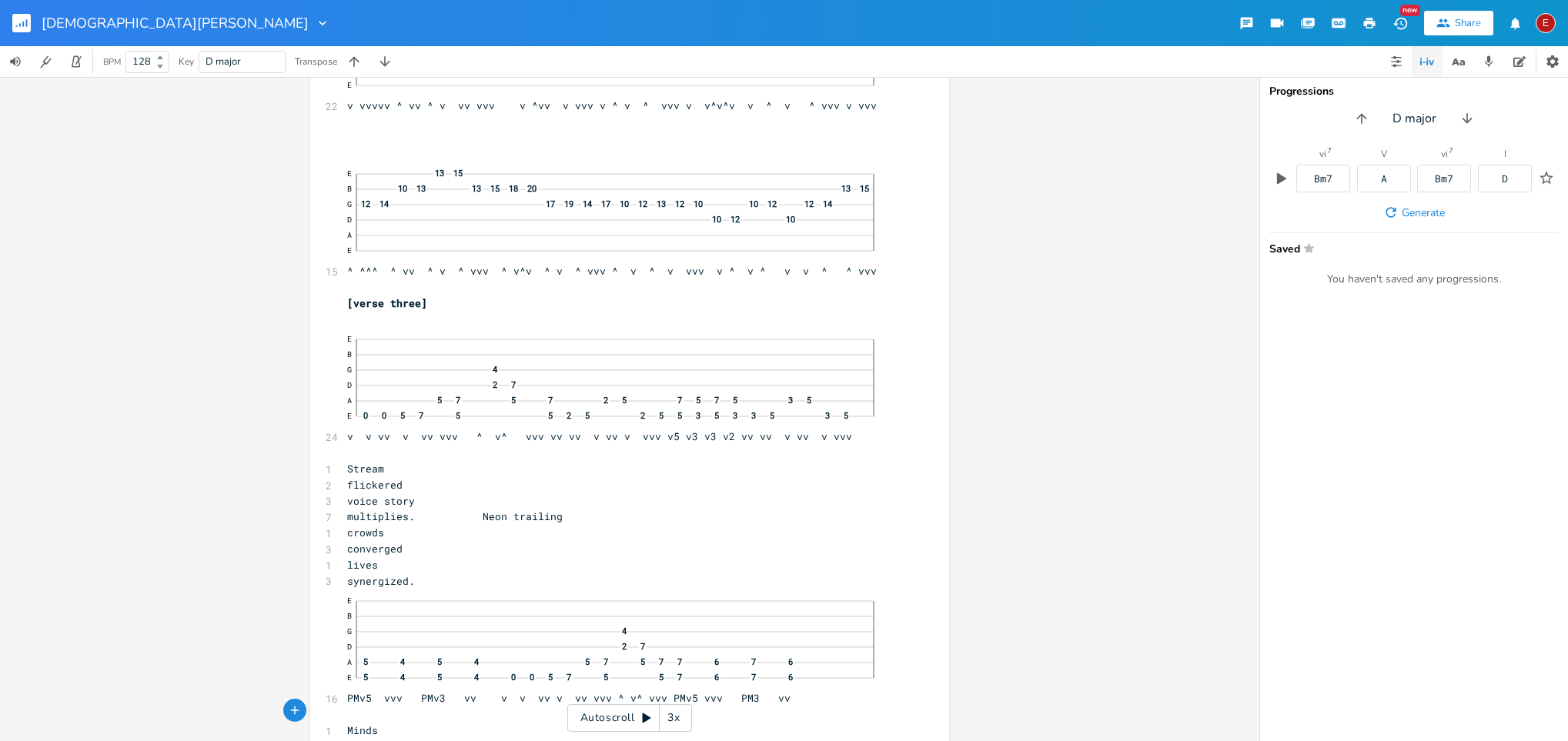
click at [746, 493] on pre "synergized." at bounding box center [622, 582] width 556 height 17
type textarea "v"
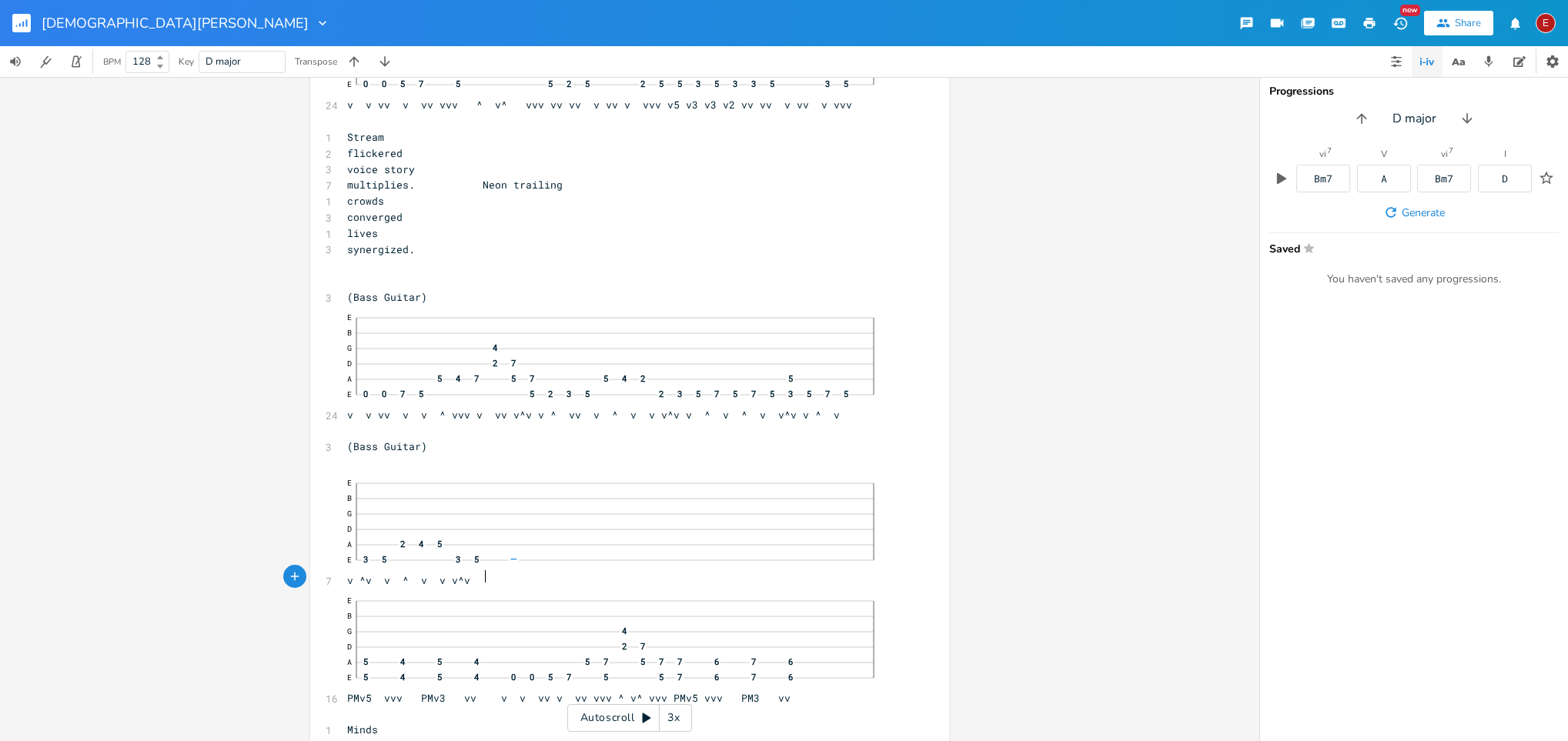
click at [504, 493] on pre "E B G D A 2 4 5 E 3 5 3 5 v ^v v ^ v v v^v" at bounding box center [622, 530] width 556 height 117
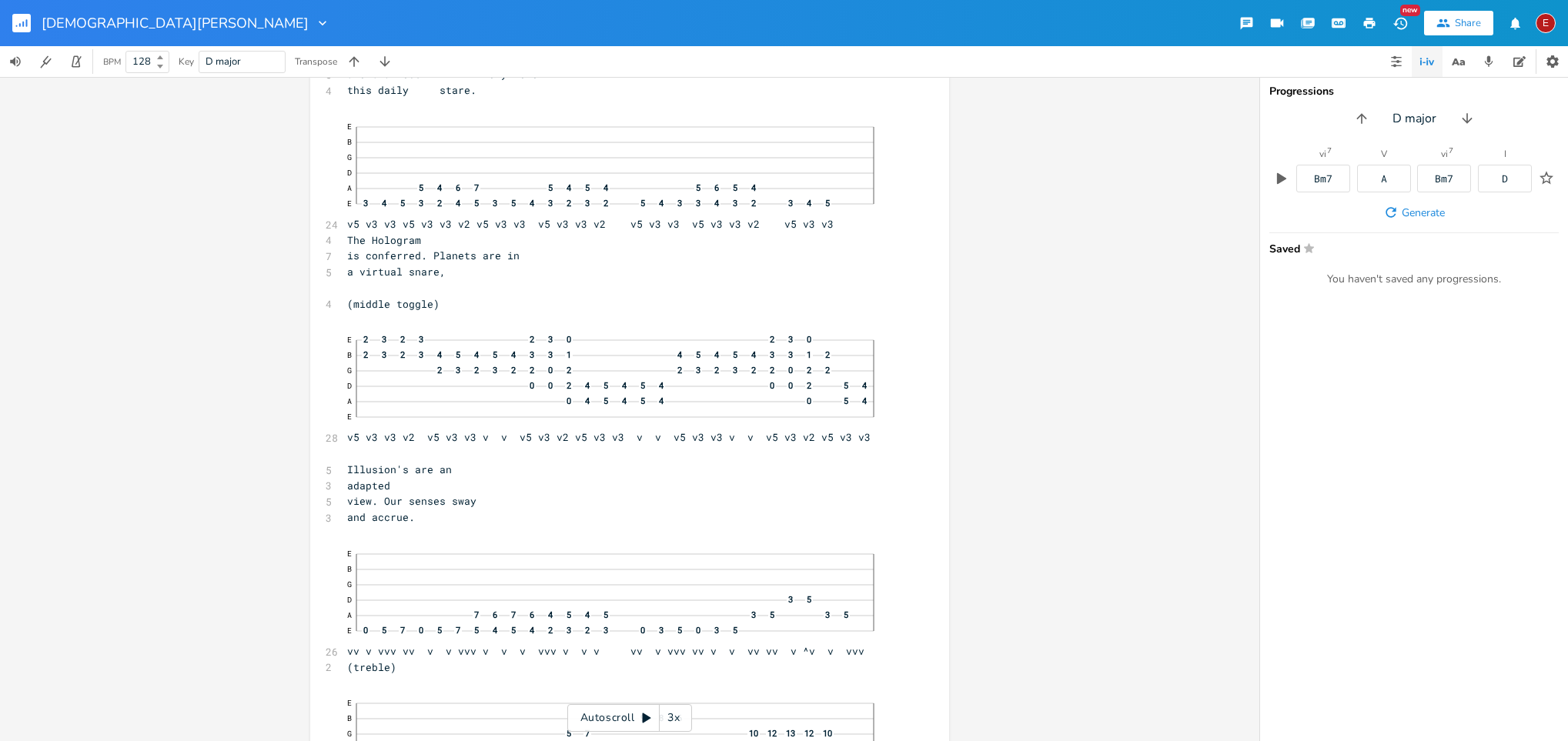
scroll to position [10097, 0]
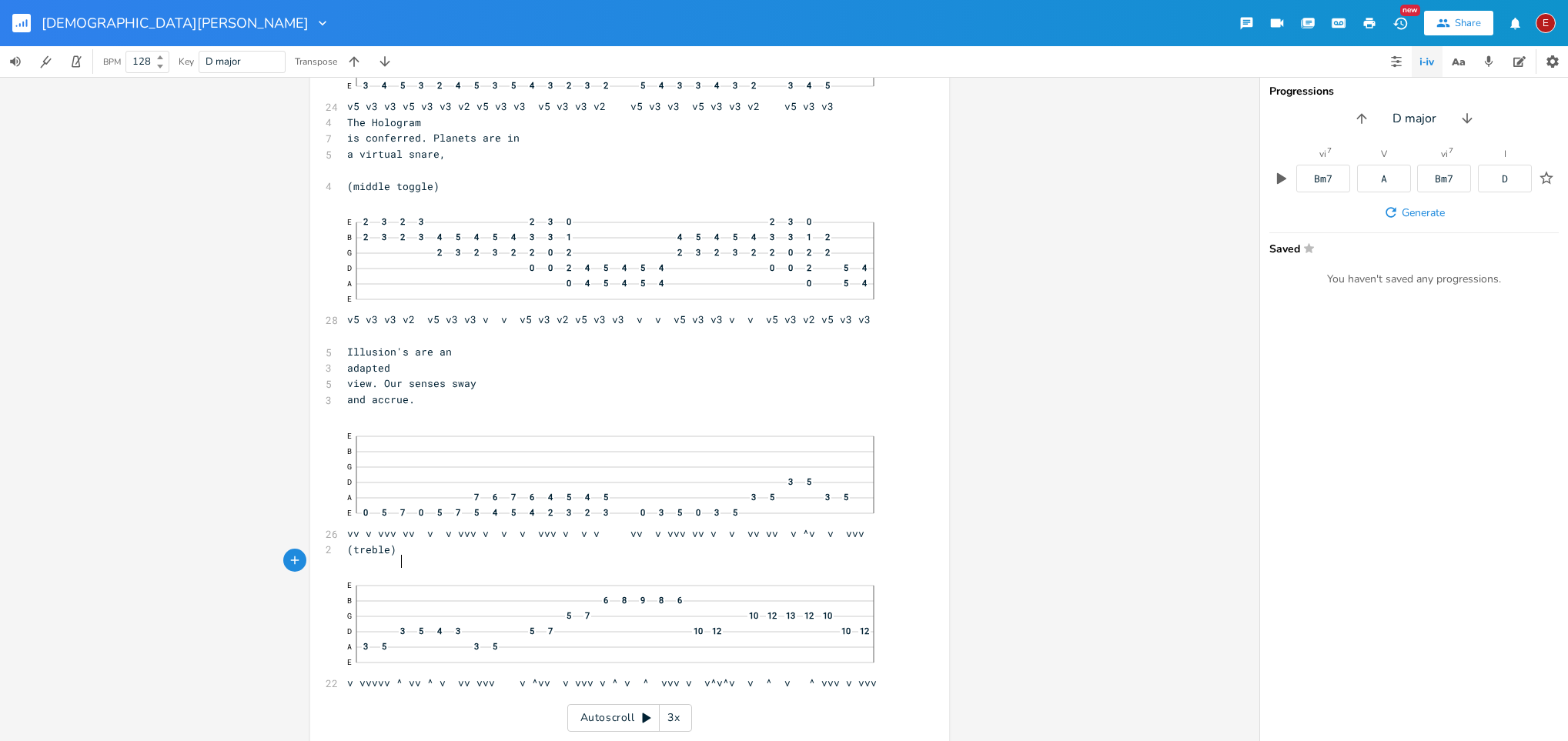
click at [395, 493] on span "(treble)" at bounding box center [371, 549] width 49 height 14
type textarea "guitar"
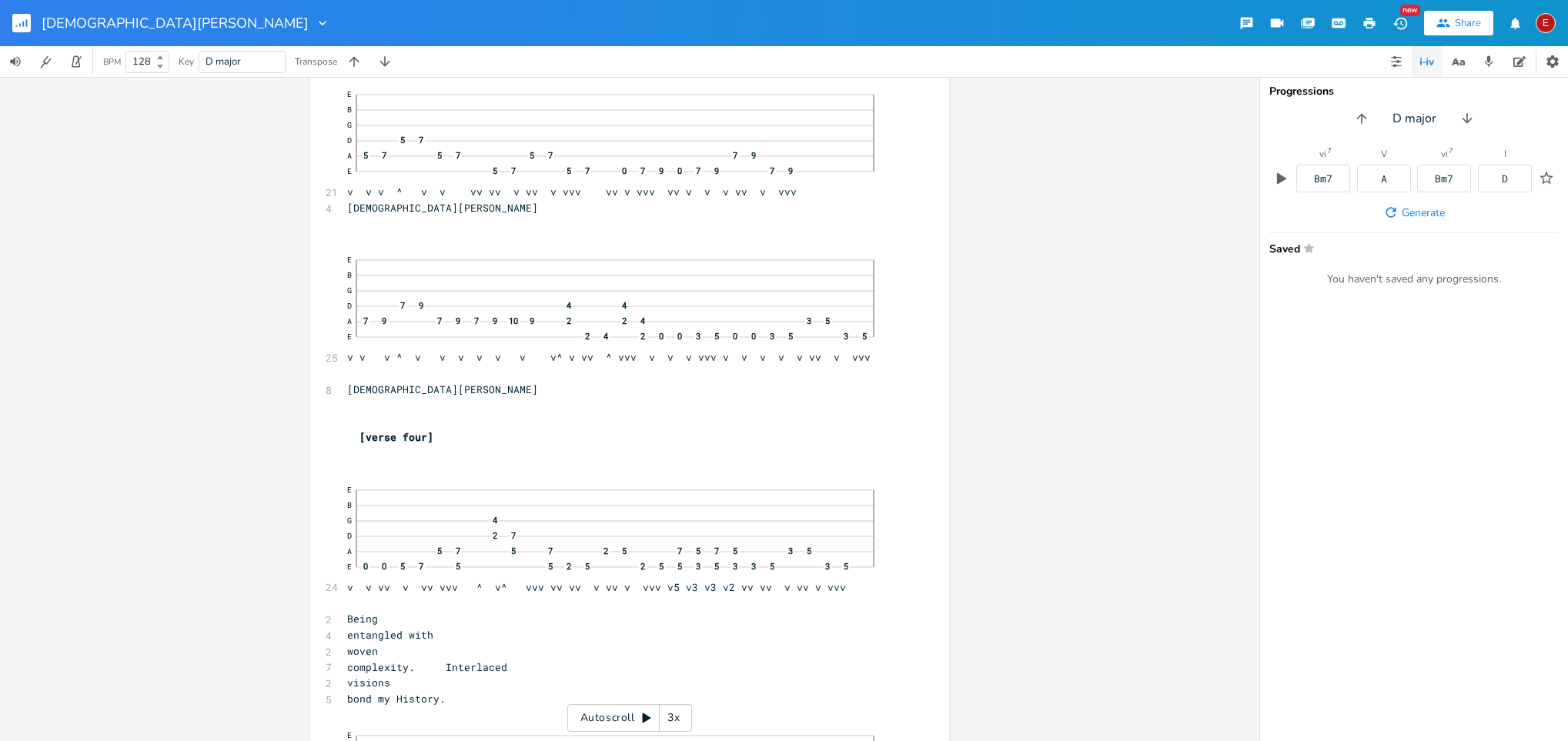
scroll to position [11402, 0]
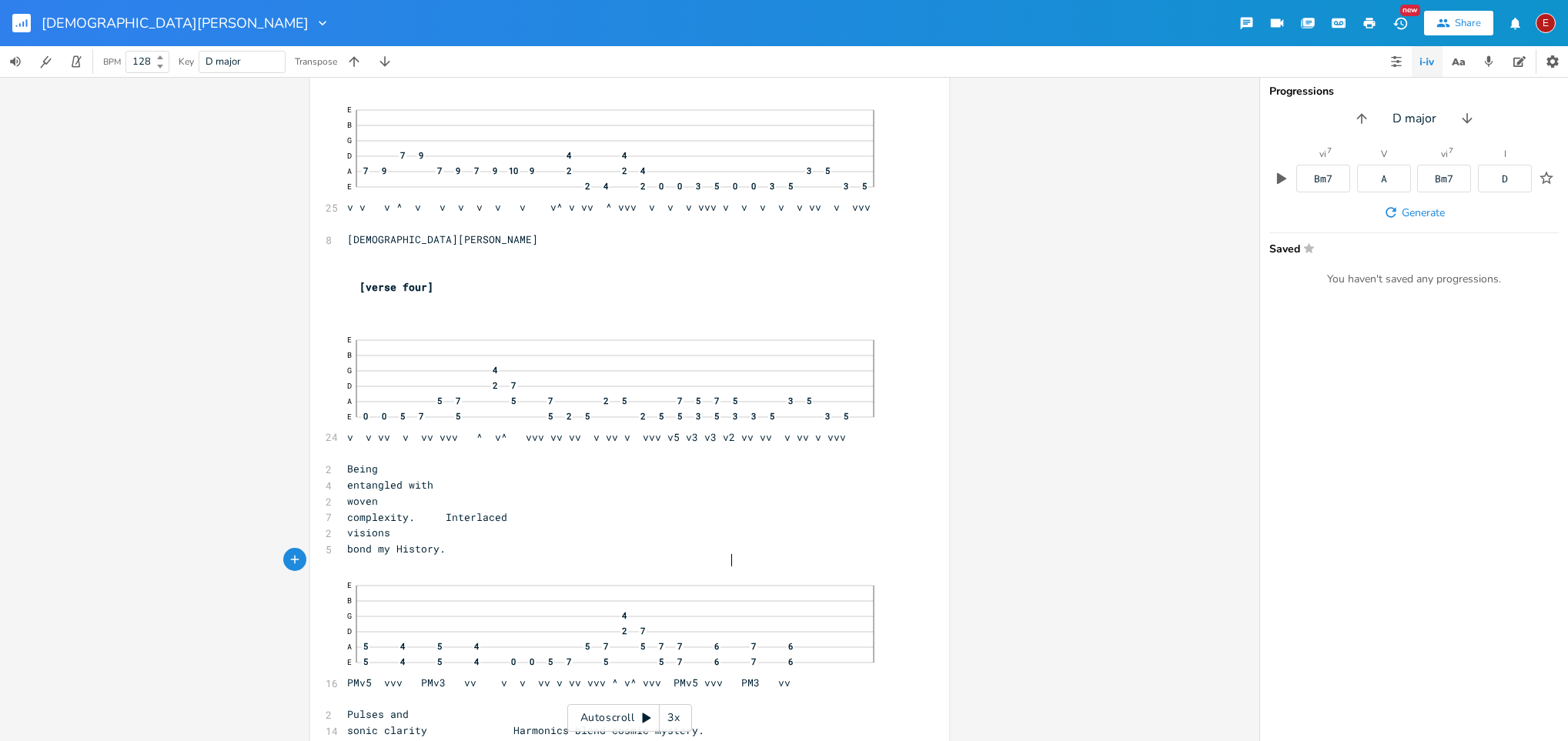
click at [746, 493] on pre "bond my History." at bounding box center [622, 549] width 556 height 17
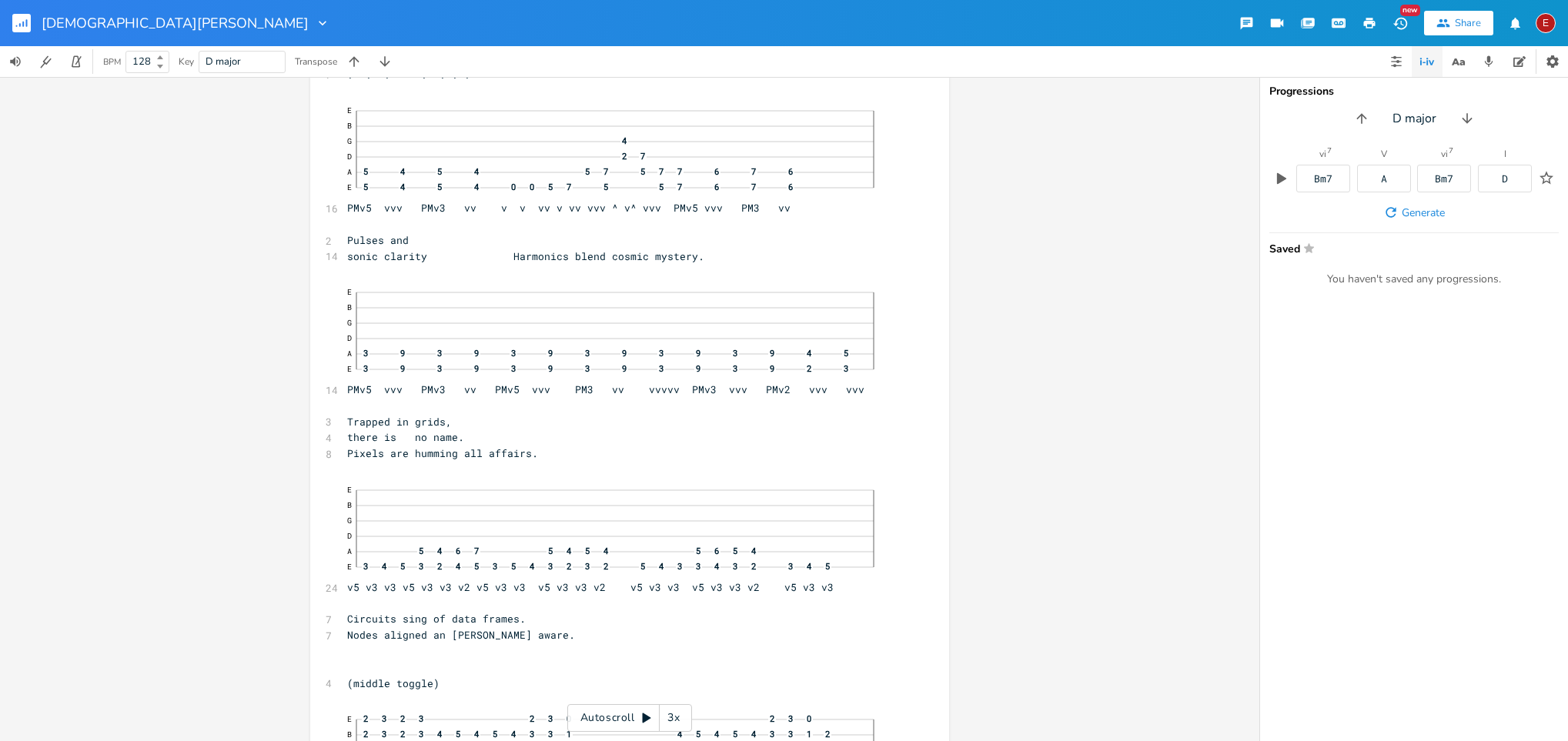
scroll to position [12342, 0]
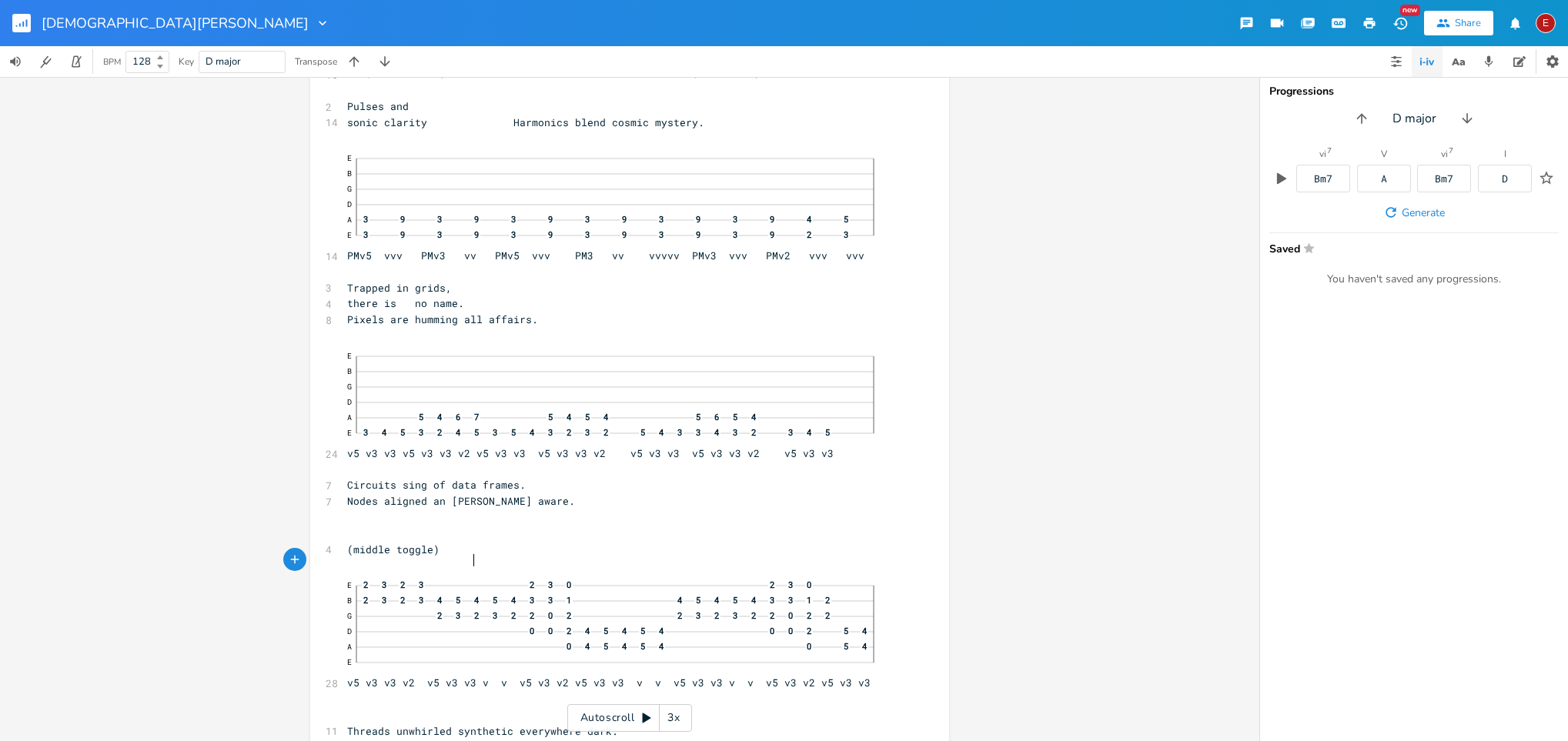
click at [440, 493] on span "(middle toggle)" at bounding box center [393, 549] width 92 height 14
type textarea "guitar"
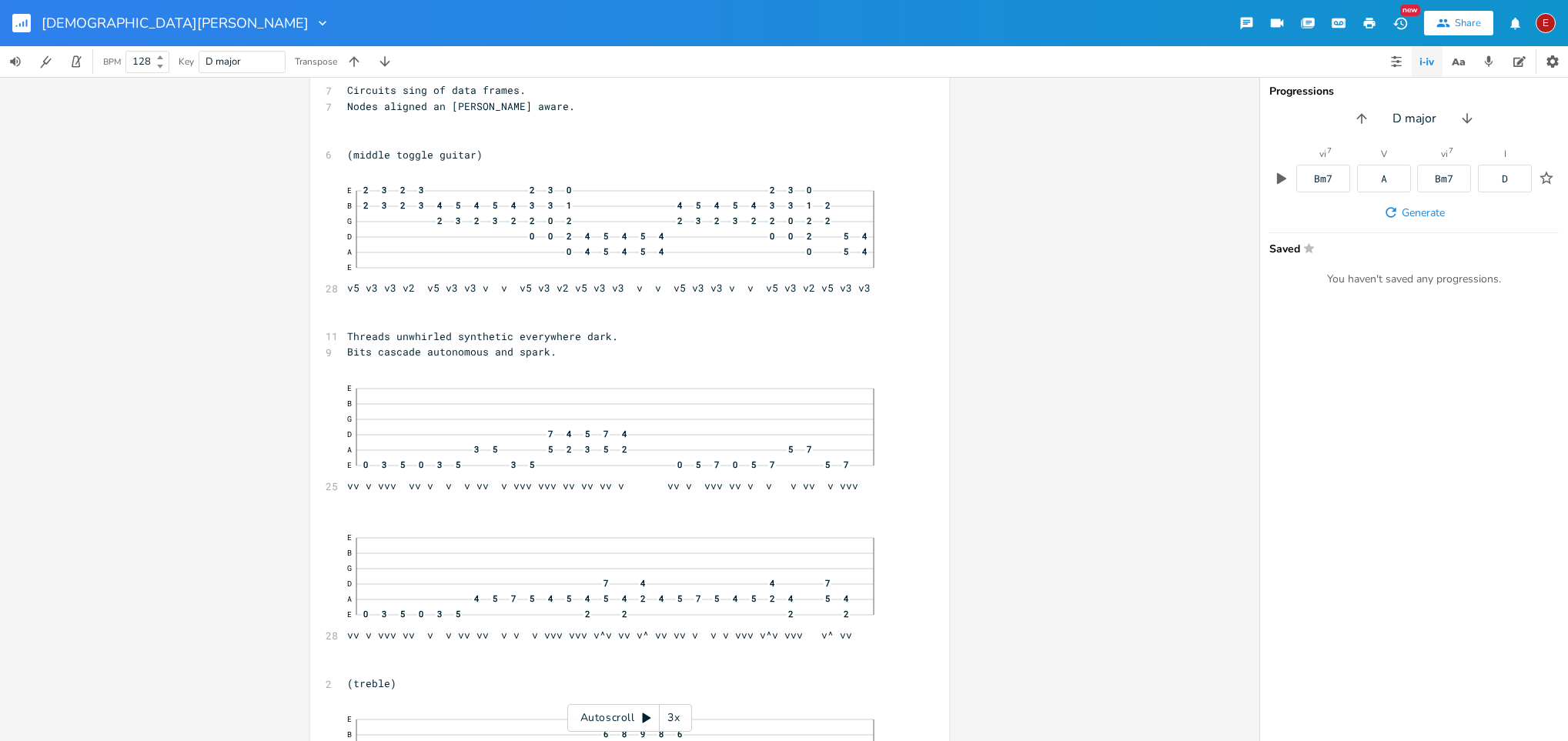
scroll to position [12871, 0]
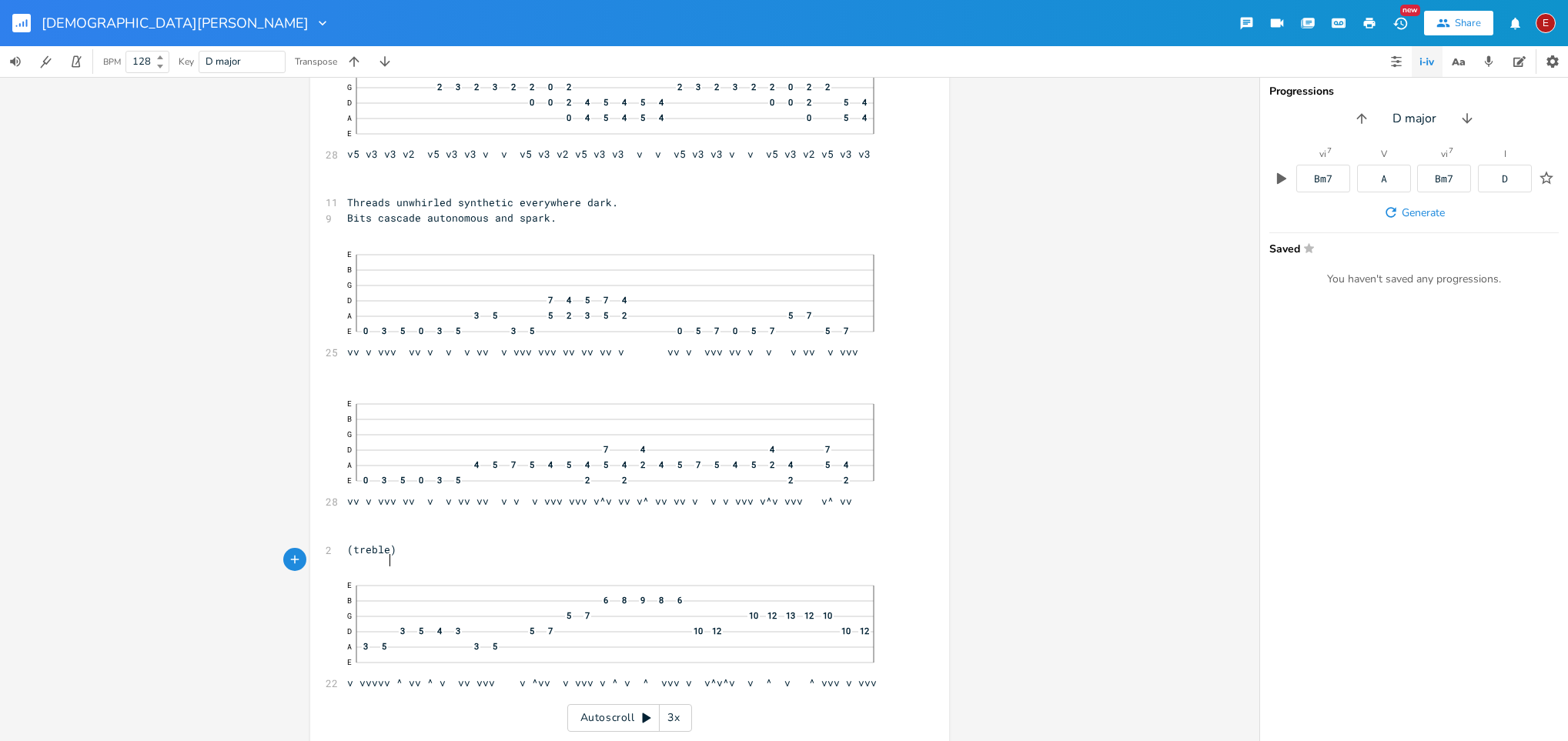
click at [384, 493] on span "(treble)" at bounding box center [371, 549] width 49 height 14
type textarea "guitar"
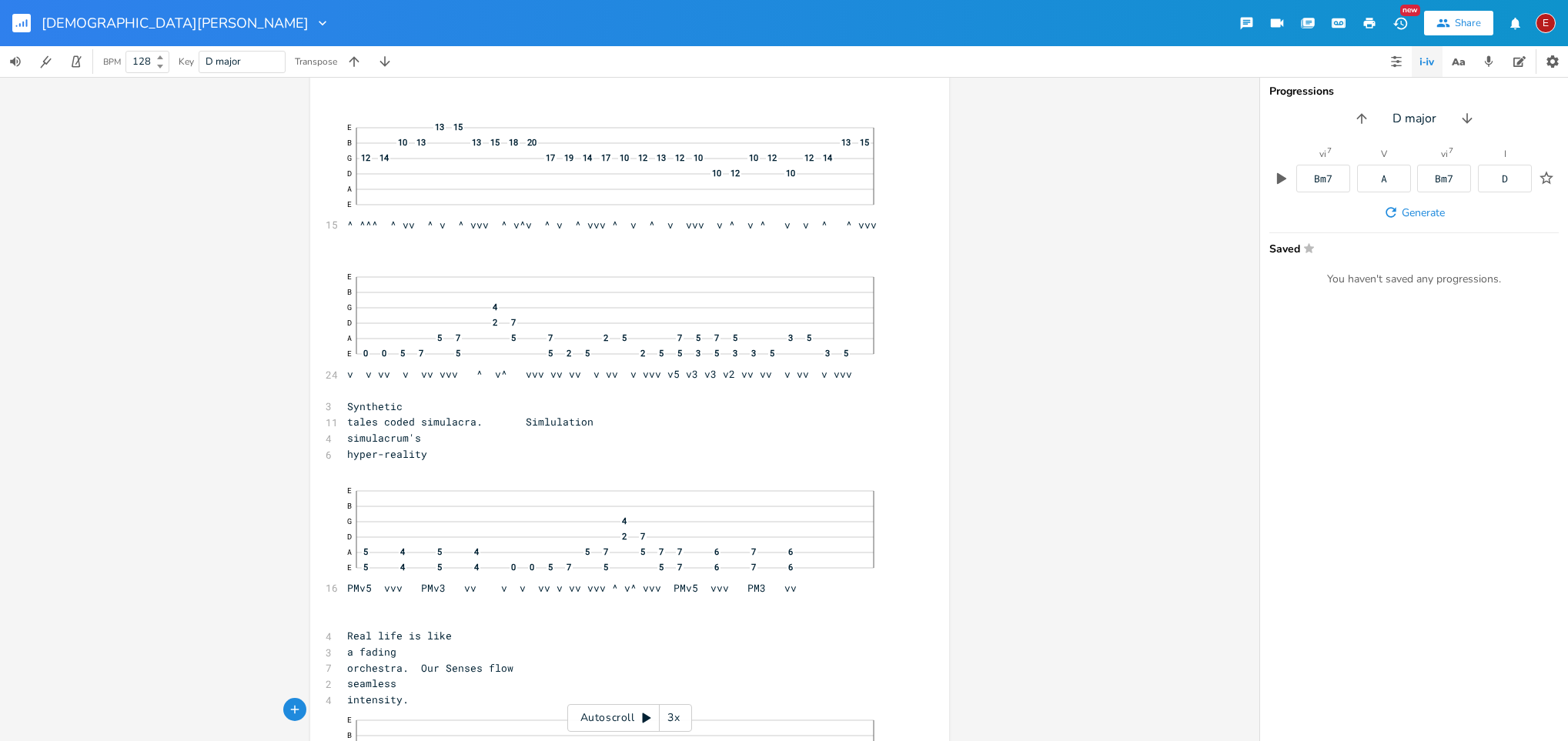
scroll to position [13629, 0]
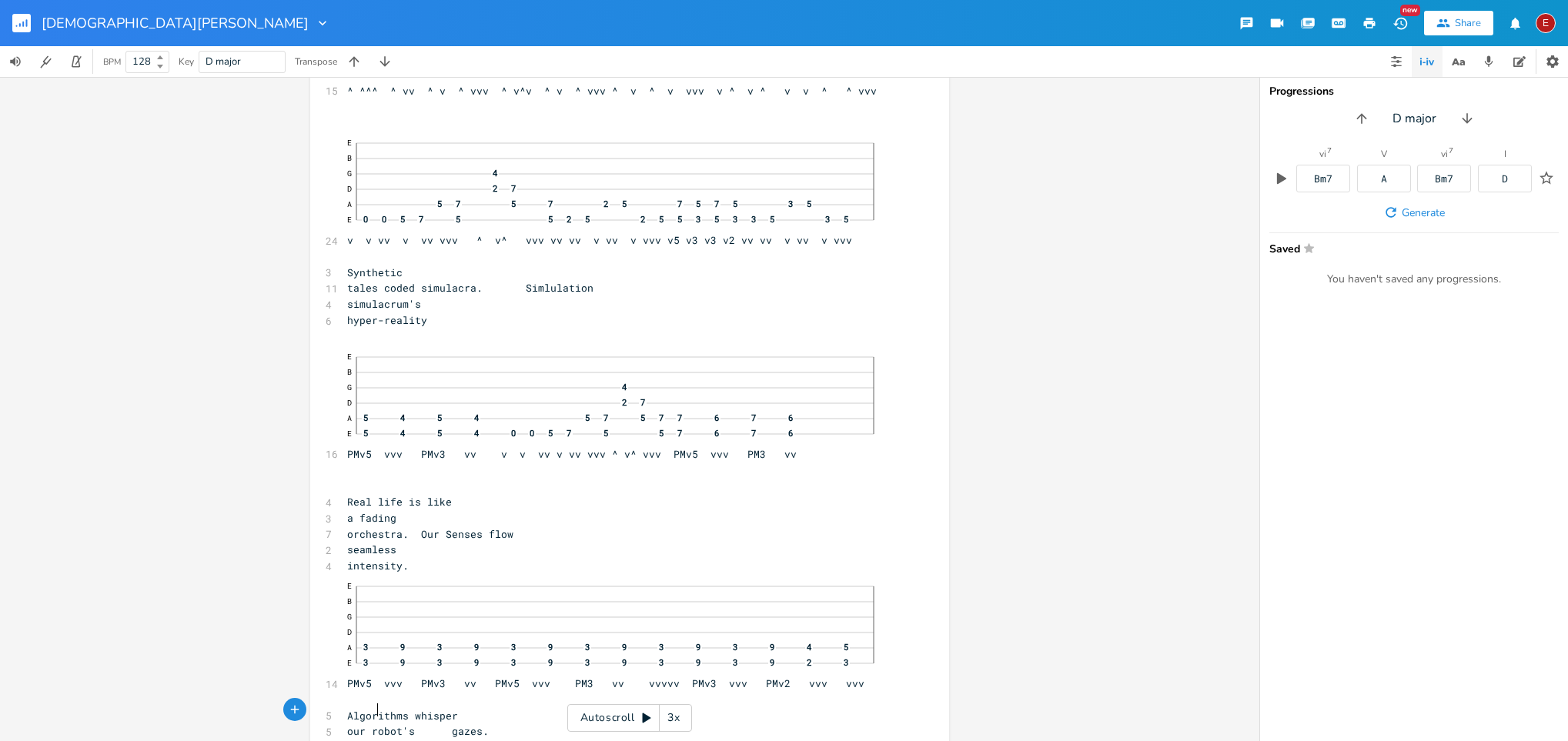
click at [703, 493] on pre "intensity." at bounding box center [622, 566] width 556 height 17
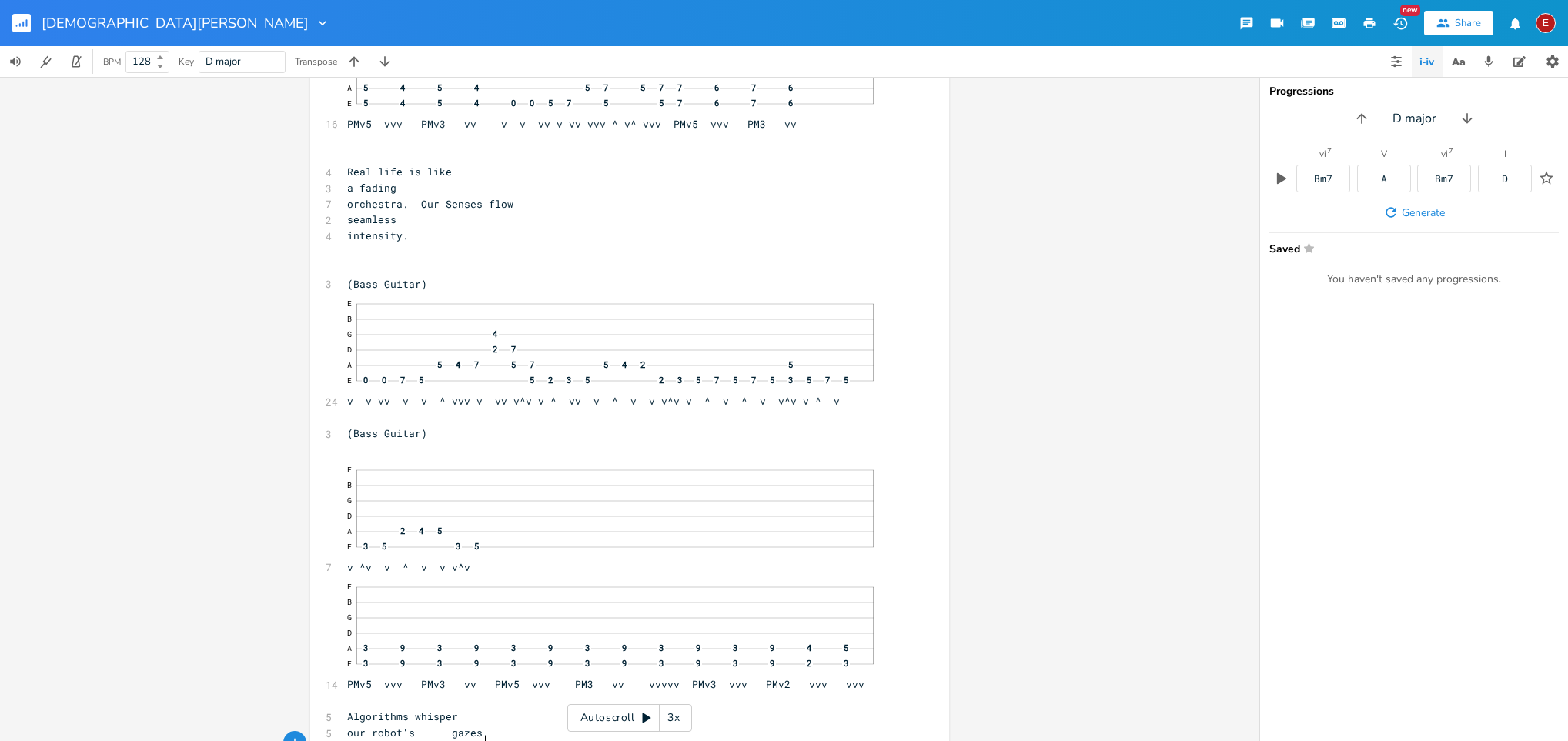
scroll to position [14007, 0]
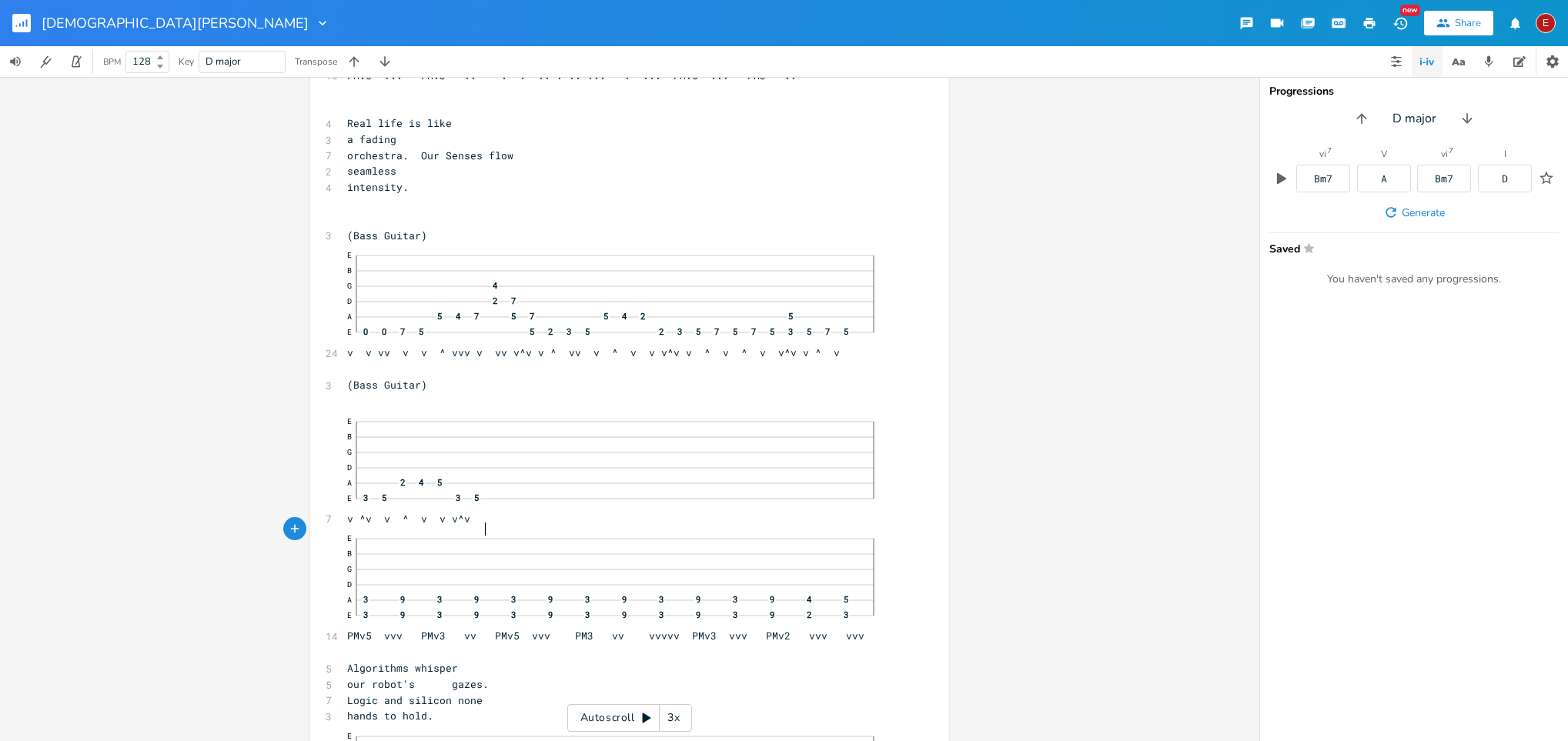
click at [508, 493] on pre "E B G D A 2 4 5 E 3 5 3 5 v ^v v ^ v v v^v" at bounding box center [622, 468] width 556 height 117
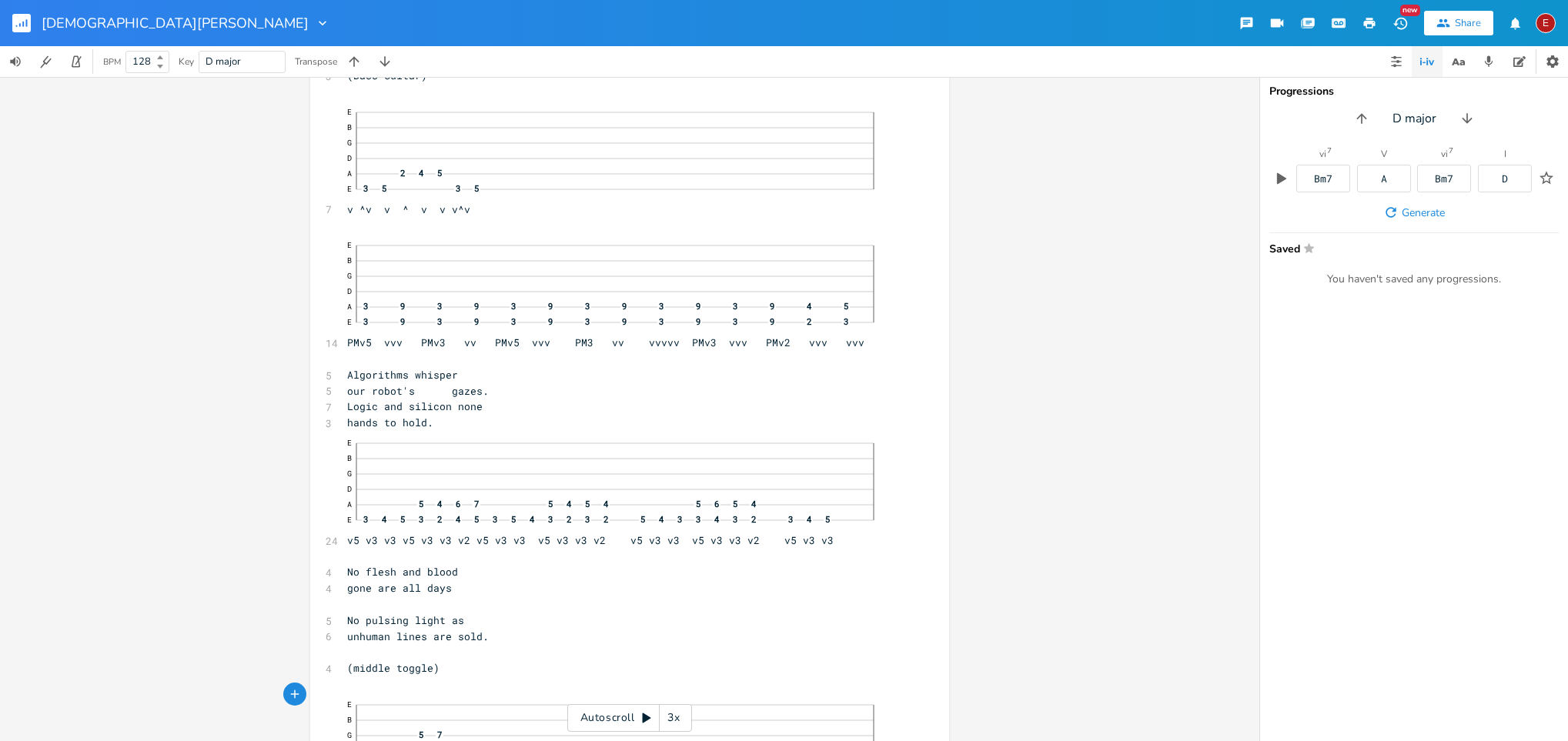
scroll to position [14435, 0]
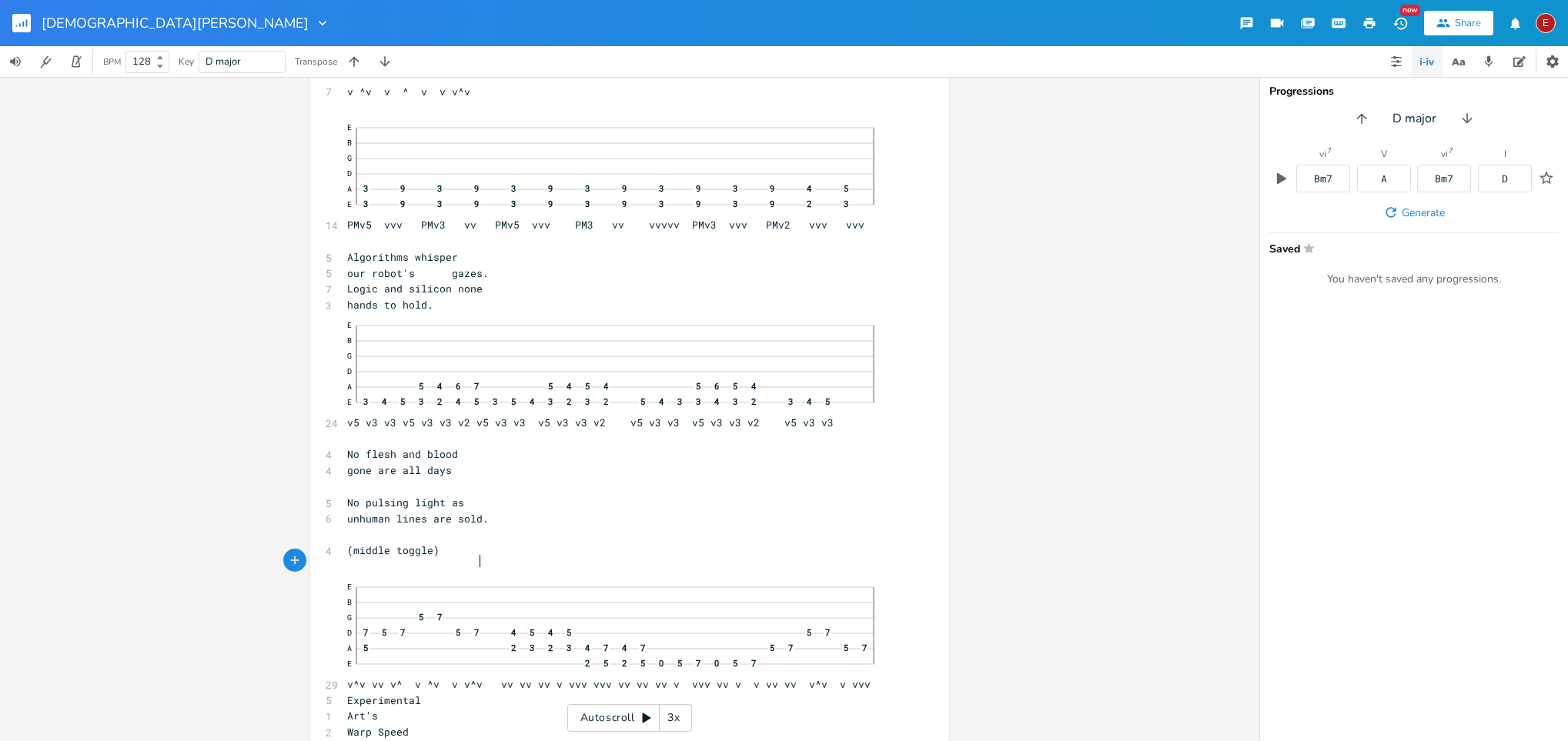
click at [440, 493] on span "(middle toggle)" at bounding box center [393, 550] width 92 height 14
type textarea "guitar"
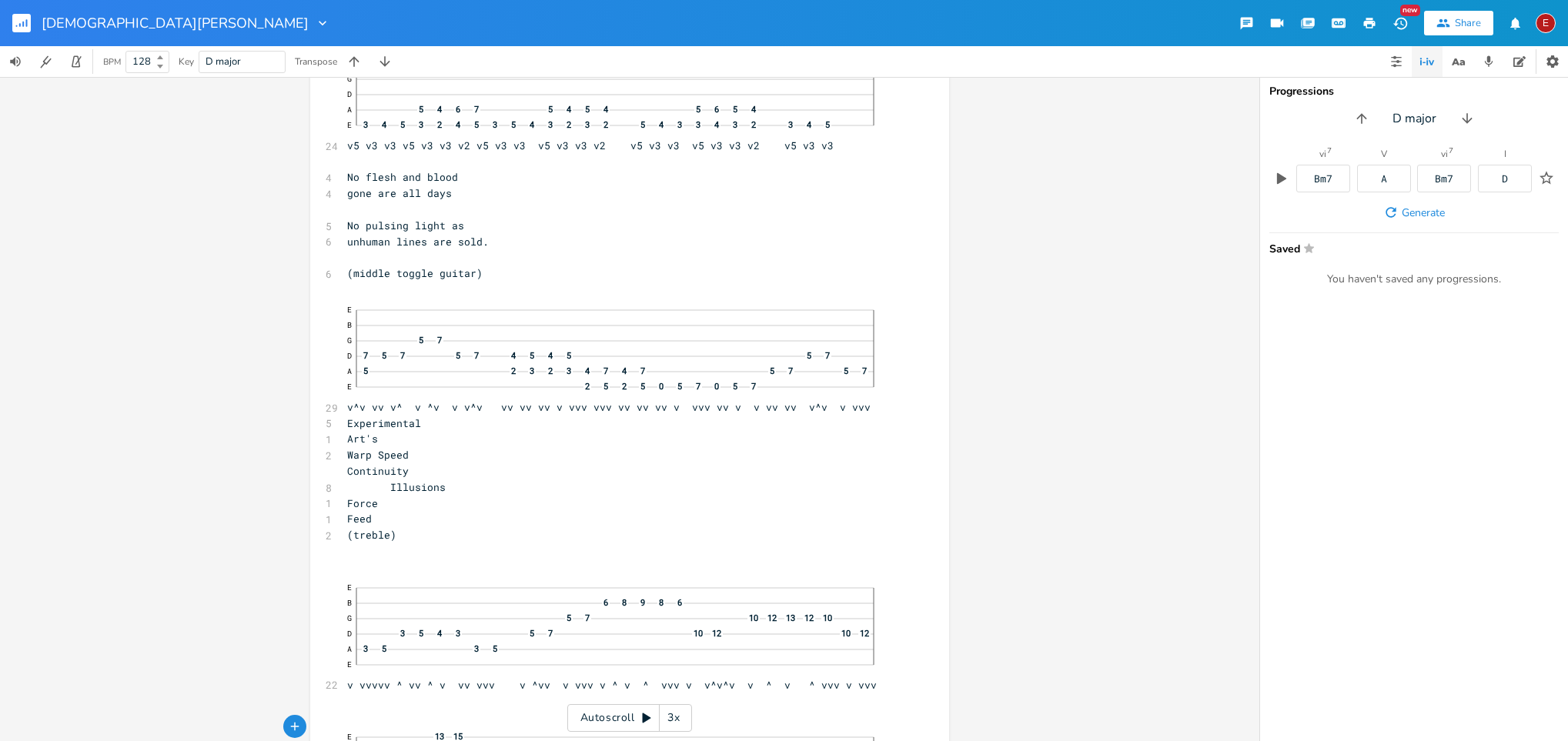
scroll to position [14862, 0]
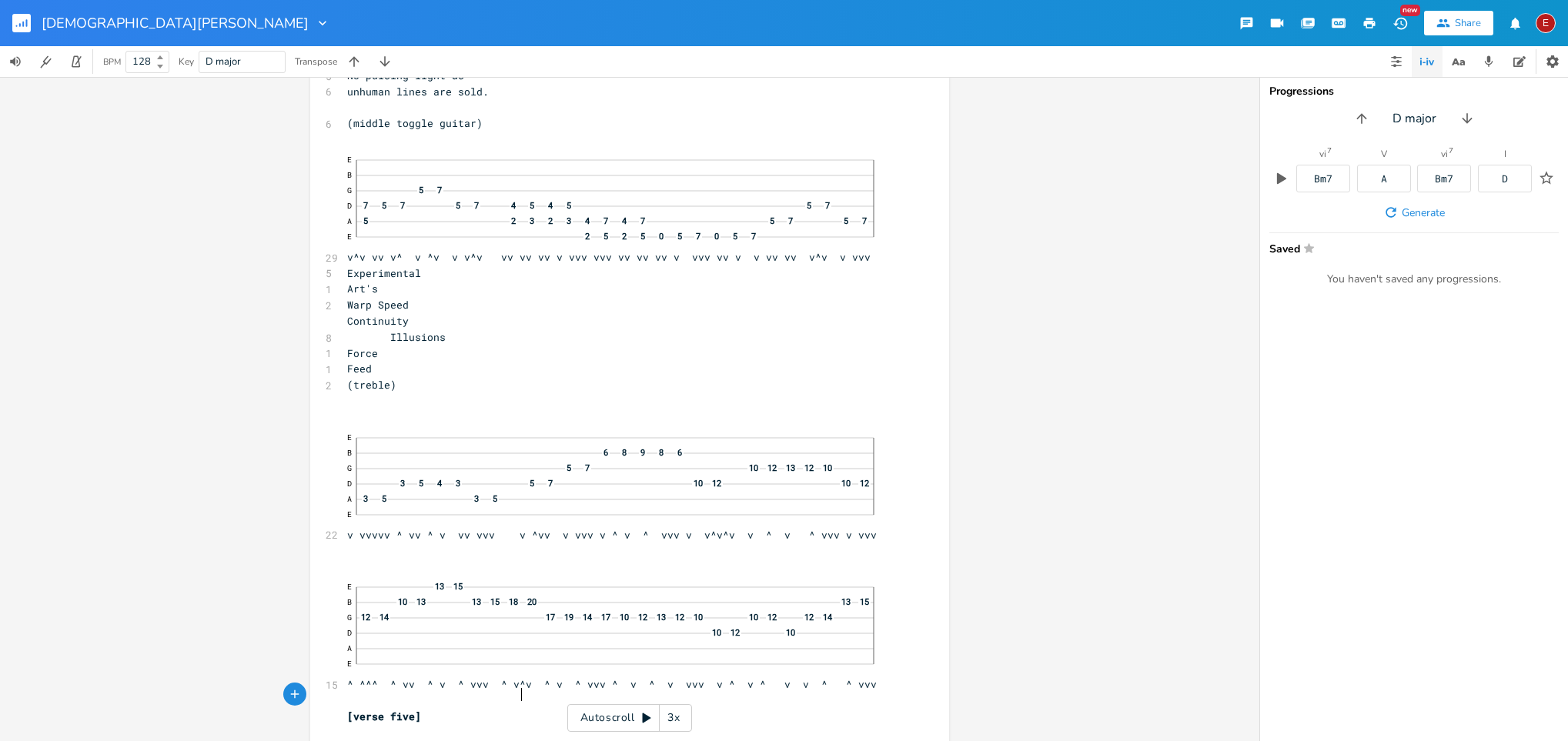
click at [397, 392] on span "(treble)" at bounding box center [371, 385] width 49 height 14
type textarea "guitar"
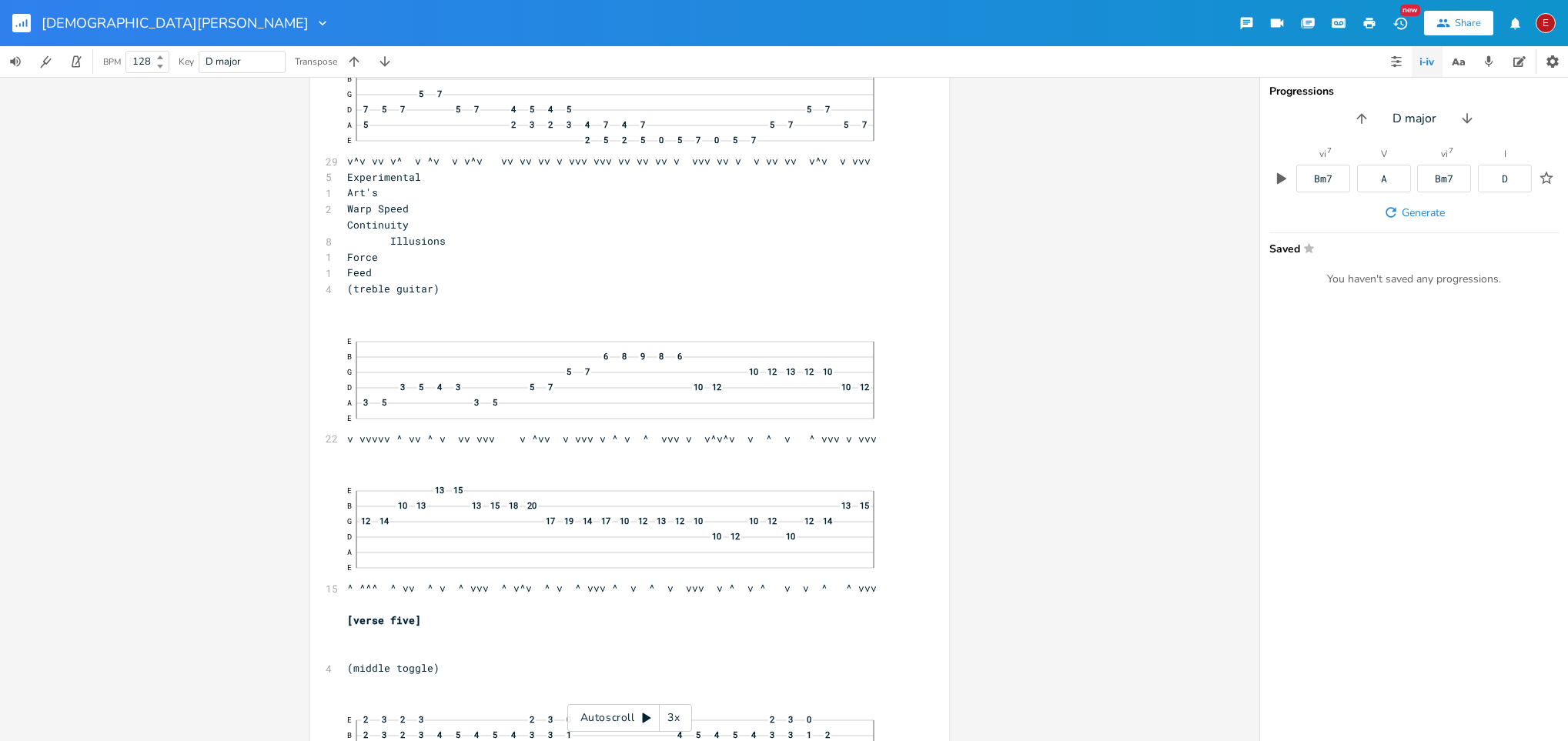
scroll to position [15092, 0]
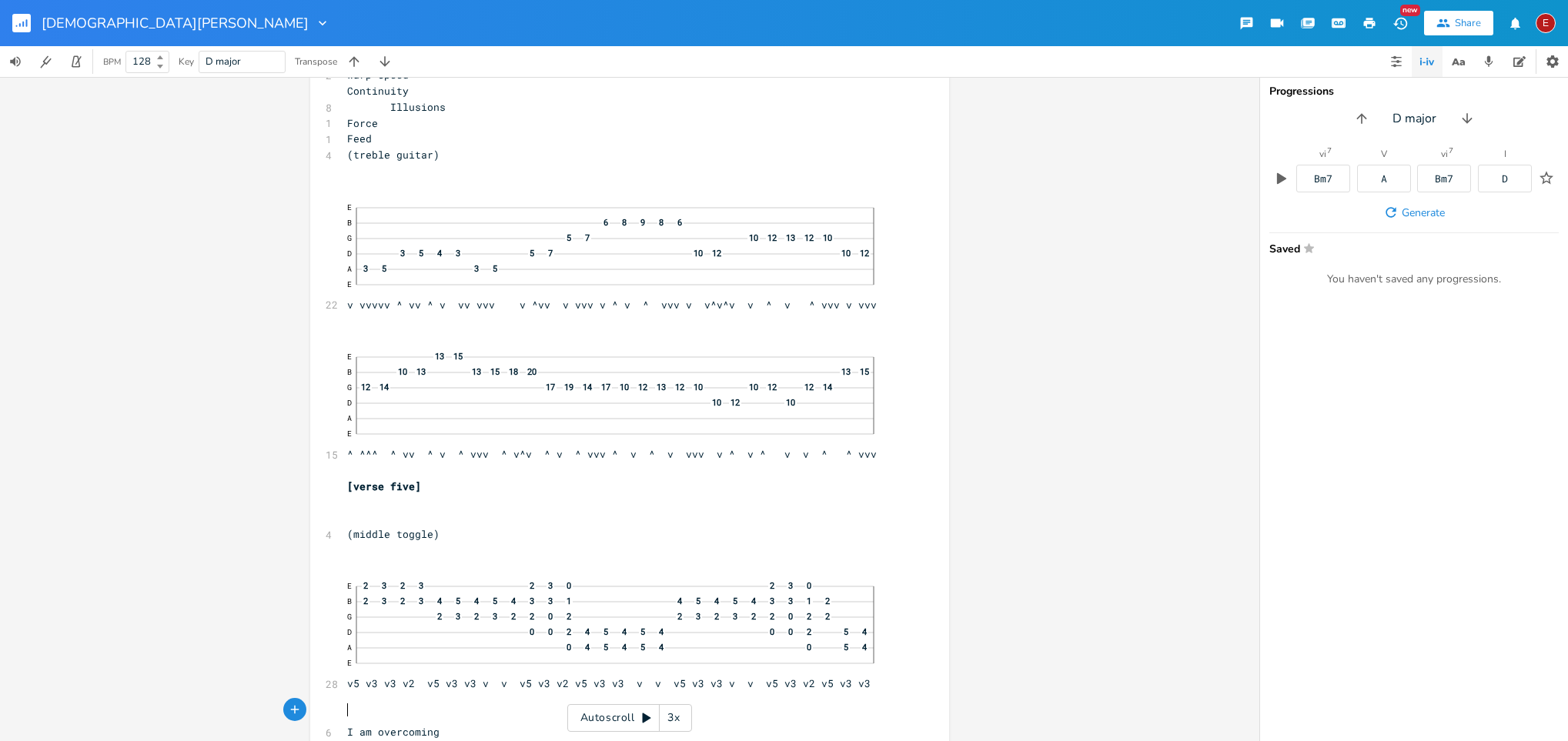
click at [440, 493] on span "(middle toggle)" at bounding box center [393, 534] width 92 height 14
type textarea "guitar"
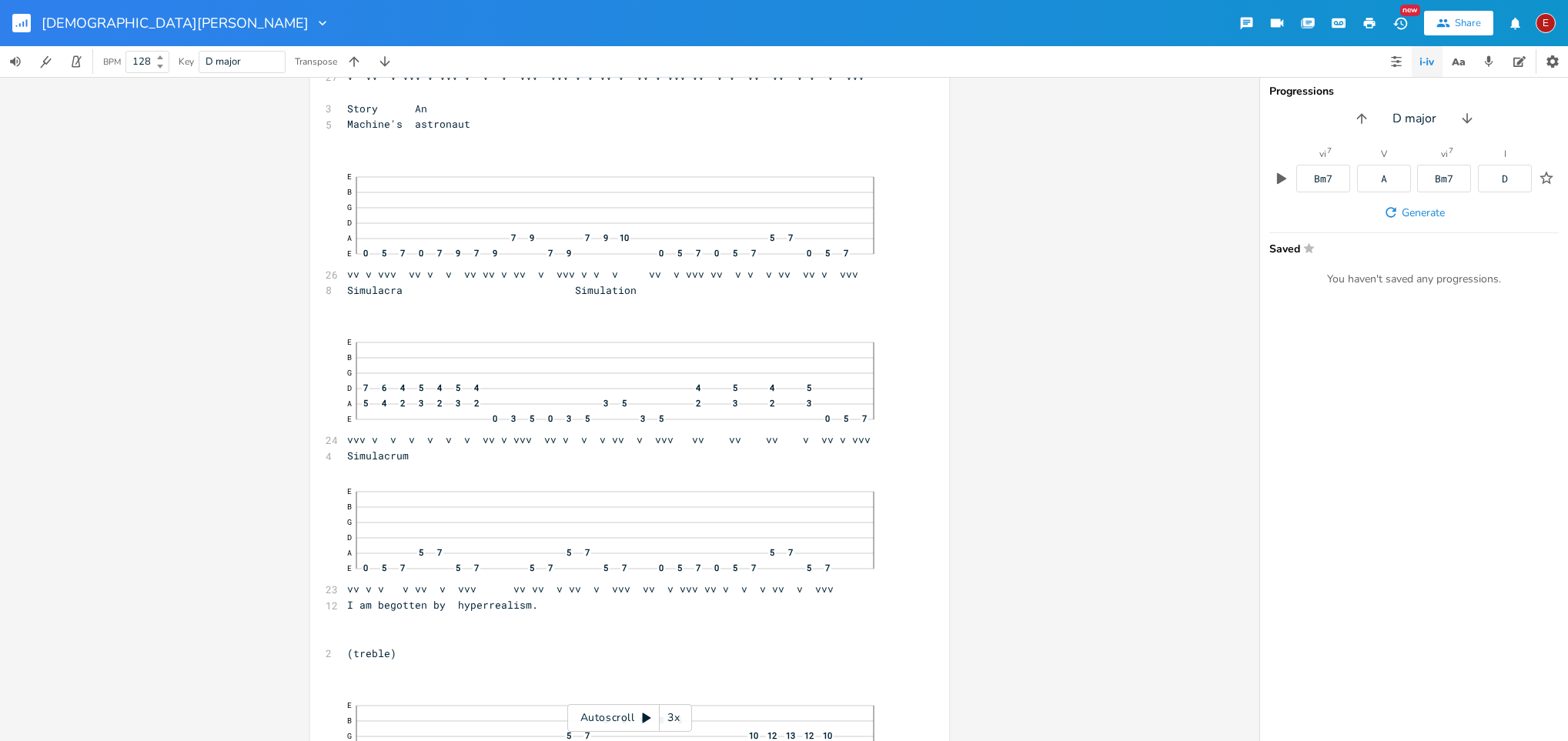
scroll to position [16213, 0]
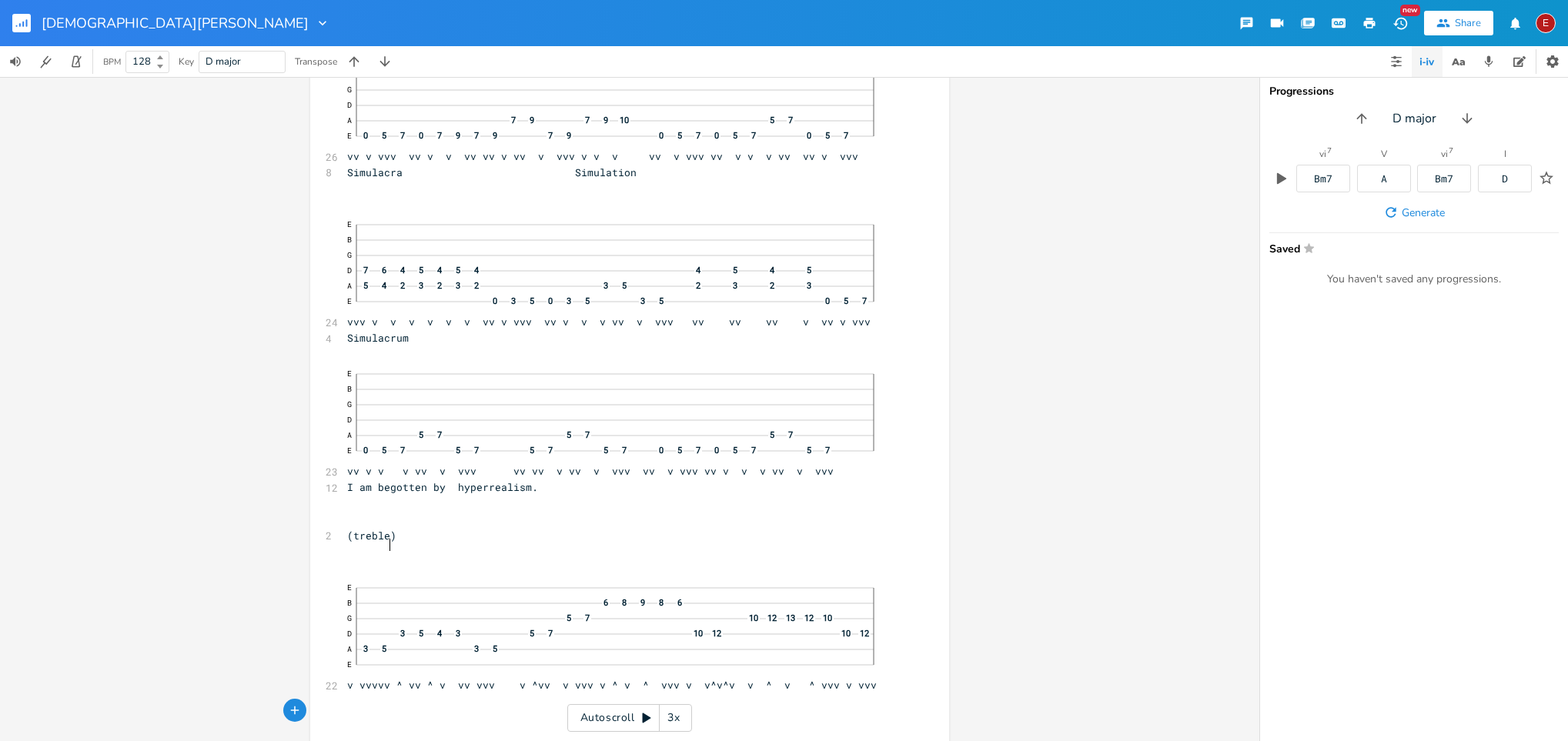
click at [385, 493] on span "(treble)" at bounding box center [371, 536] width 49 height 14
type textarea "guitar"
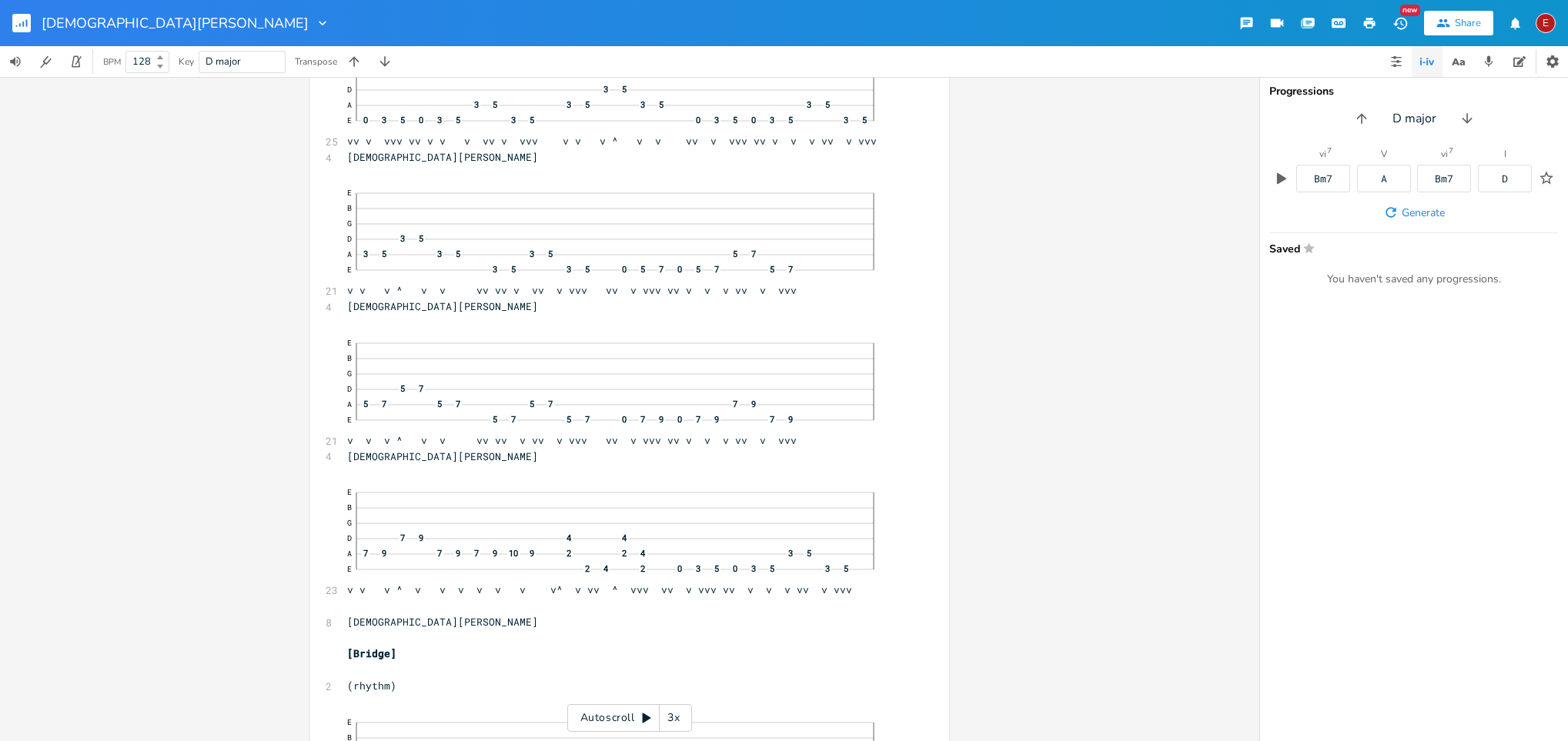
scroll to position [17238, 0]
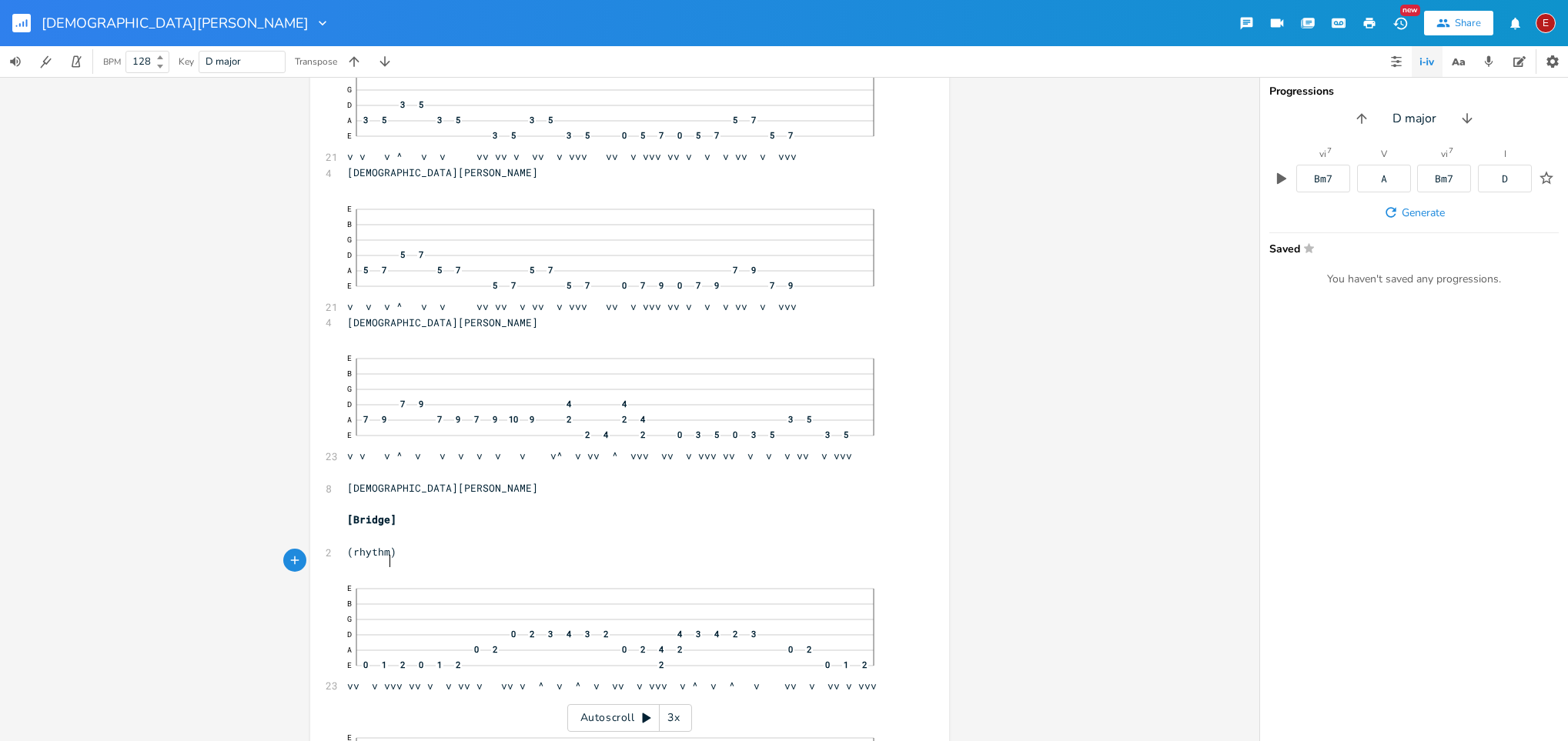
click at [383, 493] on span "(rhythm)" at bounding box center [371, 552] width 49 height 14
type textarea "guit"
type textarea "uitr"
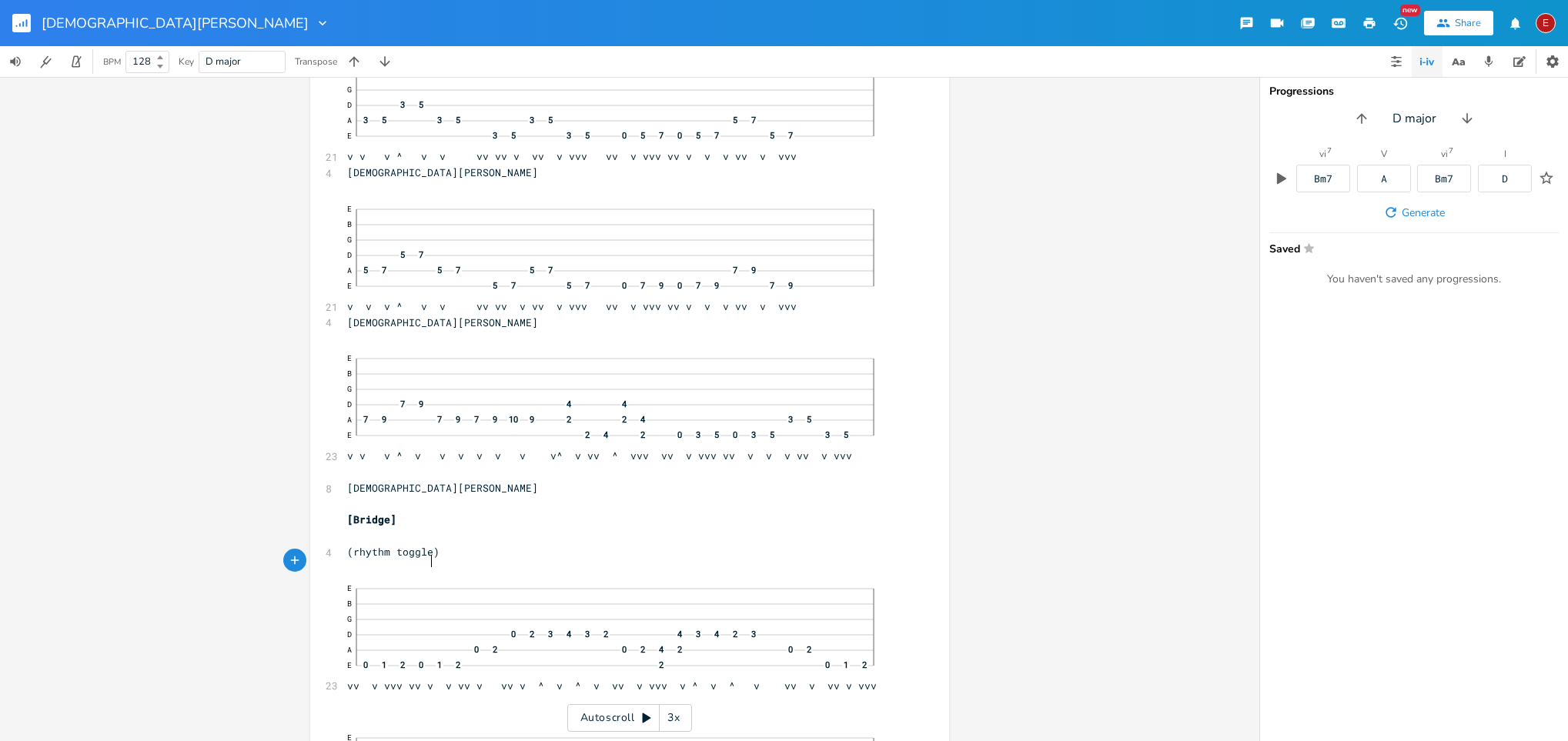
scroll to position [0, 32]
type textarea "toggle guitar"
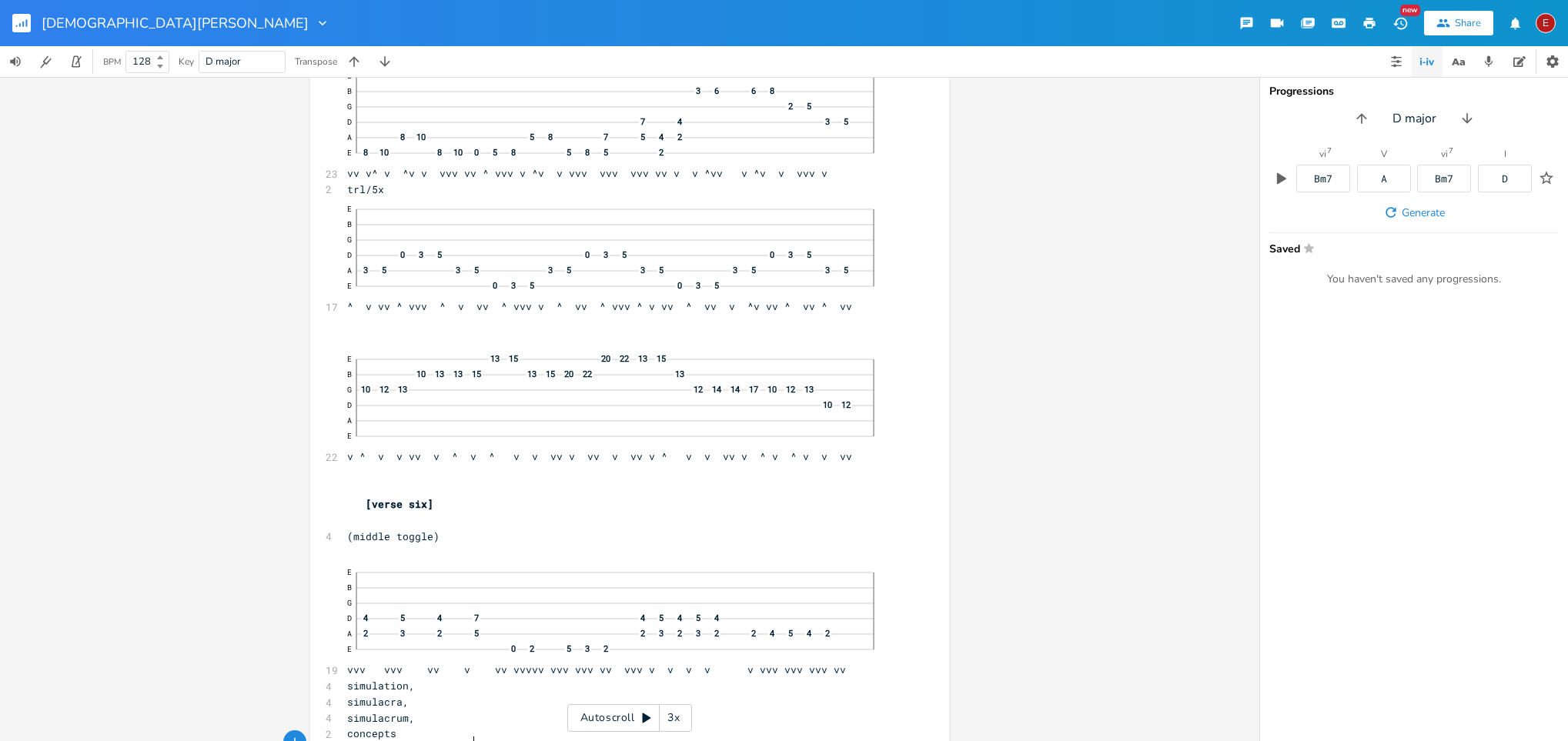
scroll to position [18975, 0]
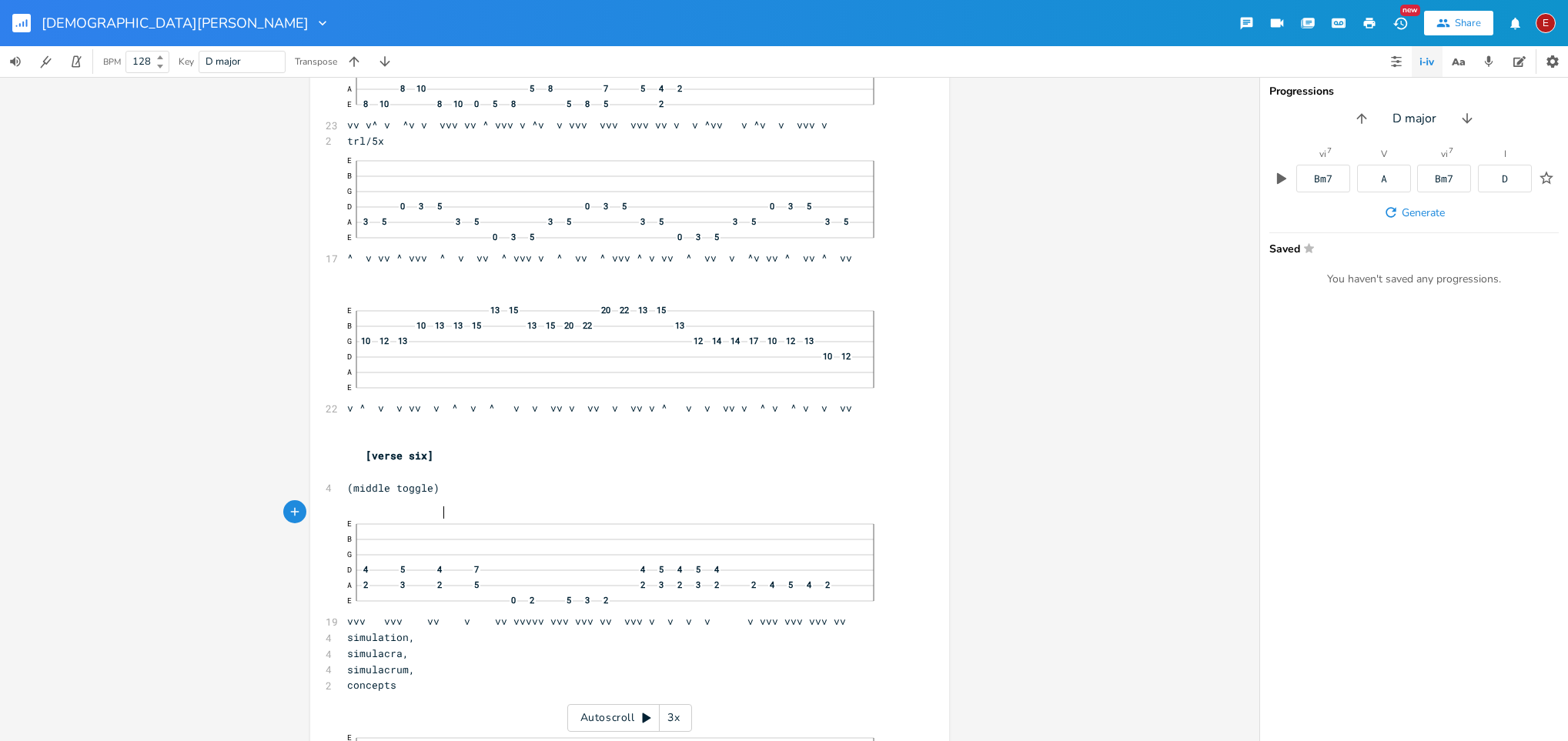
click at [438, 493] on span "(middle toggle)" at bounding box center [393, 488] width 92 height 14
type textarea "guitar"
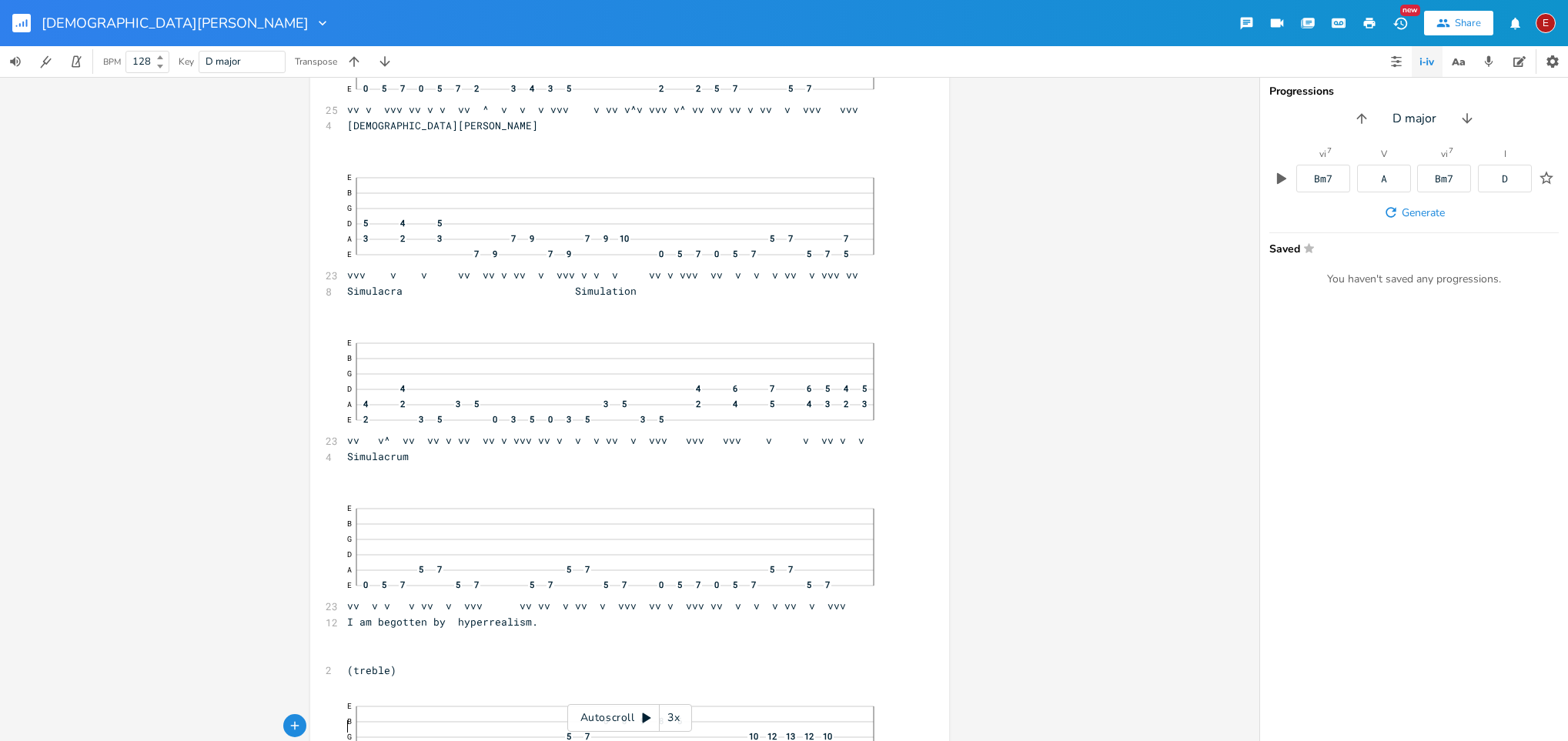
scroll to position [20214, 0]
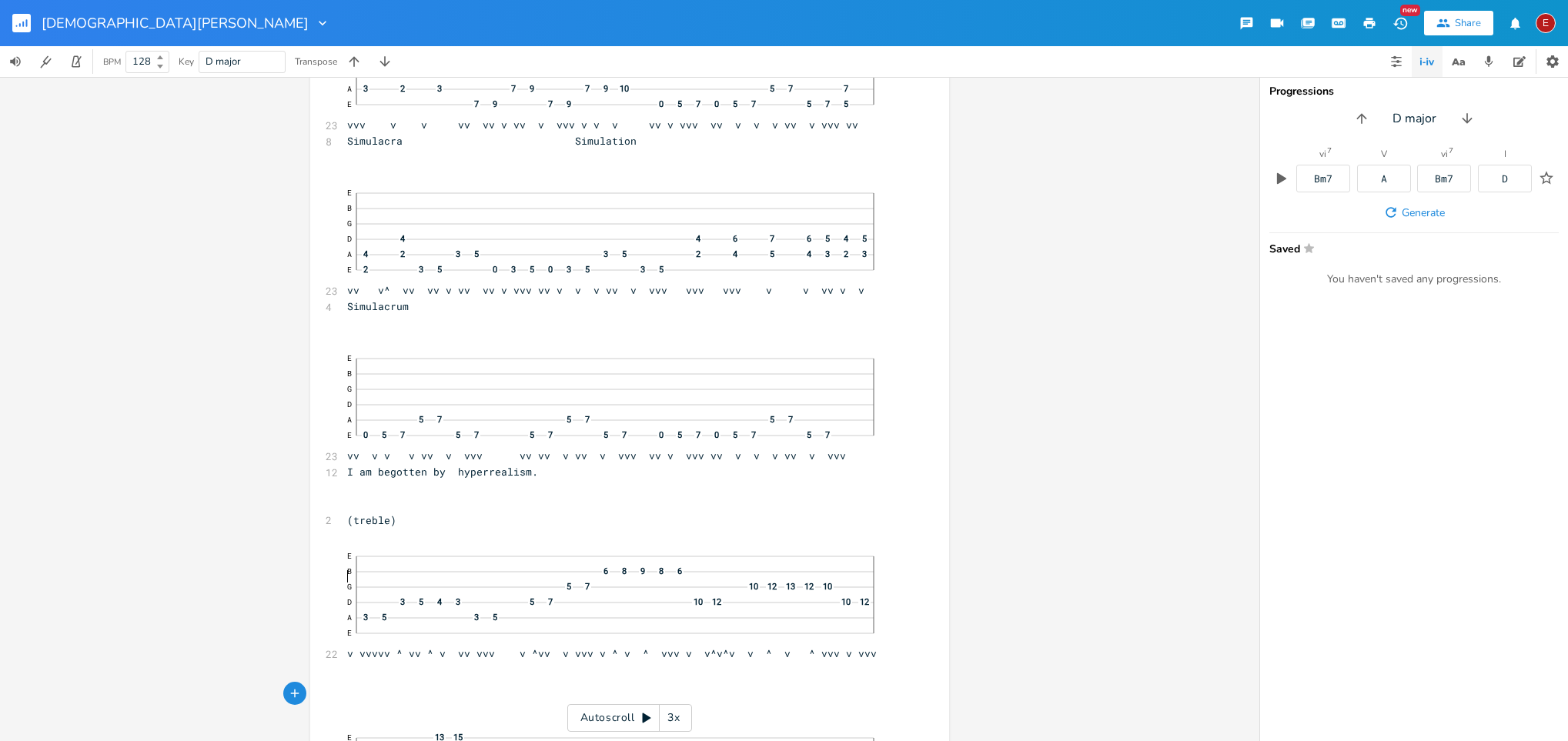
click at [382, 493] on pre "​" at bounding box center [622, 536] width 556 height 17
click at [382, 493] on span "(treble)" at bounding box center [371, 520] width 49 height 14
type textarea "guitar"
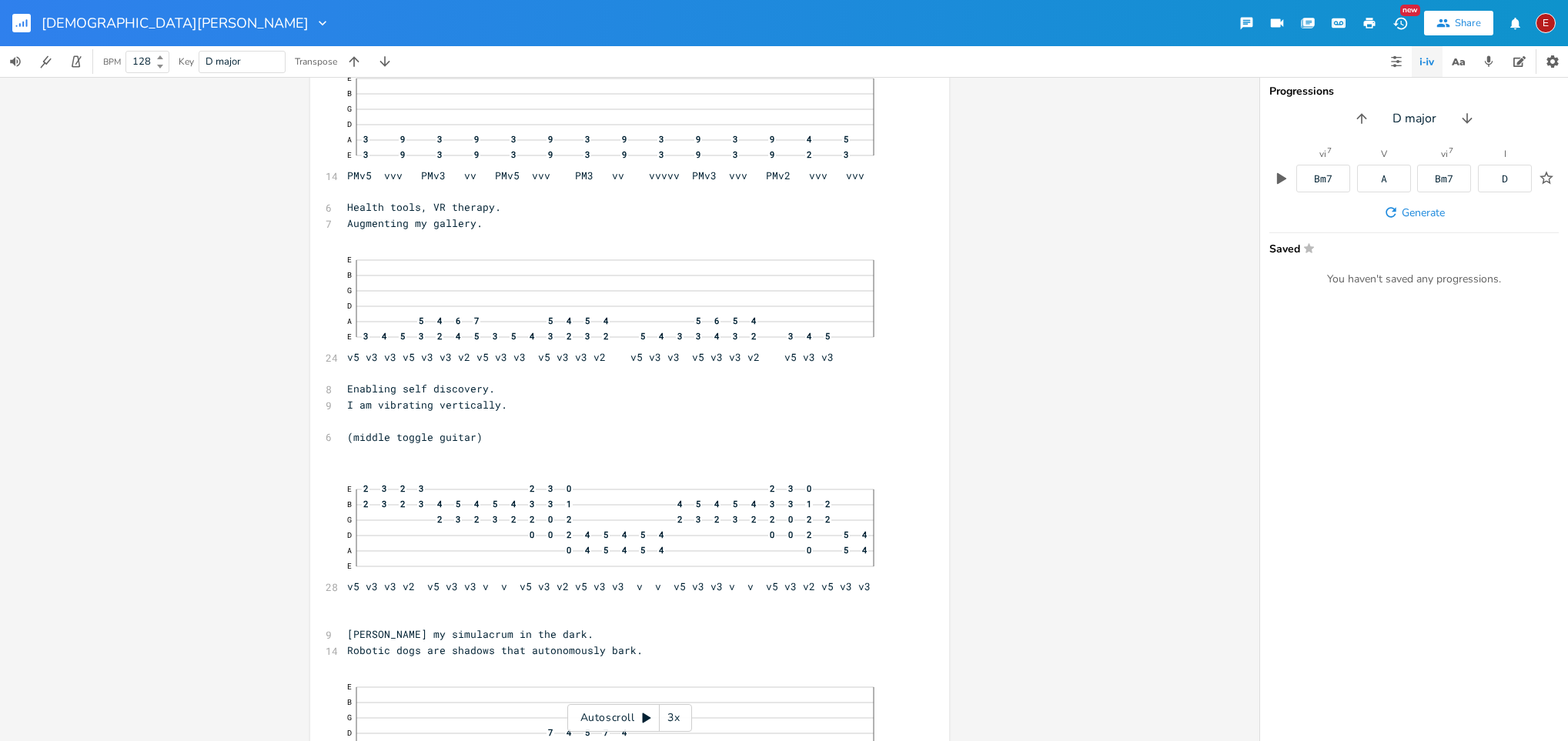
scroll to position [0, 0]
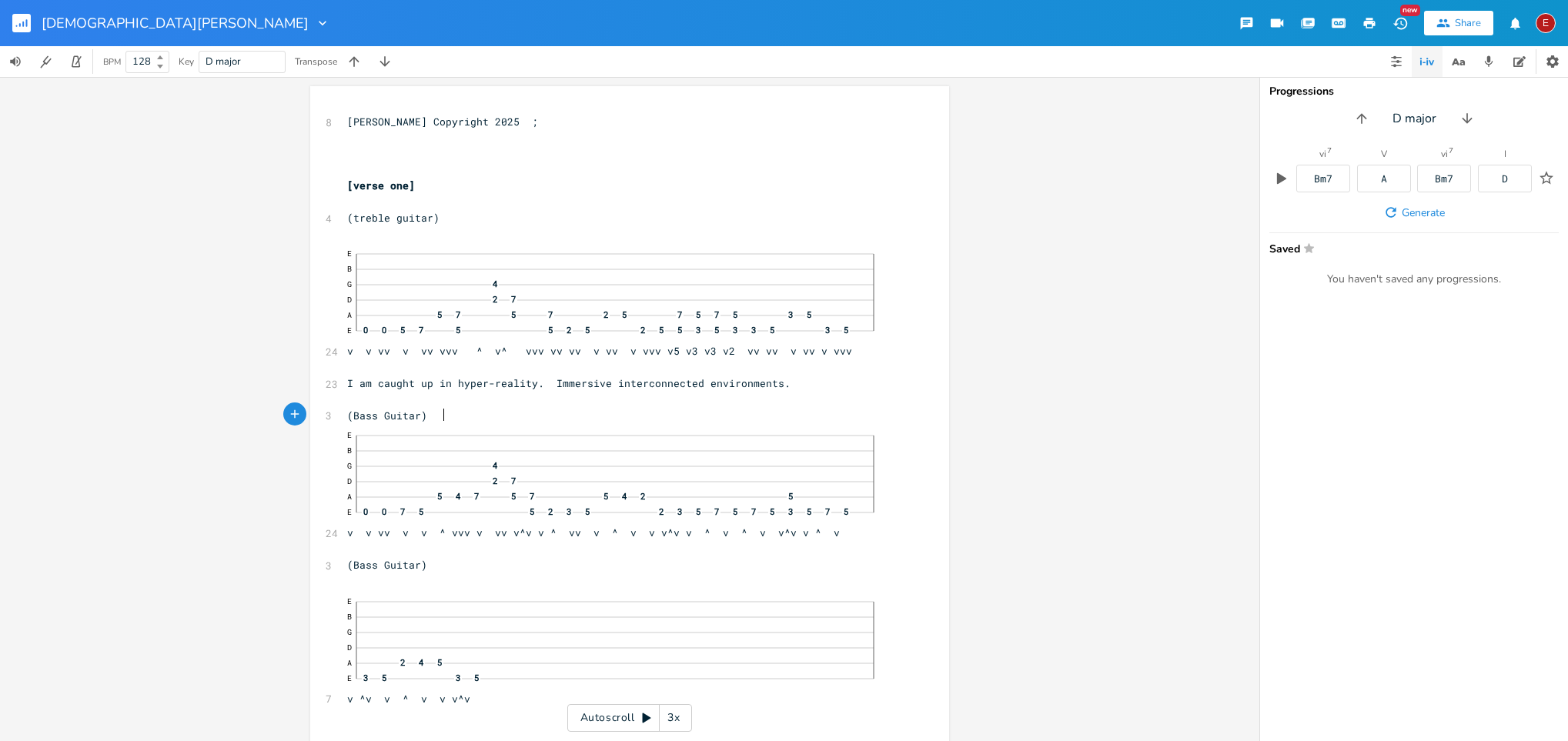
click at [469, 416] on pre "(Bass Guitar)" at bounding box center [622, 416] width 556 height 17
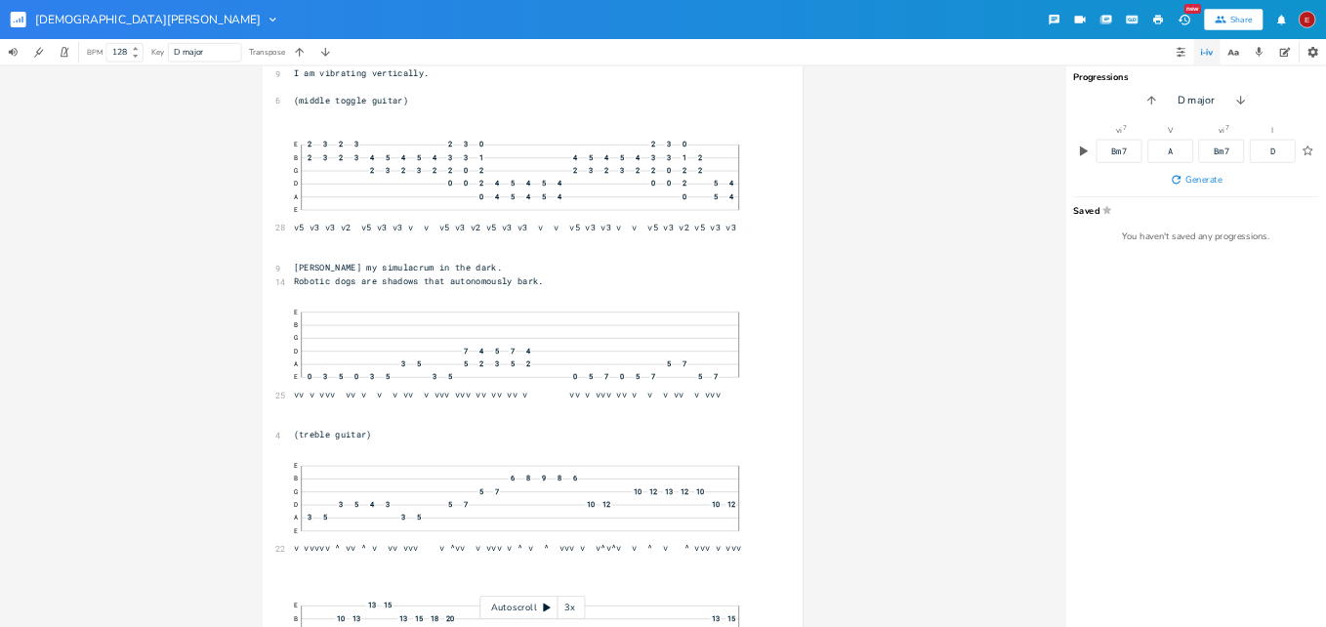
scroll to position [1658, 0]
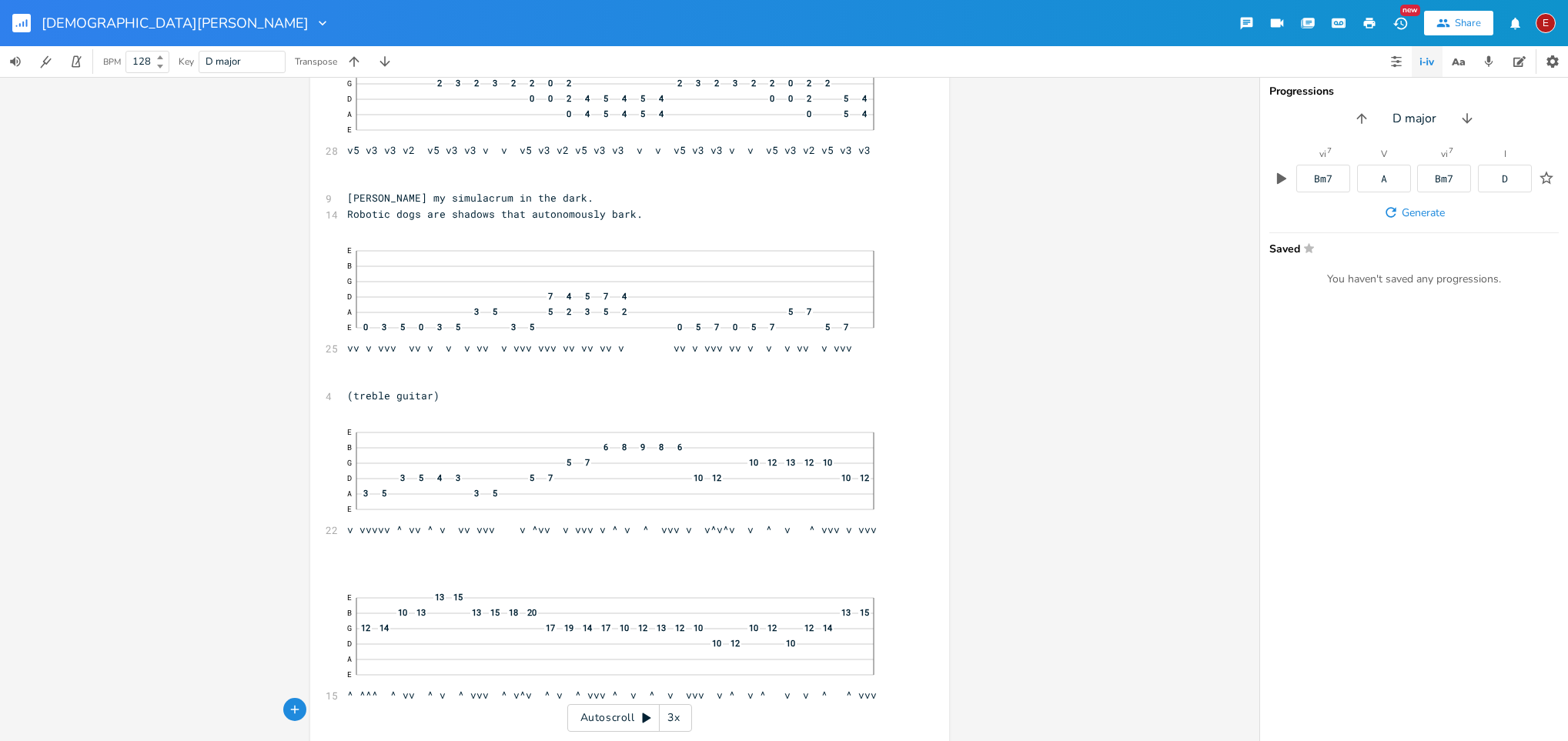
click at [1045, 28] on div "E" at bounding box center [1545, 23] width 20 height 20
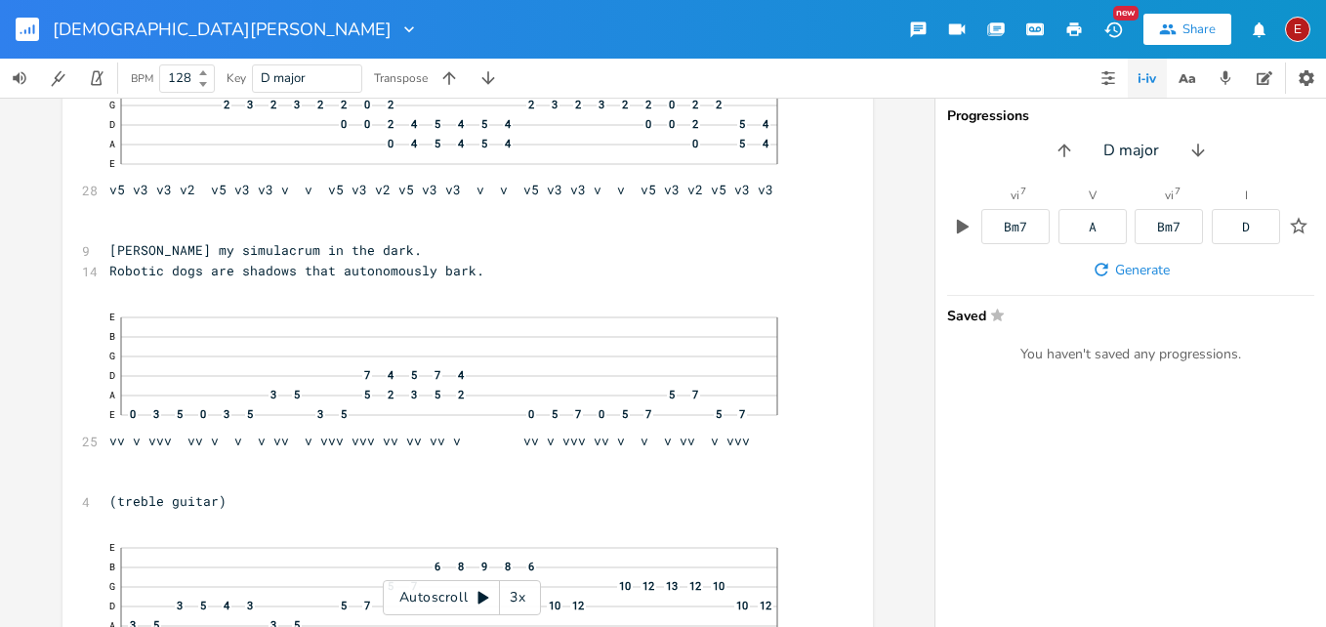
scroll to position [0, 0]
drag, startPoint x: 1942, startPoint y: 1, endPoint x: 841, endPoint y: 215, distance: 1122.1
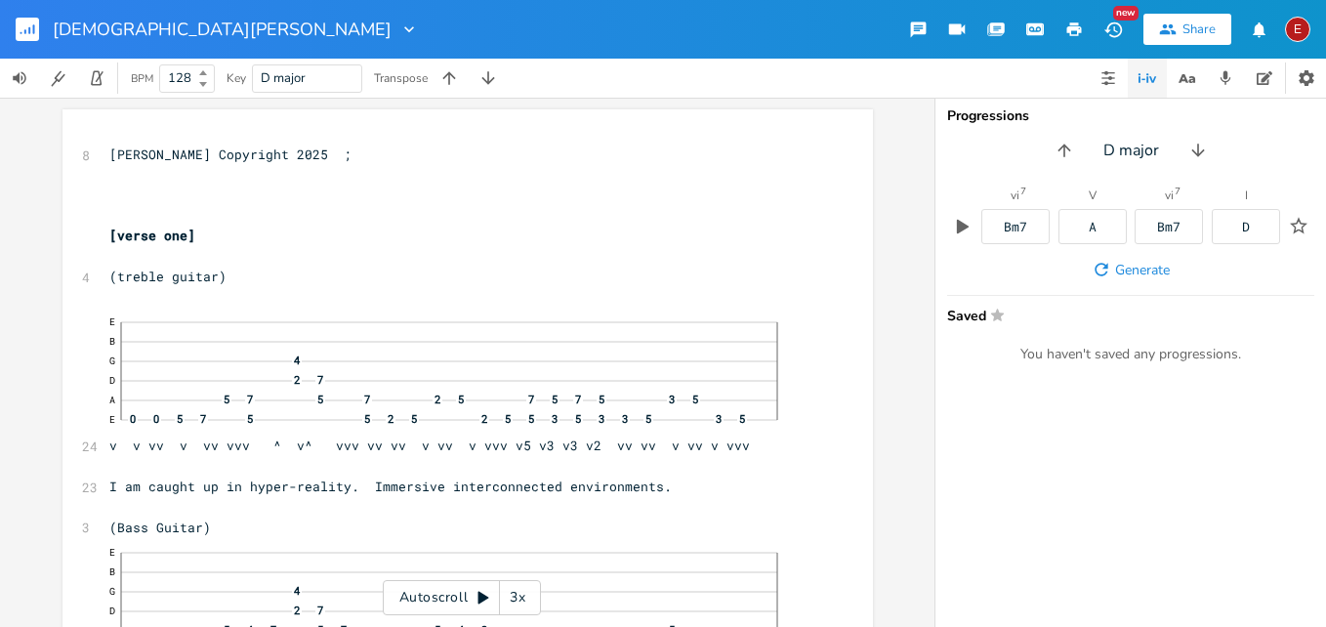
click at [1303, 26] on div "E" at bounding box center [1297, 29] width 25 height 25
click at [1210, 162] on span "Sign Out" at bounding box center [1197, 168] width 46 height 13
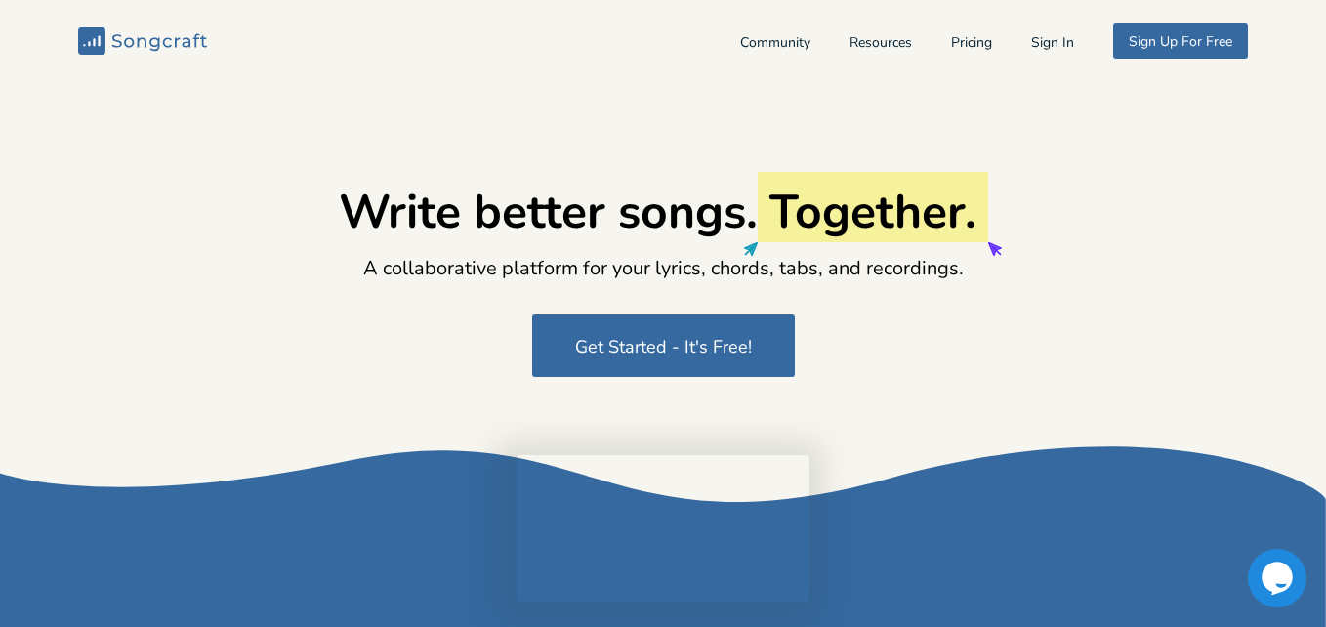
type input "[EMAIL_ADDRESS][DOMAIN_NAME]"
